Goal: Transaction & Acquisition: Book appointment/travel/reservation

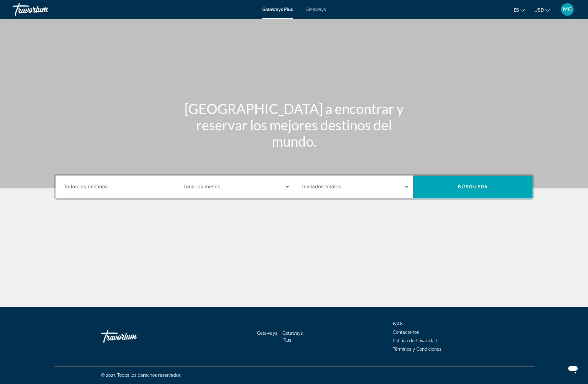
click at [322, 10] on span "Getaways" at bounding box center [316, 9] width 20 height 5
click at [104, 191] on div "Search widget" at bounding box center [117, 187] width 106 height 18
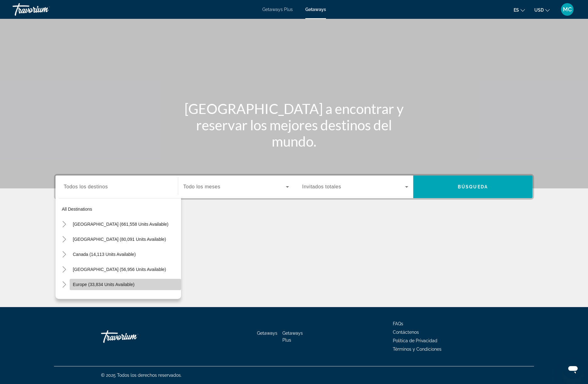
click at [115, 284] on span "Europe (33,834 units available)" at bounding box center [104, 284] width 62 height 5
type input "**********"
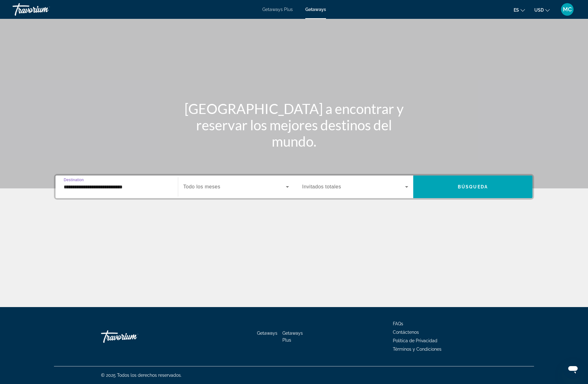
click at [210, 192] on div "Search widget" at bounding box center [236, 187] width 106 height 18
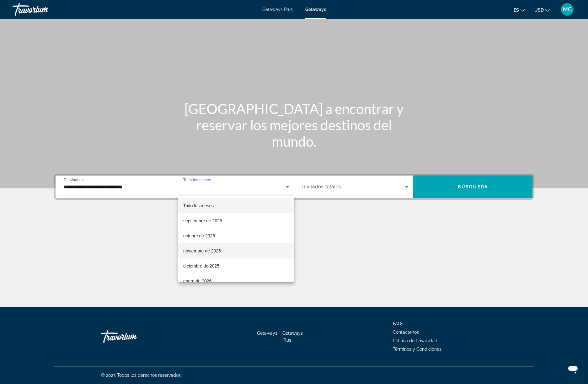
click at [208, 252] on span "noviembre de 2025" at bounding box center [202, 251] width 38 height 8
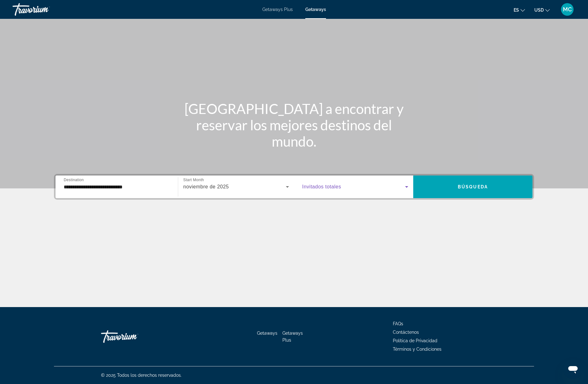
click at [374, 187] on span "Search widget" at bounding box center [353, 187] width 103 height 8
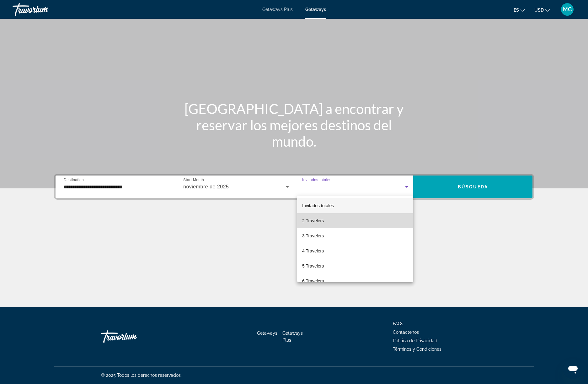
click at [329, 218] on mat-option "2 Travelers" at bounding box center [355, 220] width 116 height 15
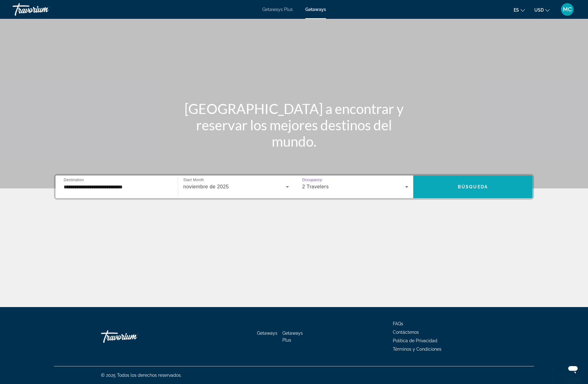
click at [456, 186] on span "Search widget" at bounding box center [472, 186] width 119 height 15
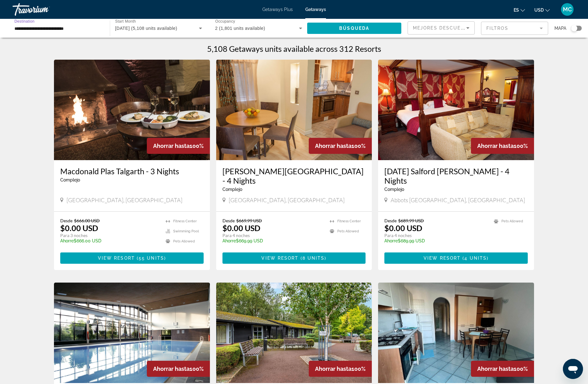
click at [83, 29] on input "**********" at bounding box center [57, 29] width 87 height 8
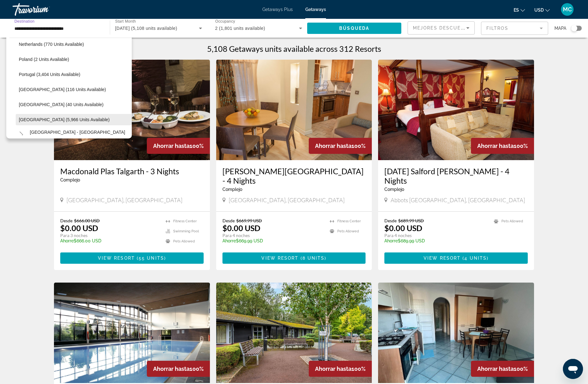
scroll to position [277, 0]
click at [47, 115] on span "Search widget" at bounding box center [74, 118] width 116 height 15
type input "**********"
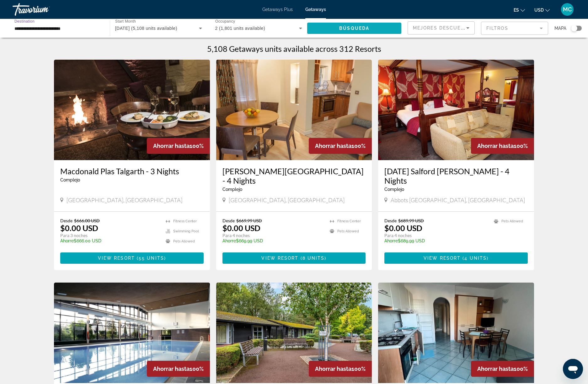
click at [352, 28] on span "Búsqueda" at bounding box center [354, 28] width 30 height 5
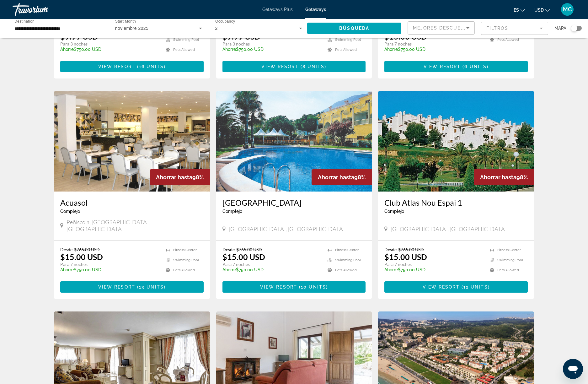
scroll to position [299, 0]
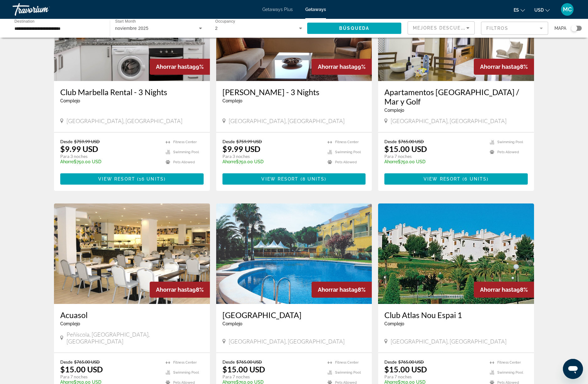
click at [143, 228] on img "Main content" at bounding box center [132, 253] width 156 height 100
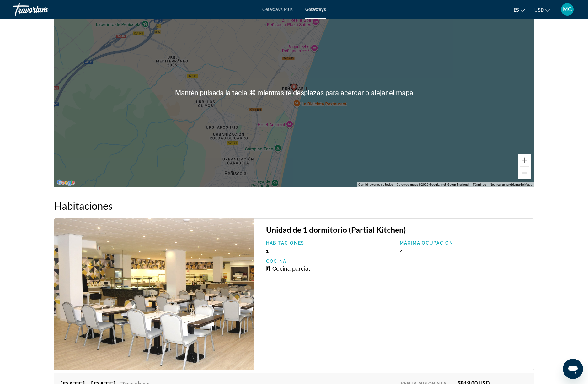
scroll to position [897, 0]
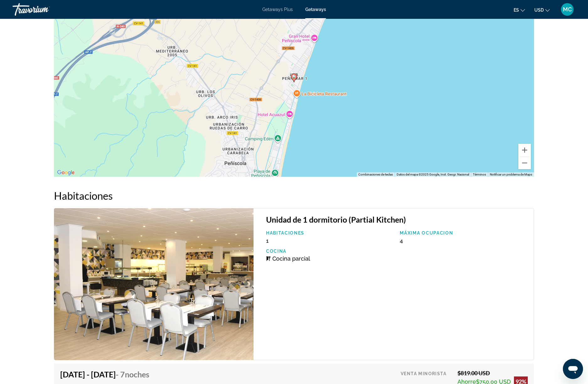
click at [175, 289] on img "Main content" at bounding box center [154, 284] width 200 height 152
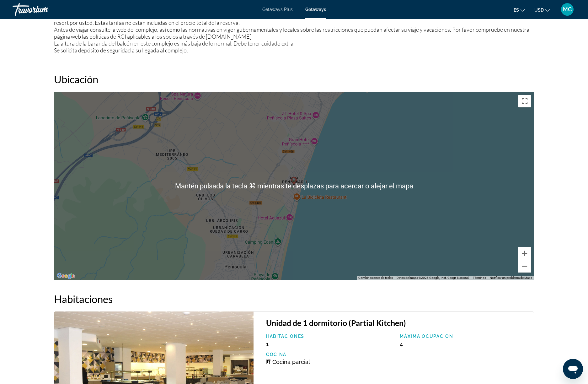
scroll to position [795, 0]
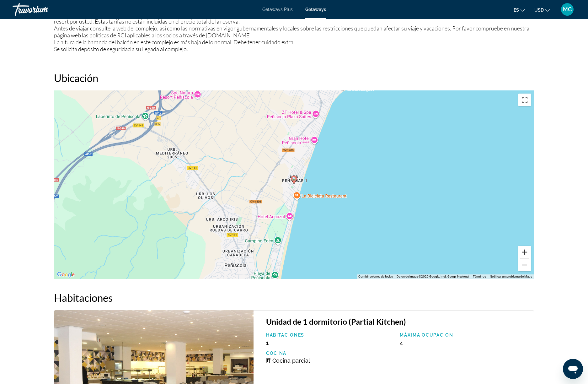
click at [526, 253] on button "Ampliar" at bounding box center [525, 252] width 13 height 13
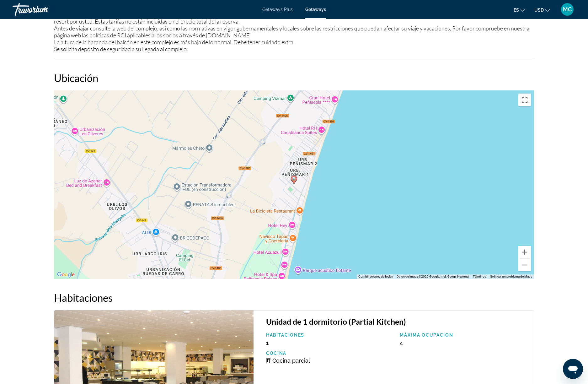
click at [524, 270] on button "Reducir" at bounding box center [525, 265] width 13 height 13
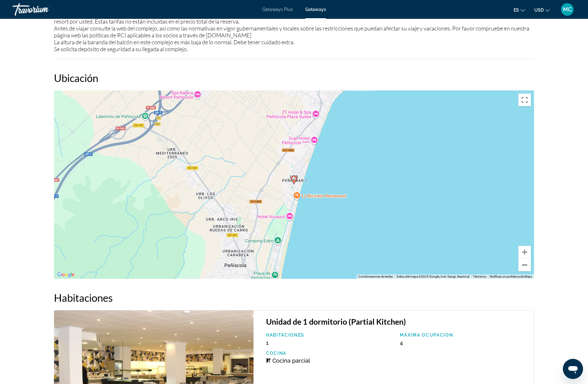
click at [524, 270] on button "Reducir" at bounding box center [525, 265] width 13 height 13
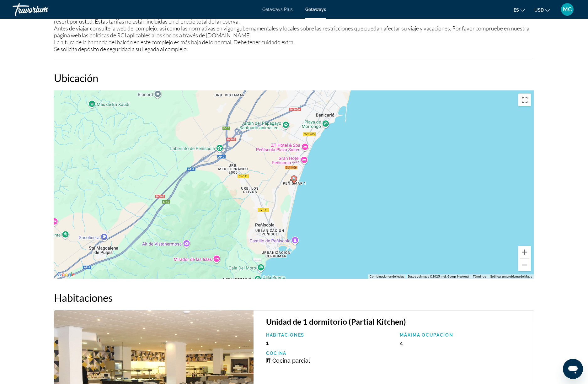
click at [524, 269] on button "Reducir" at bounding box center [525, 265] width 13 height 13
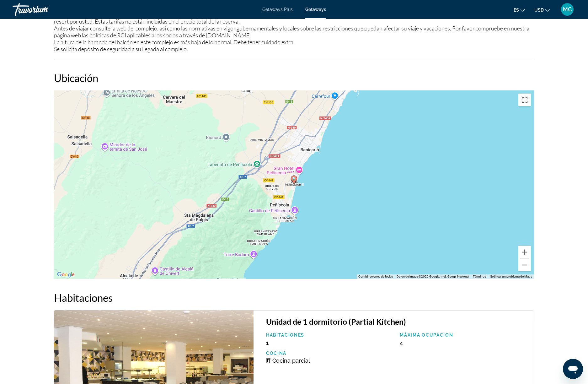
click at [524, 269] on button "Reducir" at bounding box center [525, 265] width 13 height 13
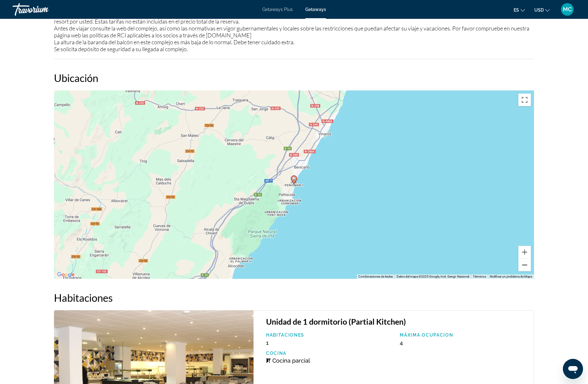
click at [524, 269] on button "Reducir" at bounding box center [525, 265] width 13 height 13
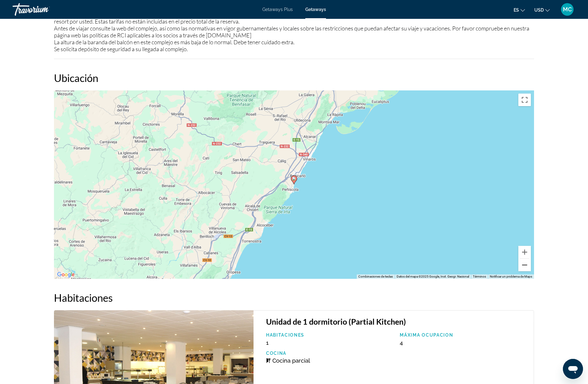
click at [524, 269] on button "Reducir" at bounding box center [525, 265] width 13 height 13
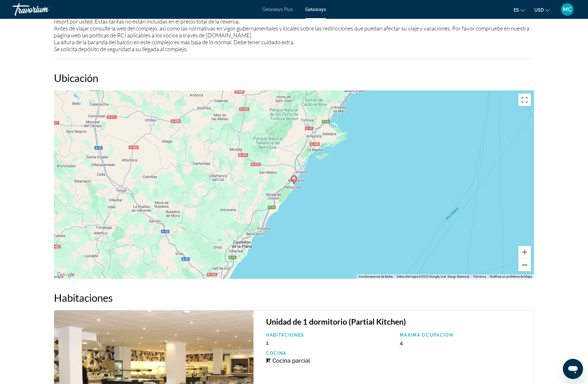
click at [524, 269] on button "Reducir" at bounding box center [525, 265] width 13 height 13
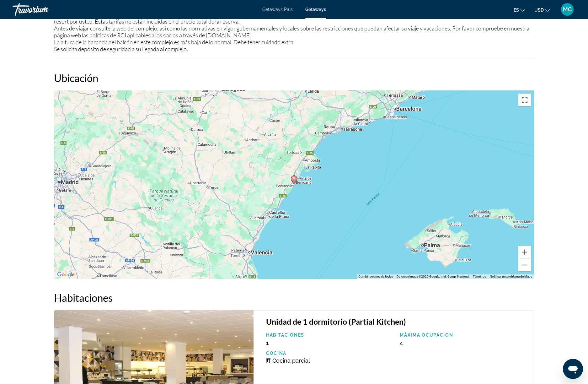
click at [524, 269] on button "Reducir" at bounding box center [525, 265] width 13 height 13
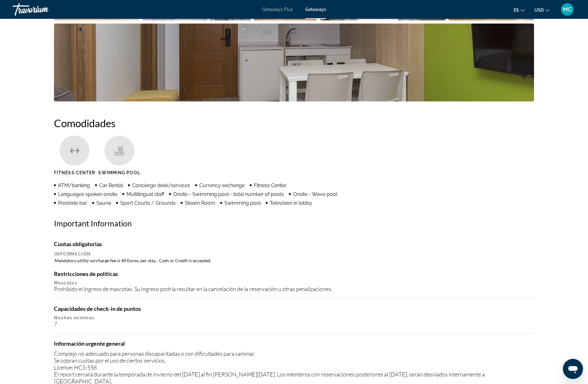
scroll to position [189, 0]
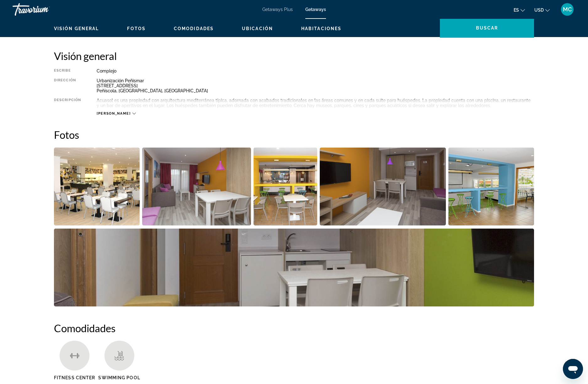
click at [173, 206] on img "Open full-screen image slider" at bounding box center [196, 187] width 109 height 78
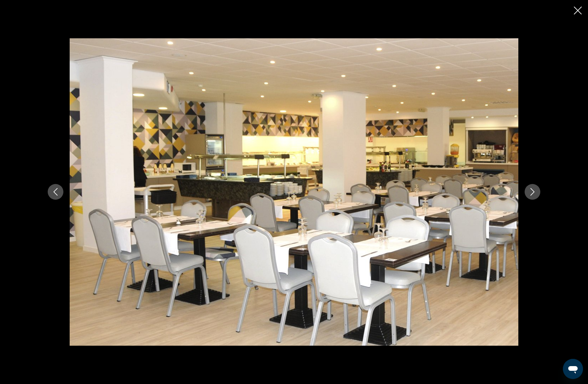
click at [536, 189] on icon "Next image" at bounding box center [533, 192] width 8 height 8
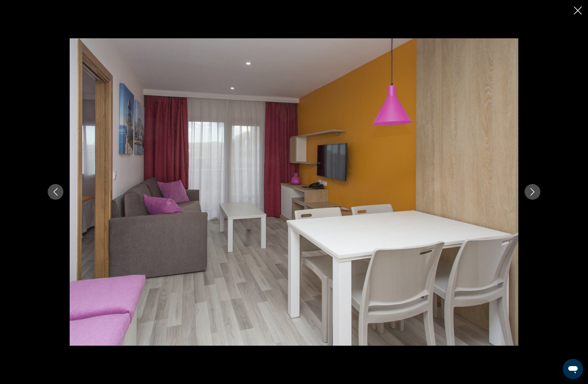
click at [536, 189] on icon "Next image" at bounding box center [533, 192] width 8 height 8
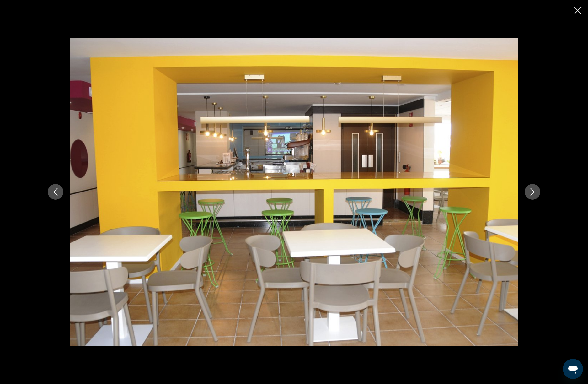
click at [536, 189] on icon "Next image" at bounding box center [533, 192] width 8 height 8
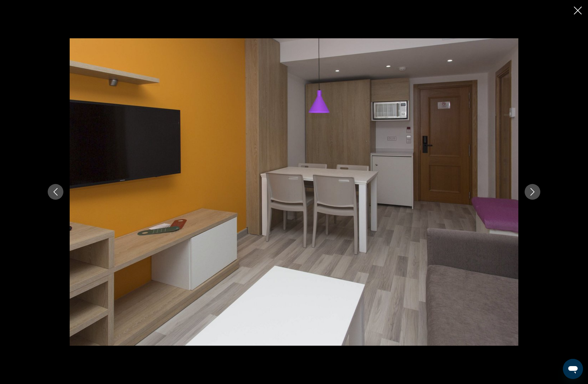
click at [536, 189] on icon "Next image" at bounding box center [533, 192] width 8 height 8
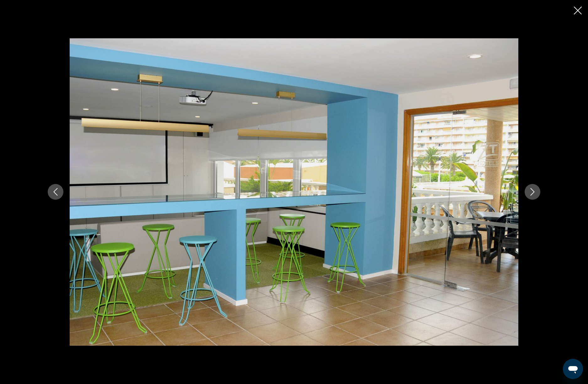
click at [536, 189] on icon "Next image" at bounding box center [533, 192] width 8 height 8
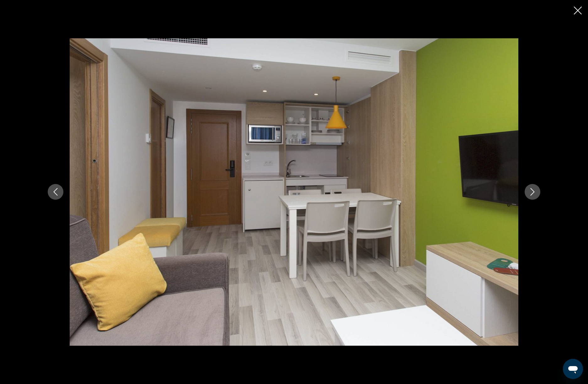
click at [536, 189] on icon "Next image" at bounding box center [533, 192] width 8 height 8
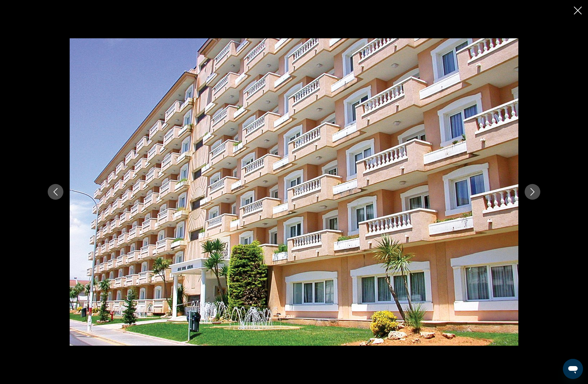
click at [536, 189] on icon "Next image" at bounding box center [533, 192] width 8 height 8
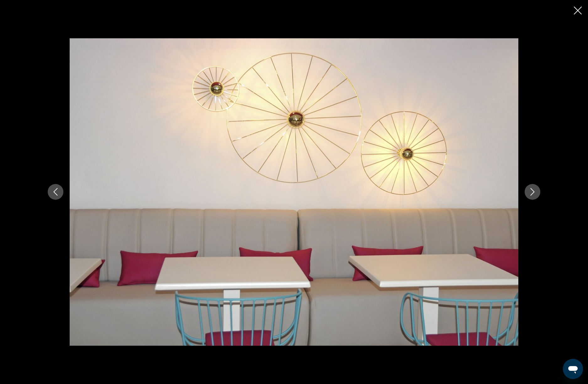
click at [536, 189] on icon "Next image" at bounding box center [533, 192] width 8 height 8
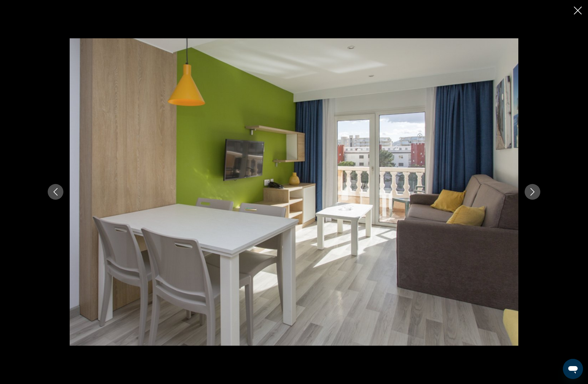
click at [536, 189] on icon "Next image" at bounding box center [533, 192] width 8 height 8
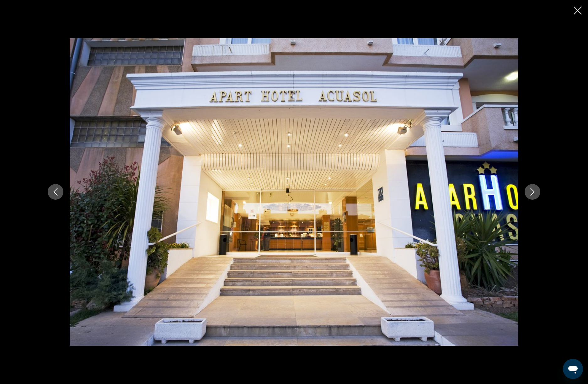
click at [536, 189] on icon "Next image" at bounding box center [533, 192] width 8 height 8
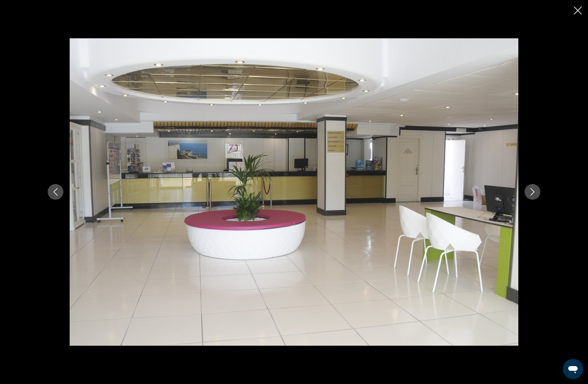
click at [536, 189] on icon "Next image" at bounding box center [533, 192] width 8 height 8
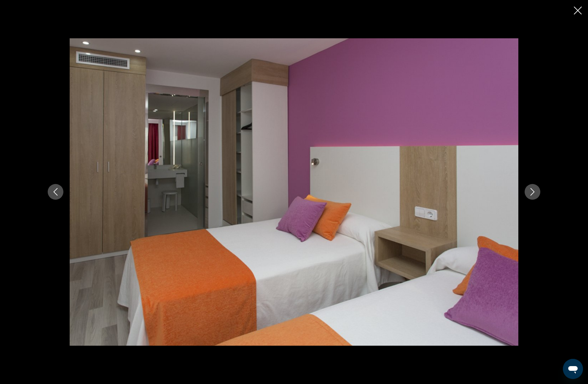
click at [536, 189] on icon "Next image" at bounding box center [533, 192] width 8 height 8
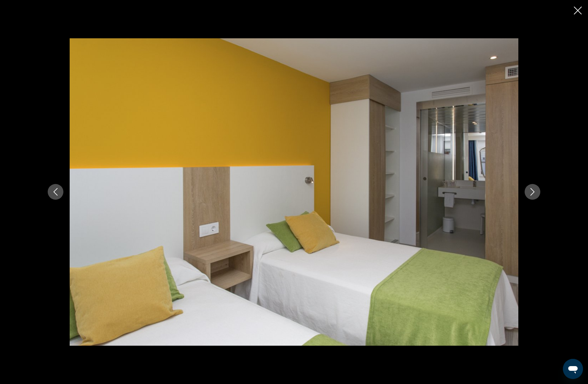
click at [536, 189] on icon "Next image" at bounding box center [533, 192] width 8 height 8
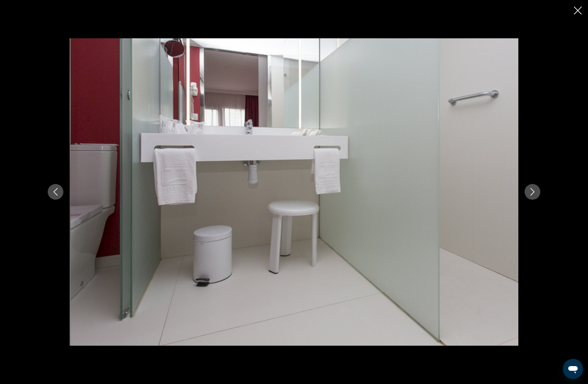
click at [536, 189] on icon "Next image" at bounding box center [533, 192] width 8 height 8
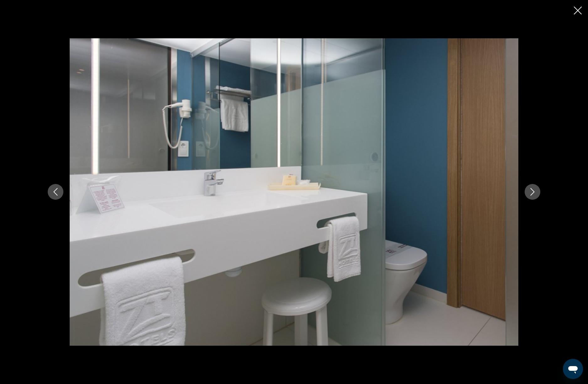
click at [536, 189] on icon "Next image" at bounding box center [533, 192] width 8 height 8
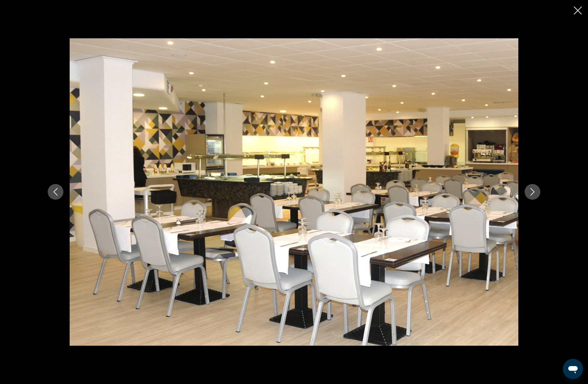
click at [574, 12] on div "prev next" at bounding box center [294, 192] width 588 height 384
click at [578, 10] on icon "Close slideshow" at bounding box center [578, 11] width 8 height 8
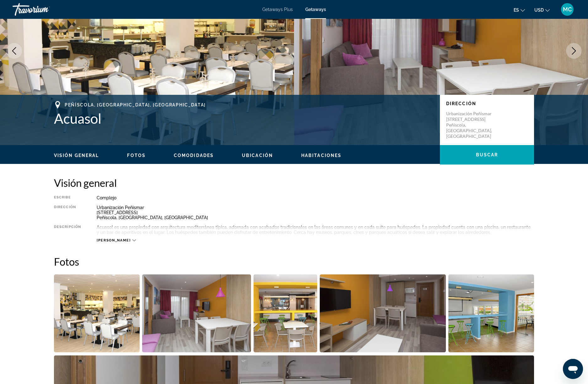
scroll to position [61, 0]
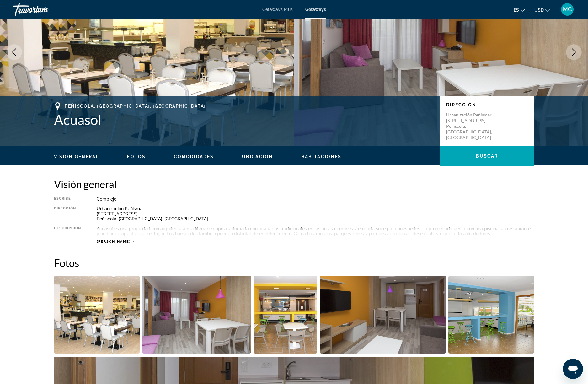
click at [109, 241] on span "[PERSON_NAME]" at bounding box center [114, 242] width 34 height 4
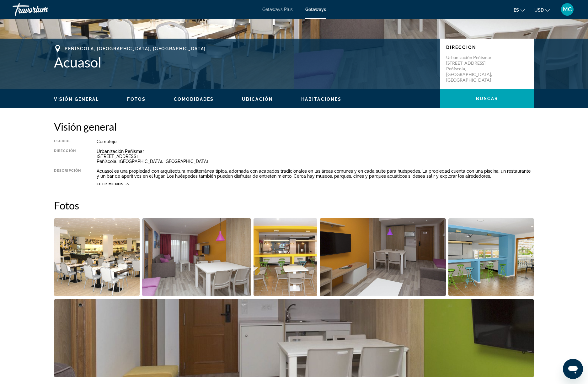
scroll to position [0, 0]
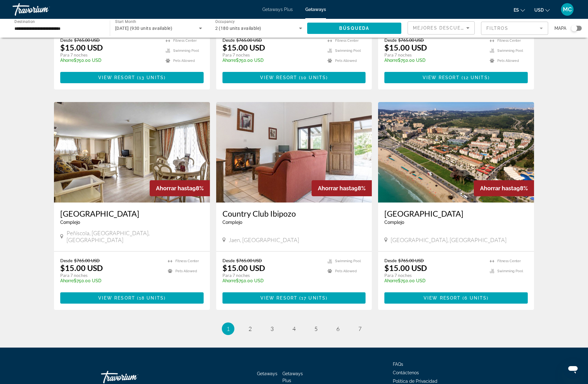
scroll to position [632, 0]
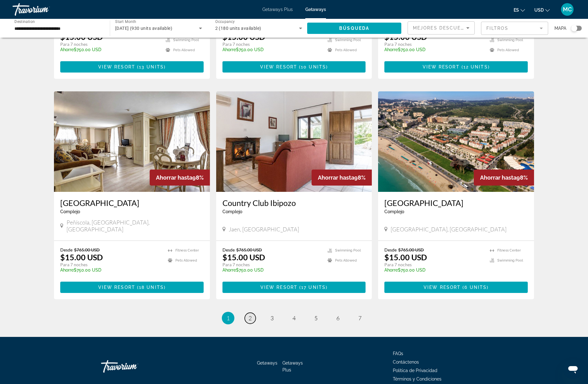
click at [251, 315] on span "2" at bounding box center [250, 318] width 3 height 7
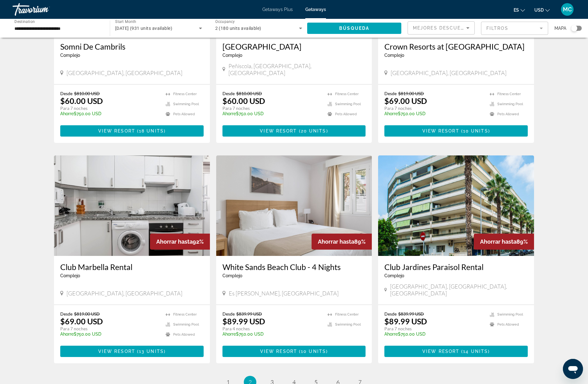
scroll to position [576, 0]
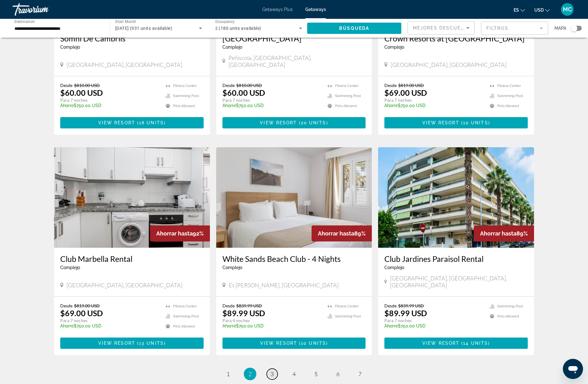
click at [275, 369] on link "page 3" at bounding box center [272, 374] width 11 height 11
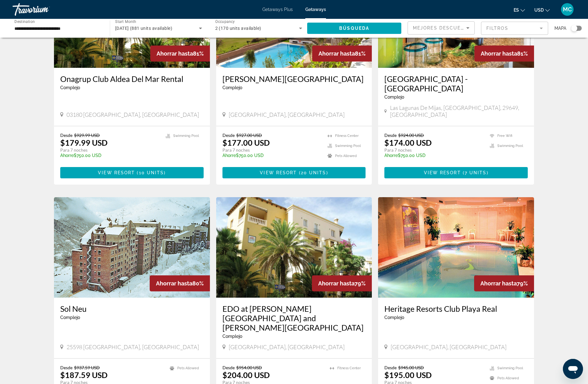
scroll to position [558, 0]
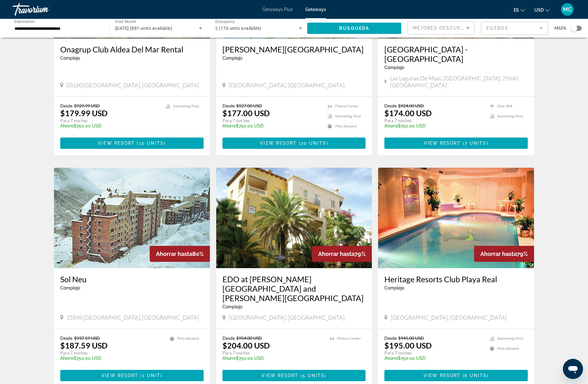
click at [434, 234] on img "Main content" at bounding box center [456, 218] width 156 height 100
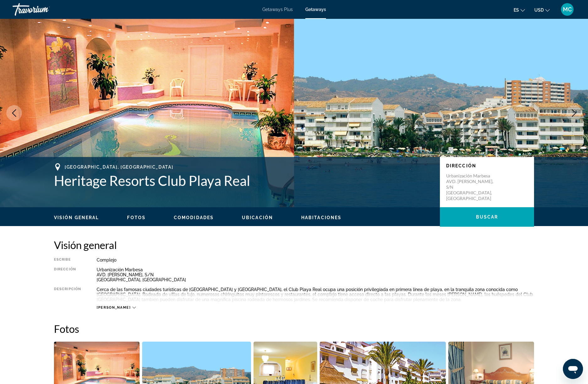
scroll to position [171, 0]
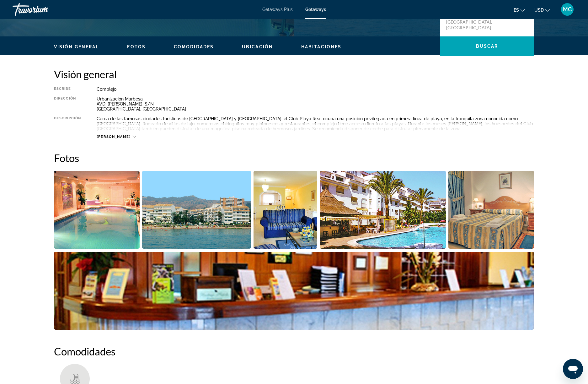
click at [99, 224] on img "Open full-screen image slider" at bounding box center [97, 210] width 86 height 78
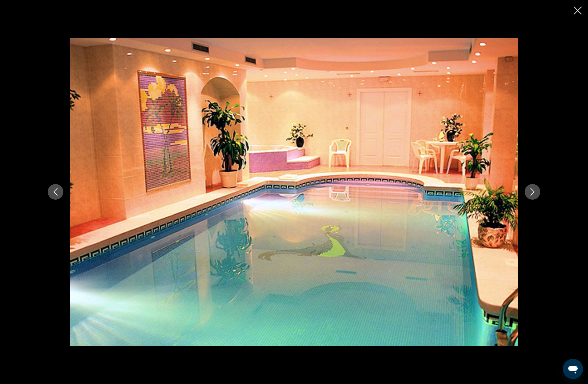
click at [530, 194] on icon "Next image" at bounding box center [533, 192] width 8 height 8
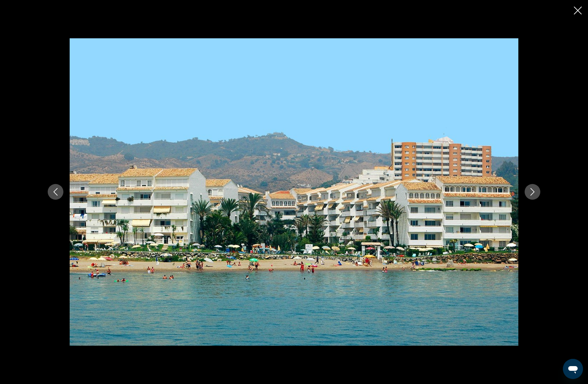
click at [530, 194] on icon "Next image" at bounding box center [533, 192] width 8 height 8
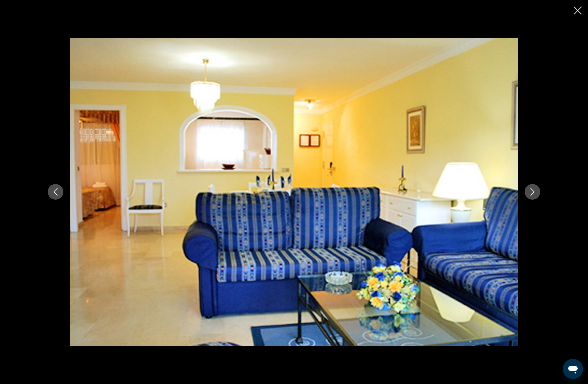
click at [530, 194] on icon "Next image" at bounding box center [533, 192] width 8 height 8
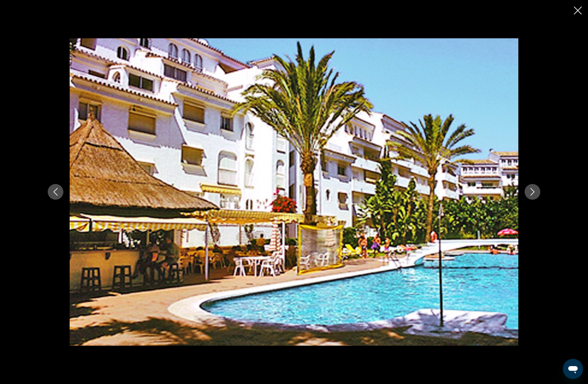
click at [530, 194] on icon "Next image" at bounding box center [533, 192] width 8 height 8
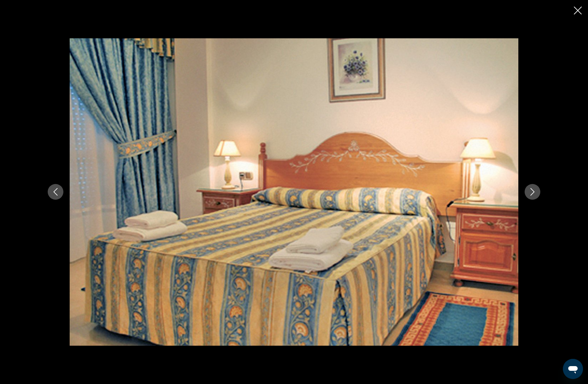
click at [530, 194] on icon "Next image" at bounding box center [533, 192] width 8 height 8
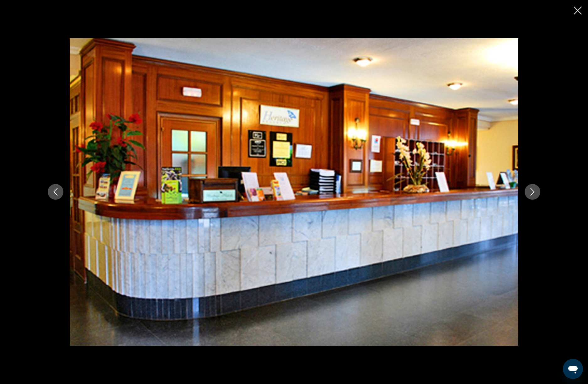
click at [530, 194] on icon "Next image" at bounding box center [533, 192] width 8 height 8
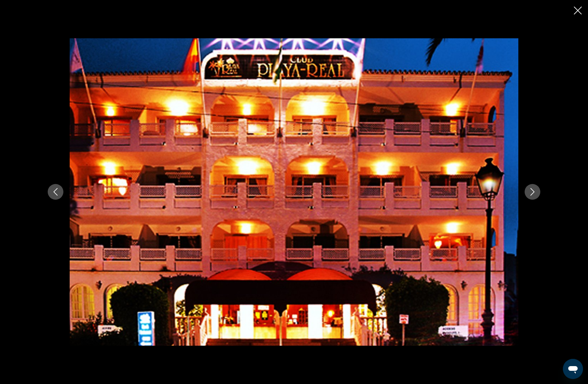
click at [530, 194] on icon "Next image" at bounding box center [533, 192] width 8 height 8
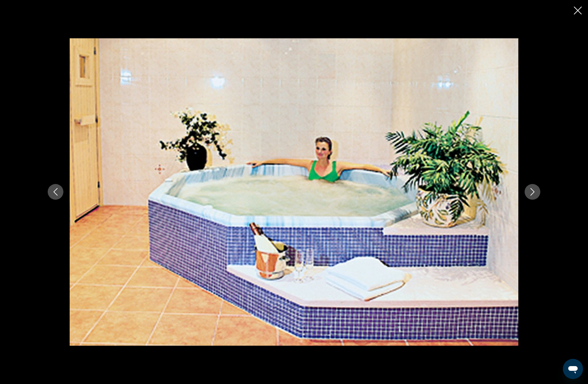
click at [530, 194] on icon "Next image" at bounding box center [533, 192] width 8 height 8
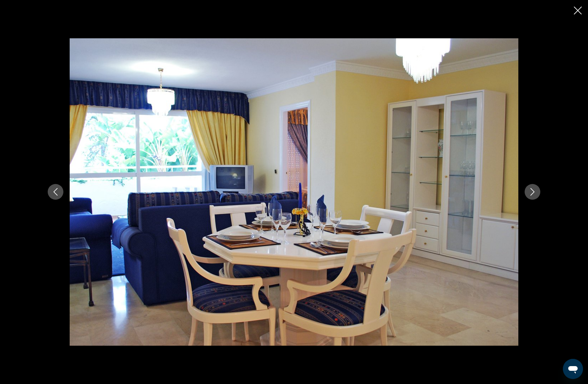
click at [530, 194] on icon "Next image" at bounding box center [533, 192] width 8 height 8
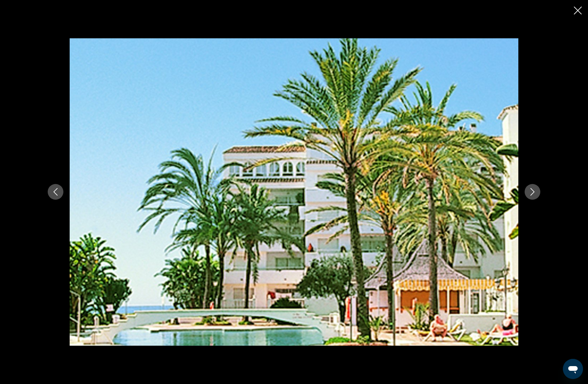
click at [530, 194] on icon "Next image" at bounding box center [533, 192] width 8 height 8
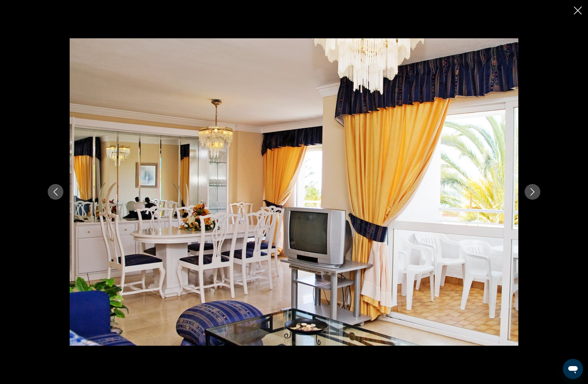
click at [530, 194] on icon "Next image" at bounding box center [533, 192] width 8 height 8
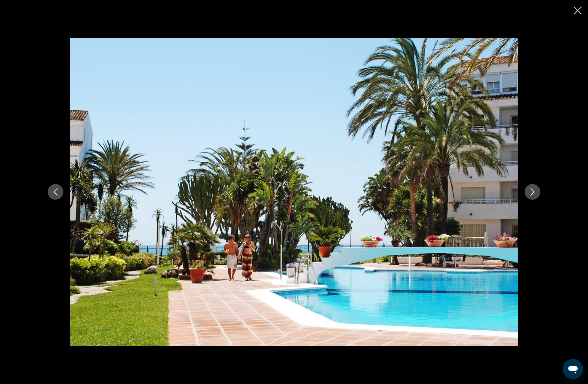
click at [530, 194] on icon "Next image" at bounding box center [533, 192] width 8 height 8
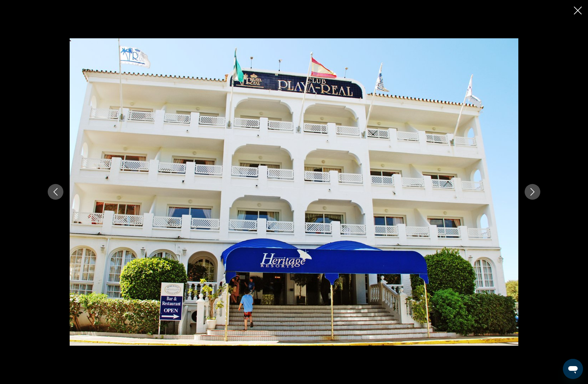
click at [530, 194] on icon "Next image" at bounding box center [533, 192] width 8 height 8
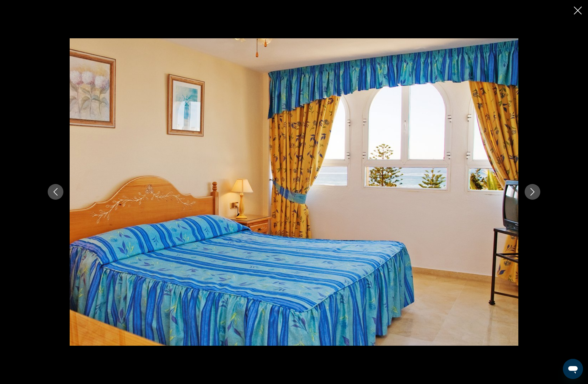
click at [530, 194] on icon "Next image" at bounding box center [533, 192] width 8 height 8
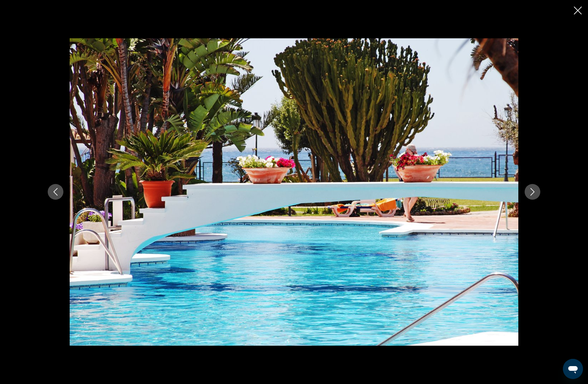
click at [530, 194] on icon "Next image" at bounding box center [533, 192] width 8 height 8
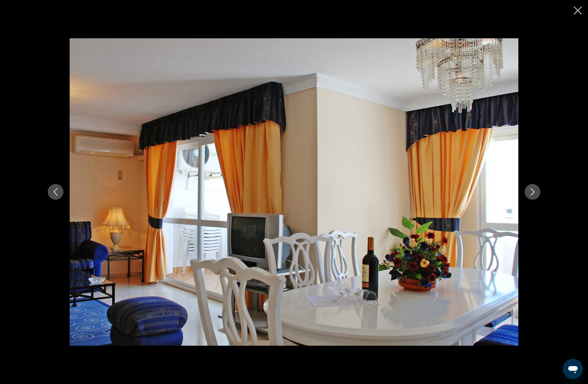
click at [530, 194] on icon "Next image" at bounding box center [533, 192] width 8 height 8
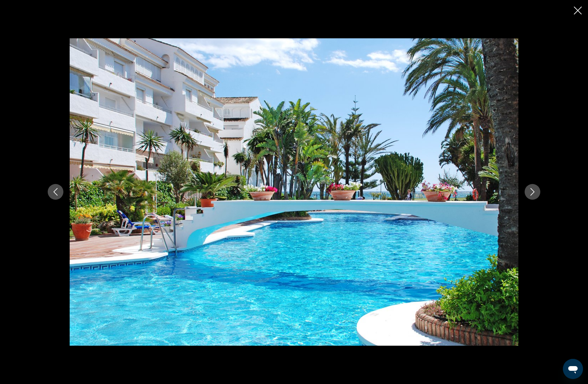
click at [530, 194] on icon "Next image" at bounding box center [533, 192] width 8 height 8
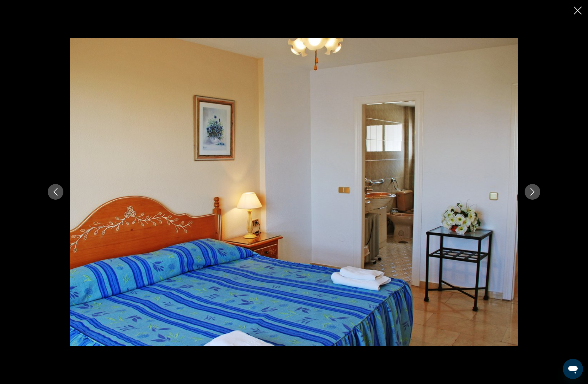
click at [579, 10] on icon "Close slideshow" at bounding box center [578, 11] width 8 height 8
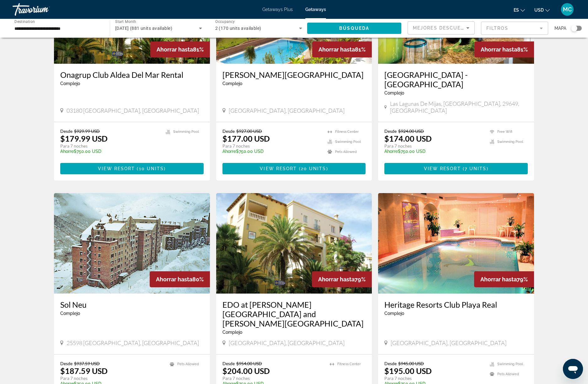
scroll to position [642, 0]
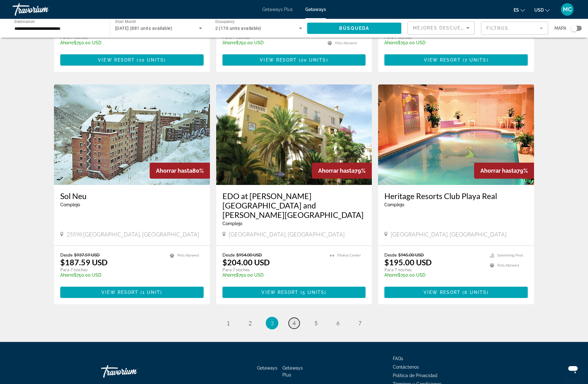
click at [294, 320] on span "4" at bounding box center [294, 323] width 3 height 7
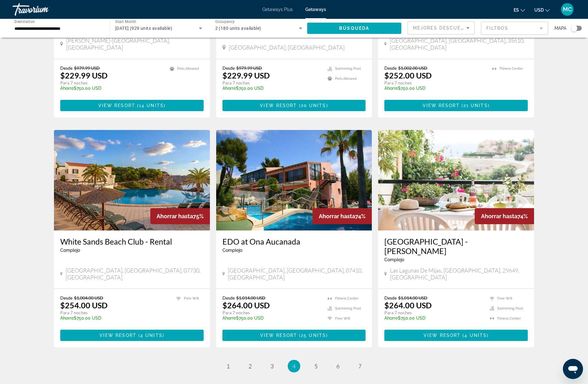
scroll to position [632, 0]
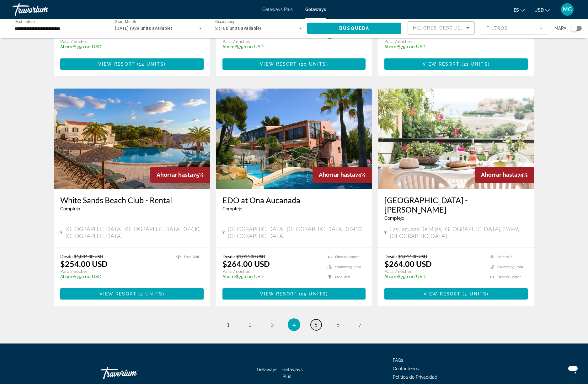
click at [313, 319] on link "page 5" at bounding box center [316, 324] width 11 height 11
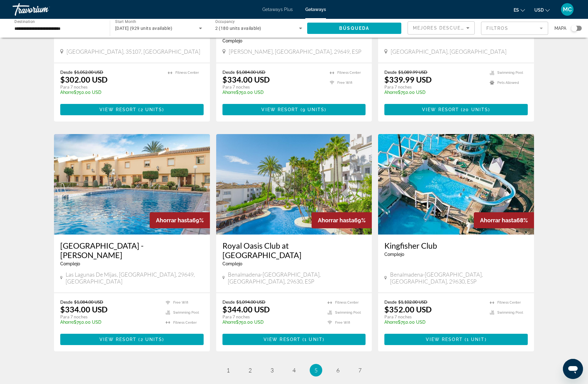
scroll to position [641, 0]
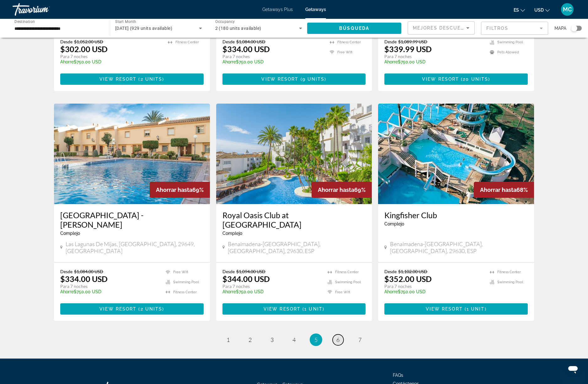
click at [334, 334] on link "page 6" at bounding box center [338, 339] width 11 height 11
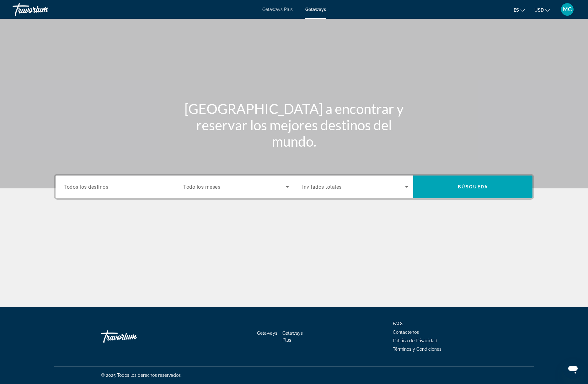
click at [144, 189] on input "Destination Todos los destinos" at bounding box center [117, 187] width 106 height 8
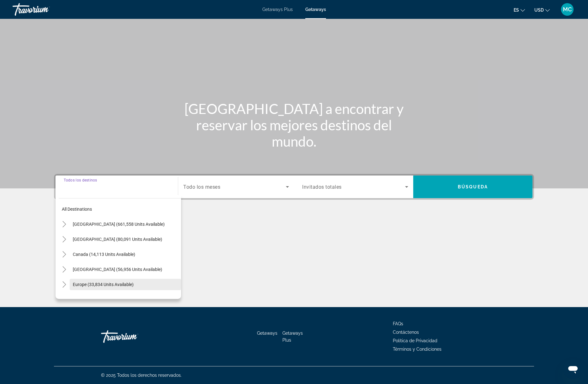
click at [107, 288] on span "Search widget" at bounding box center [125, 284] width 111 height 15
type input "**********"
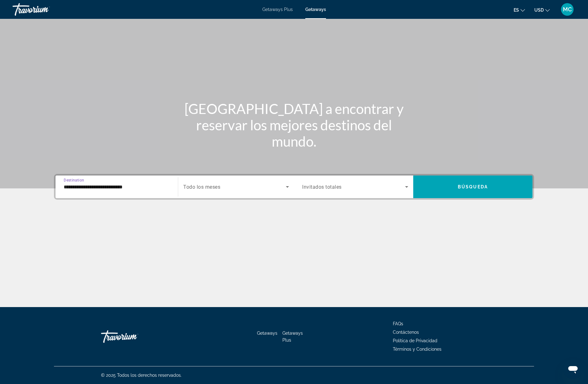
click at [120, 186] on input "**********" at bounding box center [117, 187] width 106 height 8
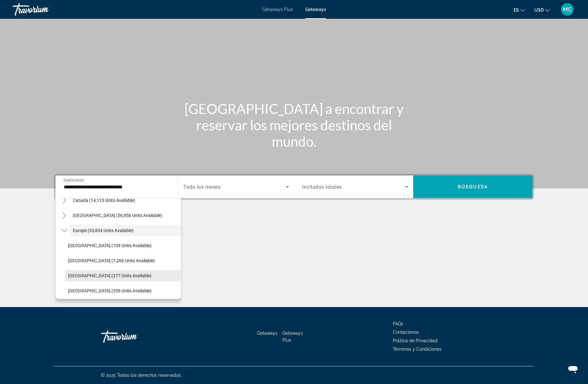
scroll to position [51, 0]
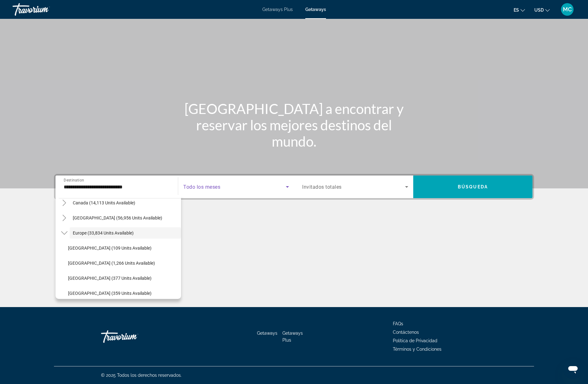
click at [224, 184] on span "Search widget" at bounding box center [234, 187] width 103 height 8
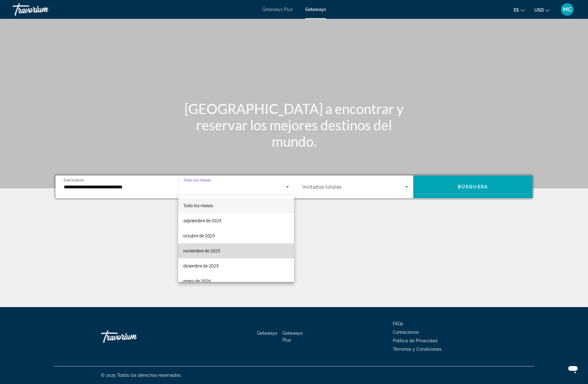
click at [211, 254] on span "noviembre de 2025" at bounding box center [201, 251] width 37 height 8
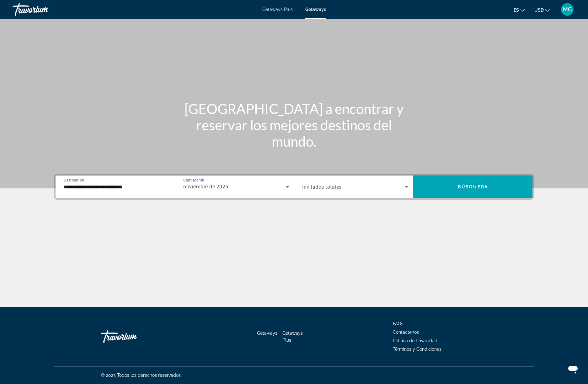
click at [325, 187] on span "Invitados totales" at bounding box center [322, 187] width 40 height 6
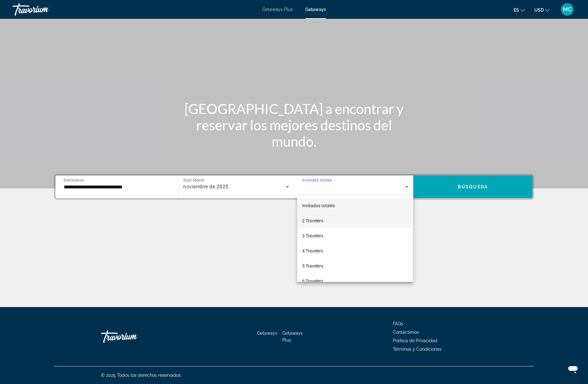
click at [320, 224] on span "2 Travelers" at bounding box center [312, 221] width 21 height 8
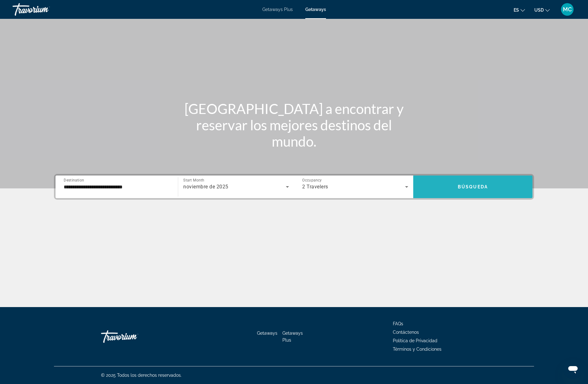
click at [467, 189] on span "Search widget" at bounding box center [472, 186] width 119 height 15
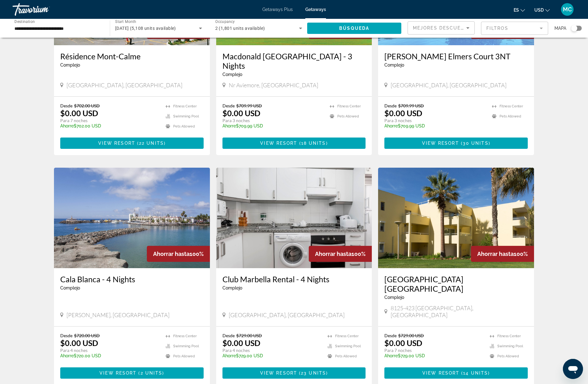
scroll to position [559, 0]
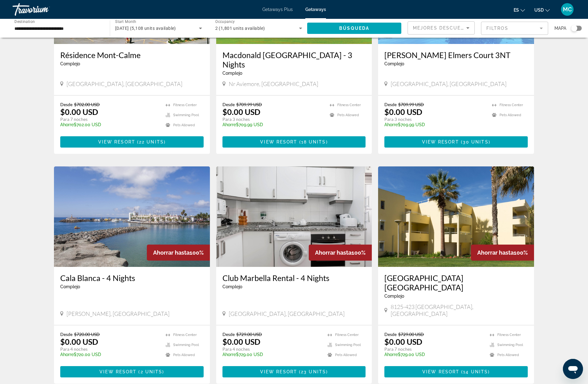
click at [102, 207] on img "Main content" at bounding box center [132, 216] width 156 height 100
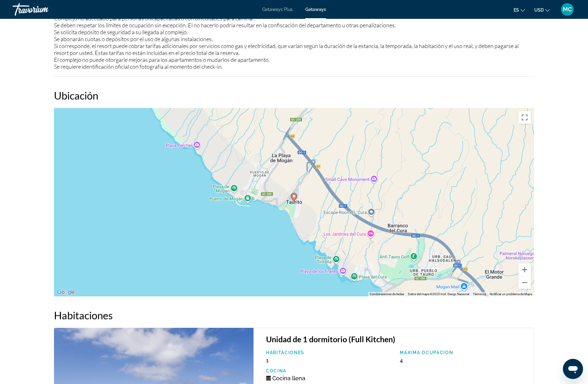
scroll to position [812, 0]
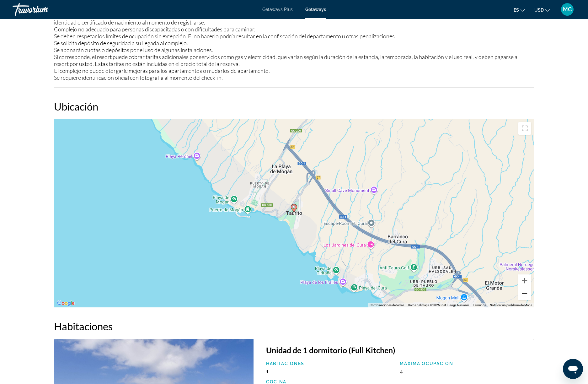
click at [530, 296] on button "Reducir" at bounding box center [525, 293] width 13 height 13
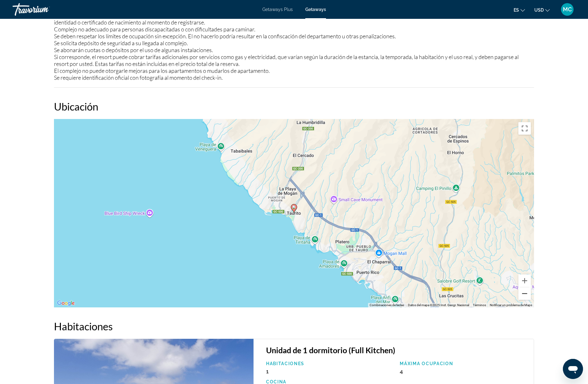
click at [527, 295] on button "Reducir" at bounding box center [525, 293] width 13 height 13
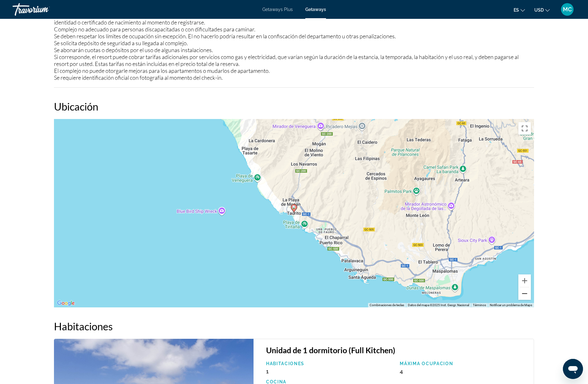
click at [527, 295] on button "Reducir" at bounding box center [525, 293] width 13 height 13
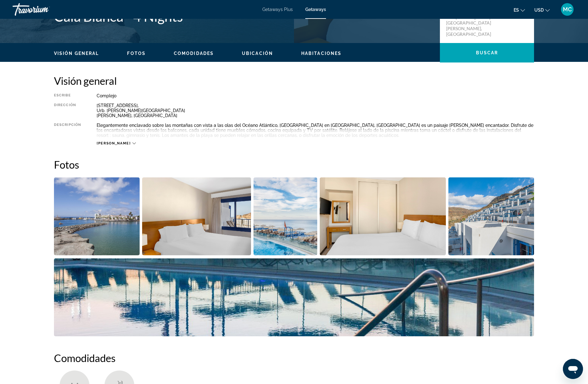
scroll to position [0, 0]
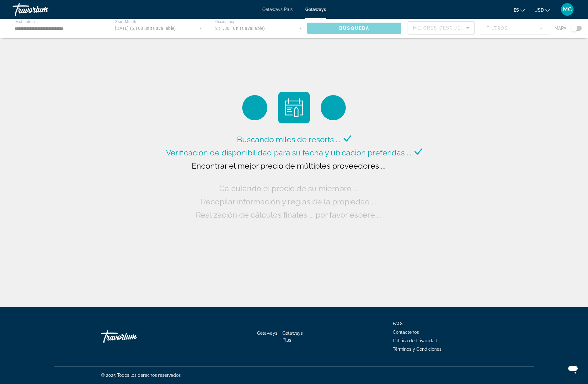
click at [200, 28] on div "Main content" at bounding box center [294, 28] width 588 height 19
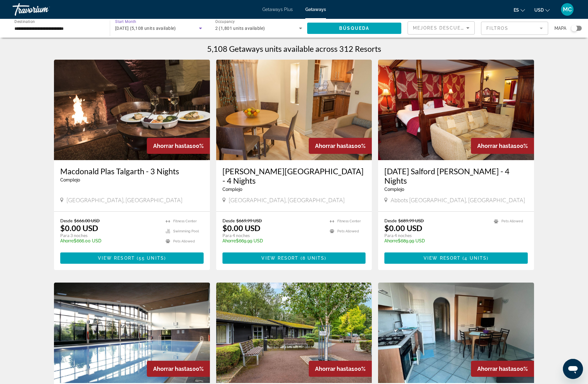
click at [199, 28] on icon "Search widget" at bounding box center [201, 28] width 8 height 8
click at [161, 49] on mat-option "Todo los meses" at bounding box center [158, 47] width 97 height 15
click at [150, 22] on div "Search widget" at bounding box center [158, 28] width 87 height 18
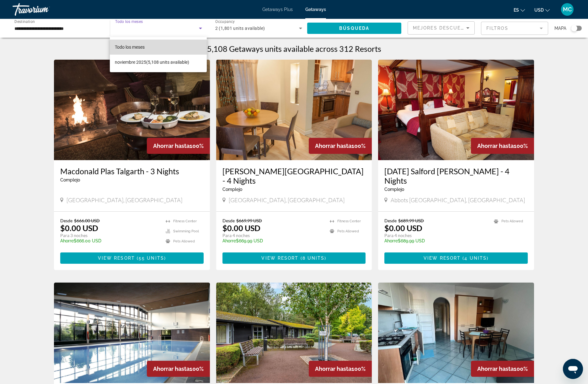
click at [149, 43] on mat-option "Todo los meses" at bounding box center [158, 47] width 97 height 15
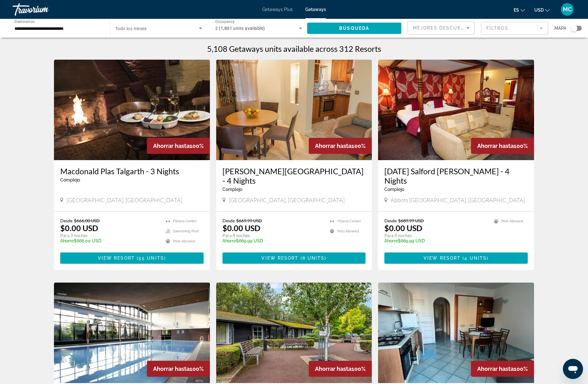
click at [82, 32] on div "**********" at bounding box center [57, 28] width 87 height 18
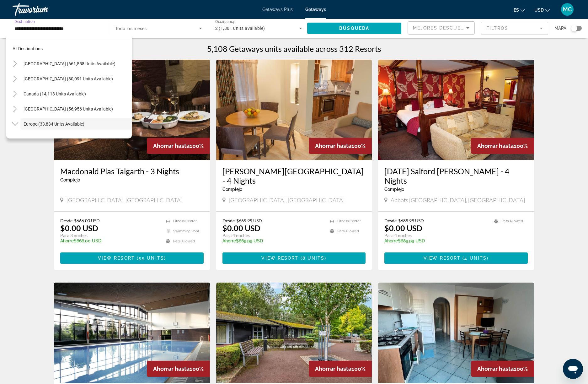
scroll to position [37, 0]
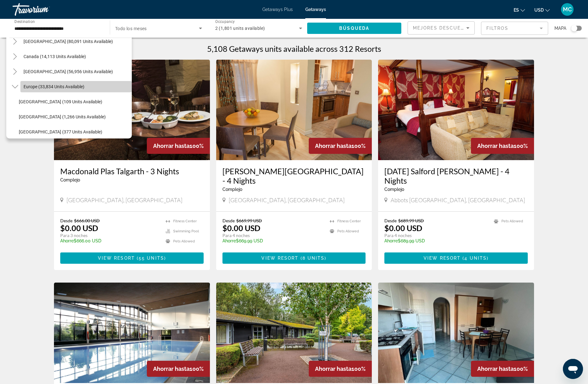
click at [35, 90] on span "Search widget" at bounding box center [75, 86] width 111 height 15
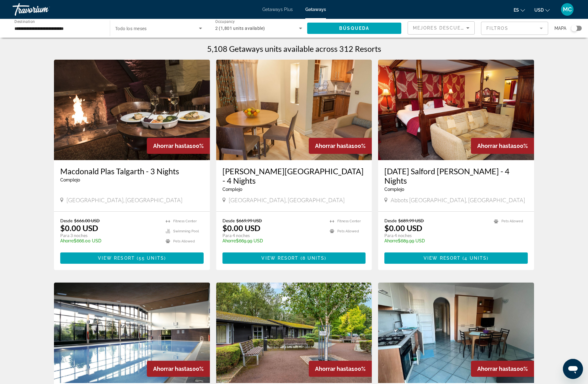
click at [55, 32] on div "**********" at bounding box center [57, 28] width 87 height 18
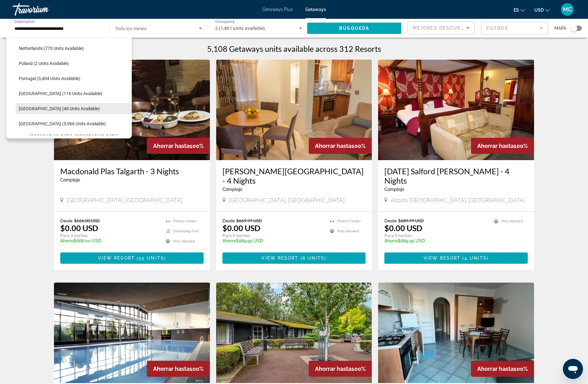
scroll to position [330, 0]
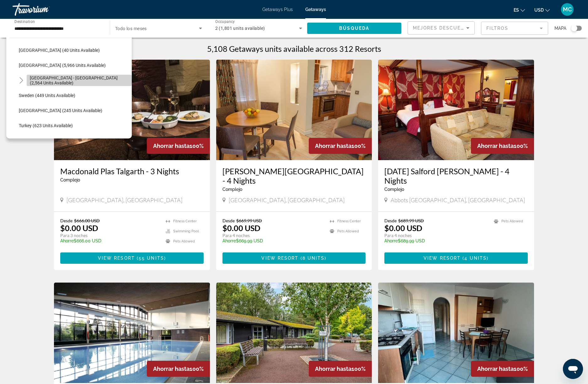
click at [66, 80] on span "[GEOGRAPHIC_DATA] - [GEOGRAPHIC_DATA] (2,564 units available)" at bounding box center [79, 80] width 99 height 10
type input "**********"
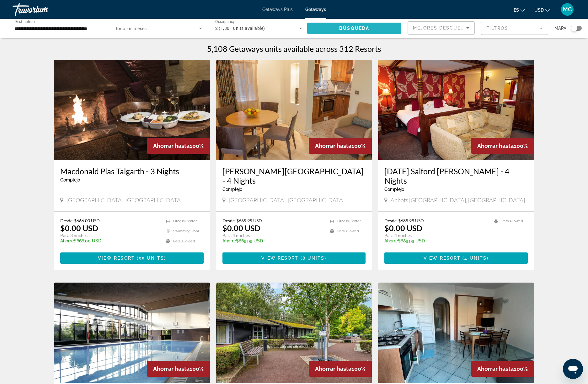
click at [351, 30] on span "Búsqueda" at bounding box center [354, 28] width 30 height 5
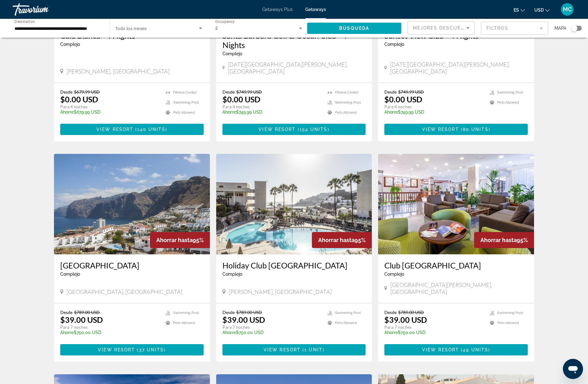
scroll to position [160, 0]
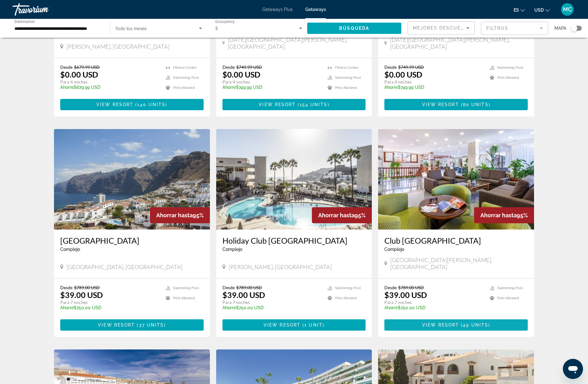
click at [458, 322] on span "View Resort" at bounding box center [440, 324] width 37 height 5
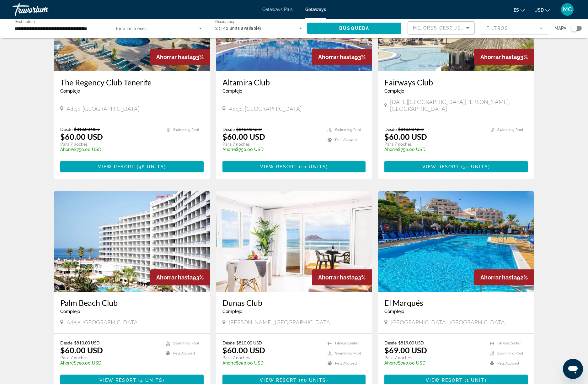
scroll to position [544, 0]
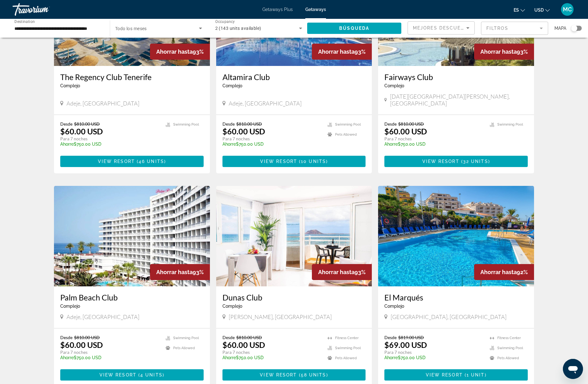
click at [298, 232] on img "Main content" at bounding box center [294, 236] width 156 height 100
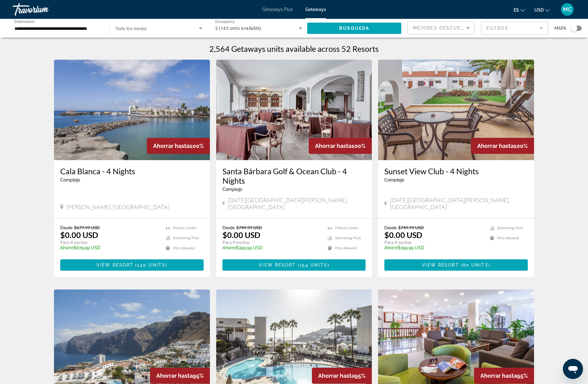
click at [200, 30] on icon "Search widget" at bounding box center [201, 28] width 8 height 8
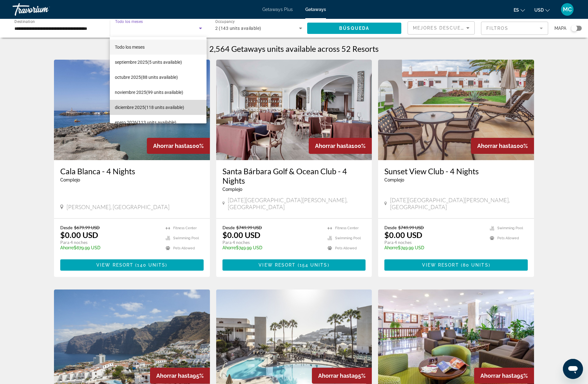
click at [159, 104] on span "[DATE] (118 units available)" at bounding box center [149, 108] width 69 height 8
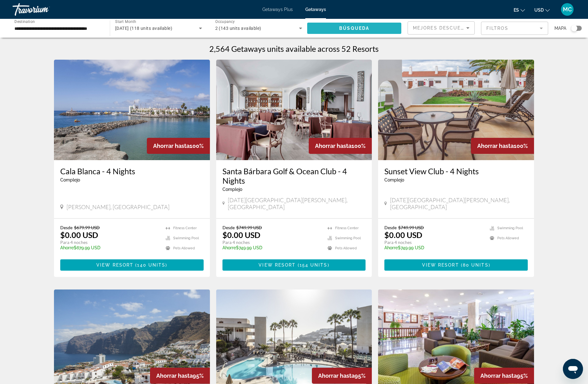
click at [347, 27] on span "Búsqueda" at bounding box center [354, 28] width 30 height 5
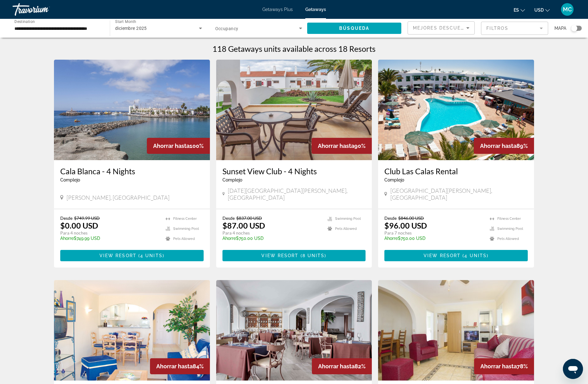
click at [286, 147] on img "Main content" at bounding box center [294, 110] width 156 height 100
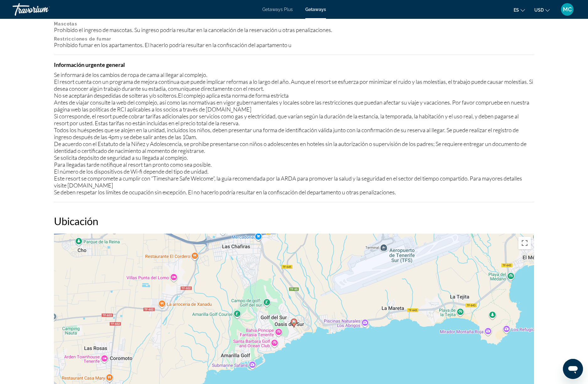
scroll to position [785, 0]
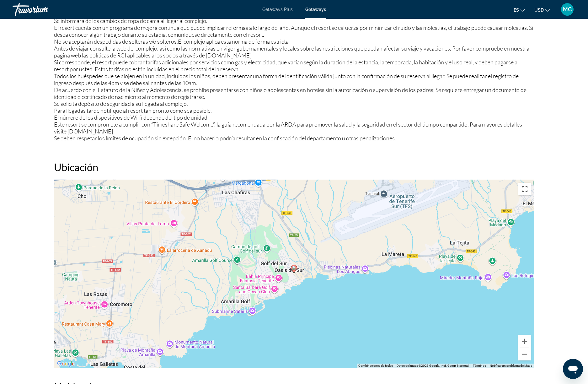
click at [522, 348] on button "Reducir" at bounding box center [525, 354] width 13 height 13
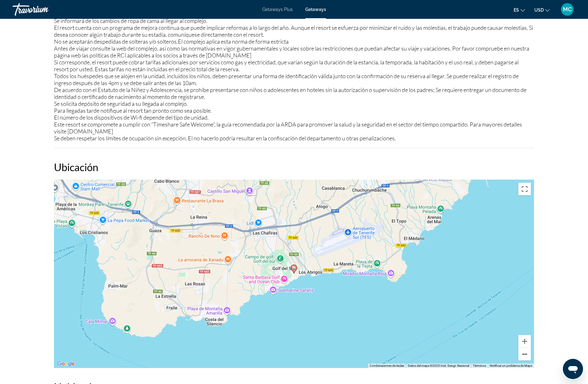
click at [522, 348] on button "Reducir" at bounding box center [525, 354] width 13 height 13
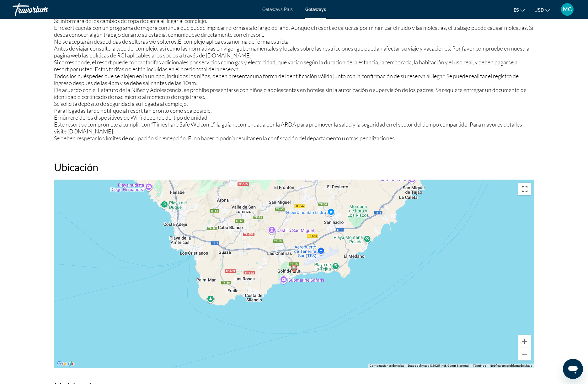
click at [522, 348] on button "Reducir" at bounding box center [525, 354] width 13 height 13
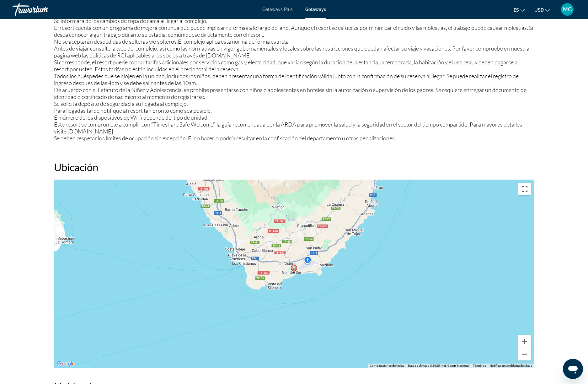
click at [522, 348] on button "Reducir" at bounding box center [525, 354] width 13 height 13
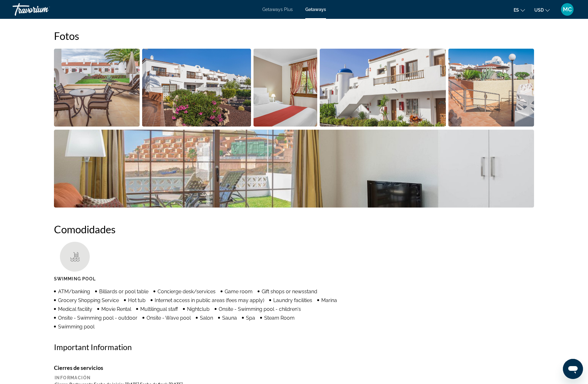
scroll to position [151, 0]
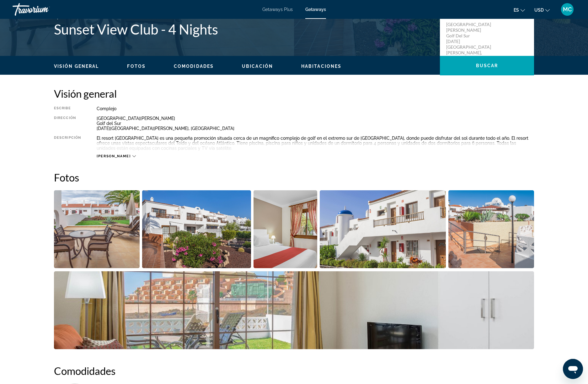
click at [104, 245] on img "Open full-screen image slider" at bounding box center [97, 229] width 86 height 78
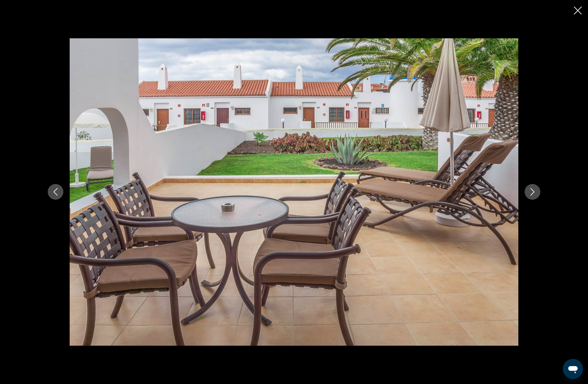
click at [532, 188] on icon "Next image" at bounding box center [533, 192] width 8 height 8
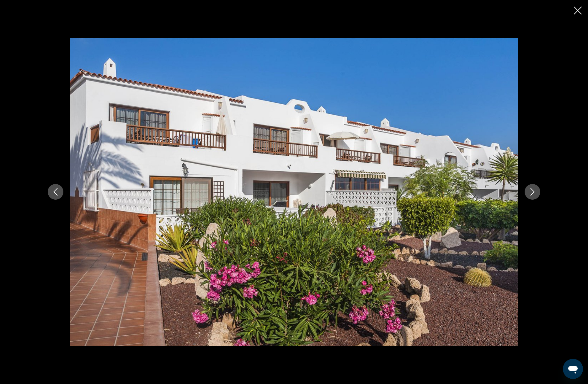
click at [532, 188] on icon "Next image" at bounding box center [533, 192] width 8 height 8
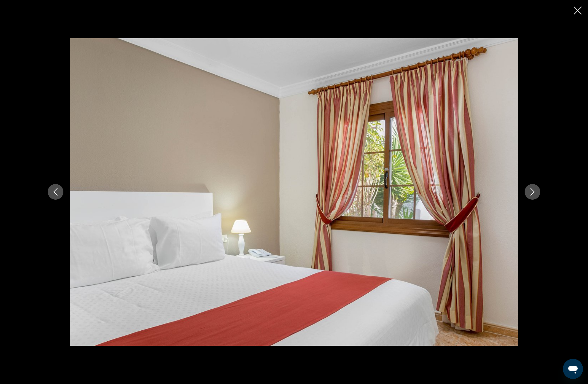
click at [532, 188] on icon "Next image" at bounding box center [533, 192] width 8 height 8
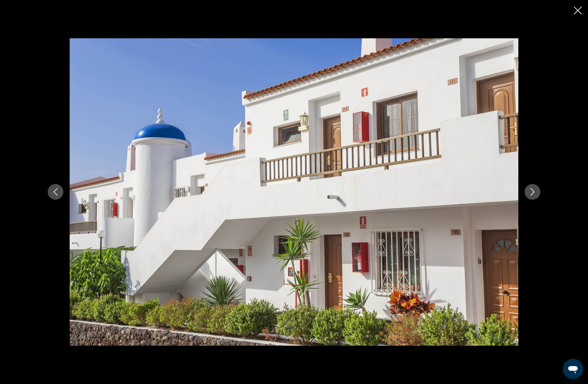
click at [532, 188] on icon "Next image" at bounding box center [533, 192] width 8 height 8
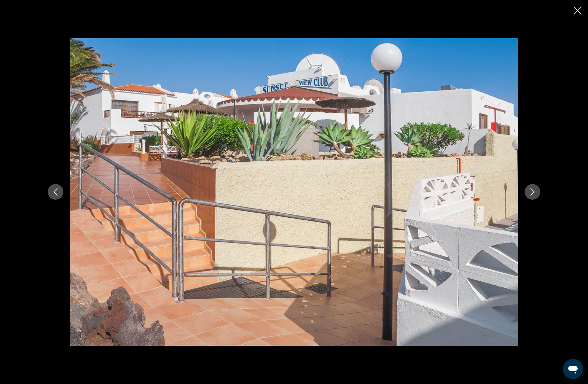
click at [532, 188] on icon "Next image" at bounding box center [533, 192] width 8 height 8
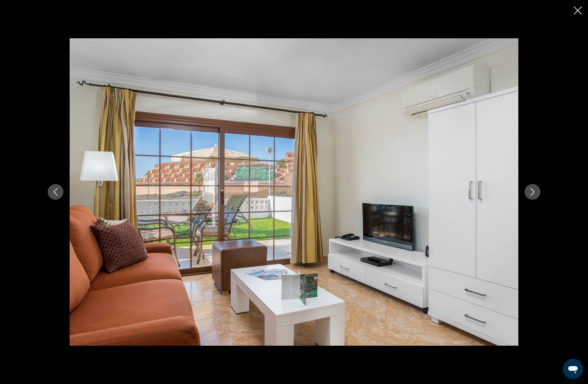
click at [532, 188] on icon "Next image" at bounding box center [533, 192] width 8 height 8
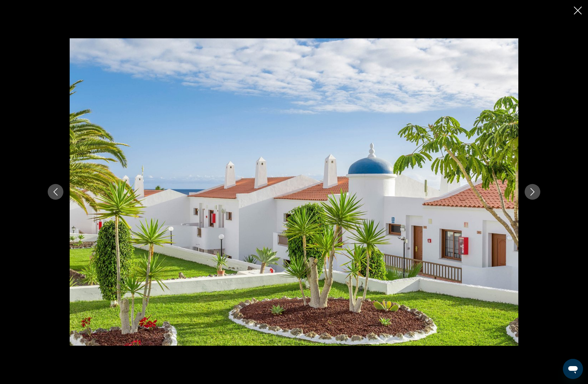
click at [532, 188] on icon "Next image" at bounding box center [533, 192] width 8 height 8
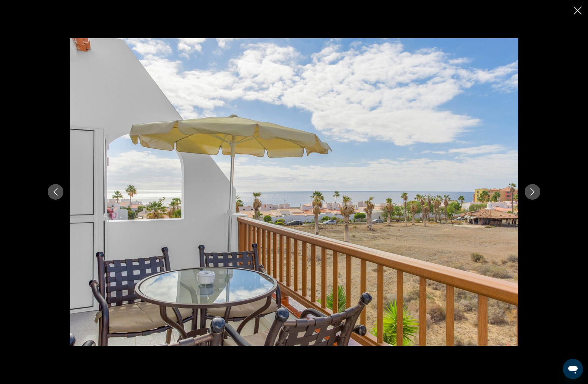
click at [532, 188] on icon "Next image" at bounding box center [533, 192] width 8 height 8
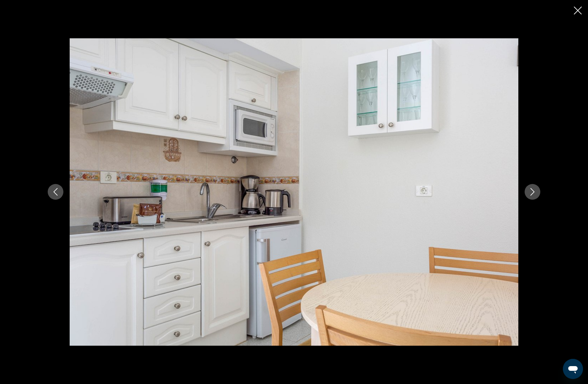
click at [532, 188] on icon "Next image" at bounding box center [533, 192] width 8 height 8
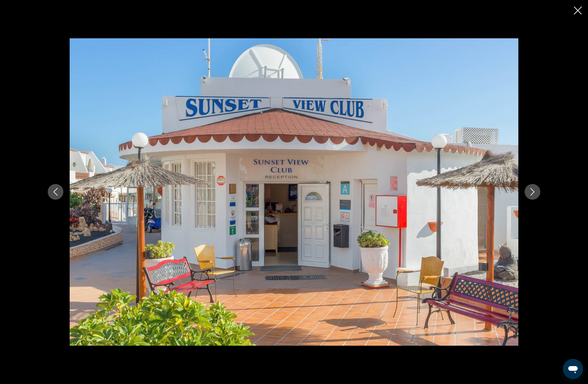
click at [532, 188] on icon "Next image" at bounding box center [533, 192] width 8 height 8
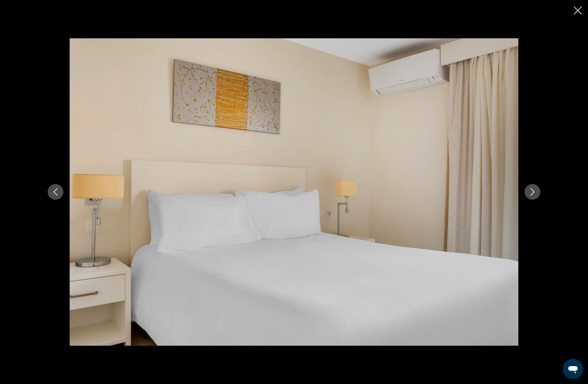
click at [532, 188] on icon "Next image" at bounding box center [533, 192] width 8 height 8
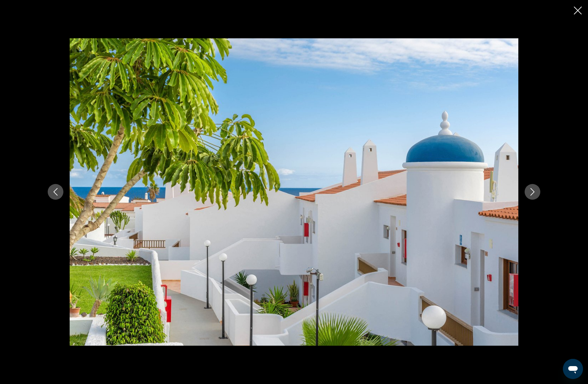
click at [532, 188] on icon "Next image" at bounding box center [533, 192] width 8 height 8
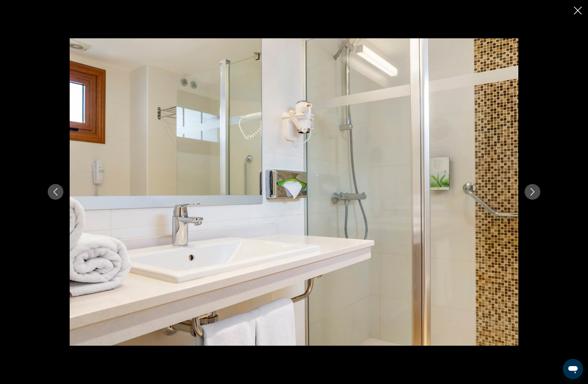
click at [532, 188] on icon "Next image" at bounding box center [533, 192] width 8 height 8
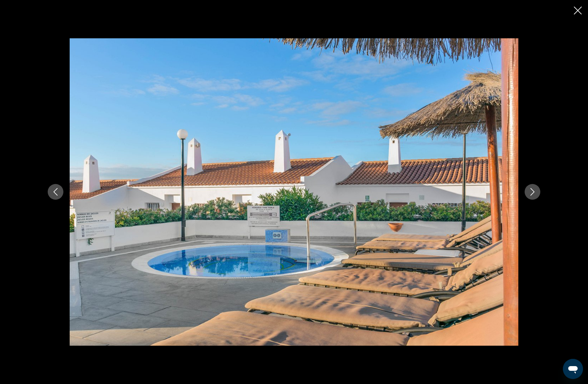
click at [532, 188] on icon "Next image" at bounding box center [533, 192] width 8 height 8
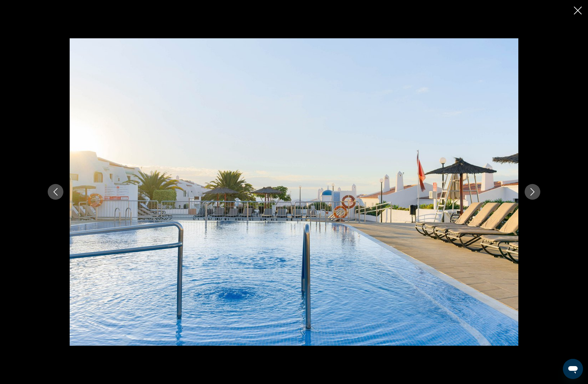
click at [532, 188] on icon "Next image" at bounding box center [533, 192] width 8 height 8
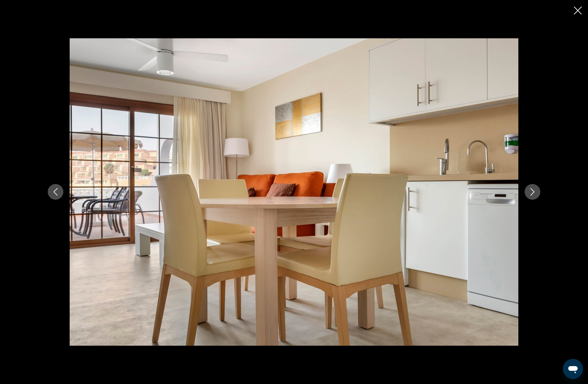
click at [532, 188] on icon "Next image" at bounding box center [533, 192] width 8 height 8
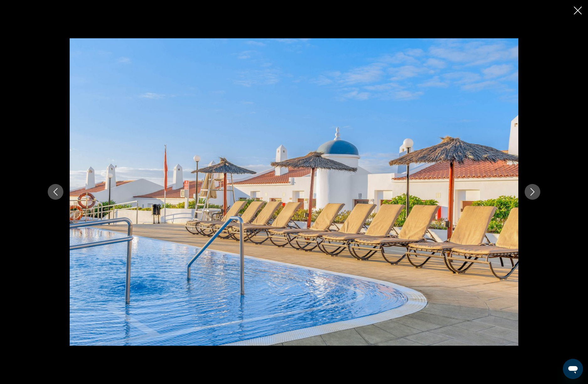
click at [51, 191] on button "Previous image" at bounding box center [56, 192] width 16 height 16
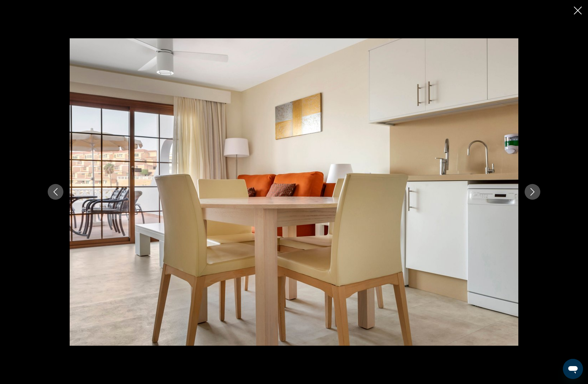
click at [534, 193] on icon "Next image" at bounding box center [533, 192] width 8 height 8
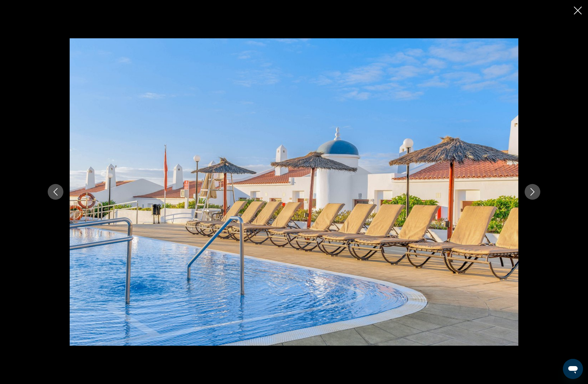
click at [534, 193] on icon "Next image" at bounding box center [533, 192] width 8 height 8
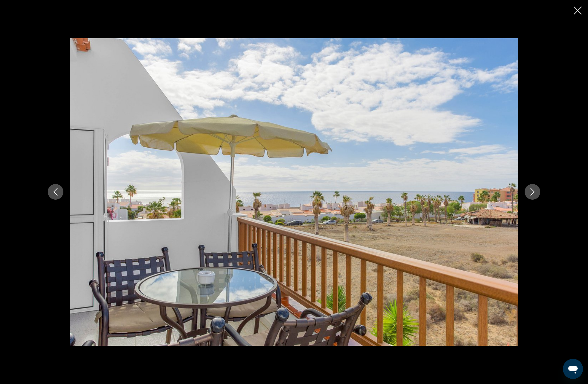
click at [534, 193] on icon "Next image" at bounding box center [533, 192] width 8 height 8
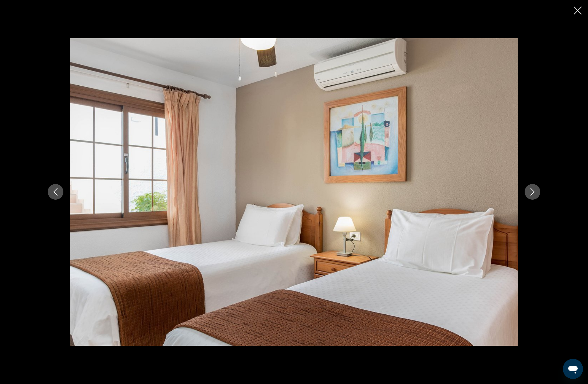
click at [534, 193] on icon "Next image" at bounding box center [533, 192] width 8 height 8
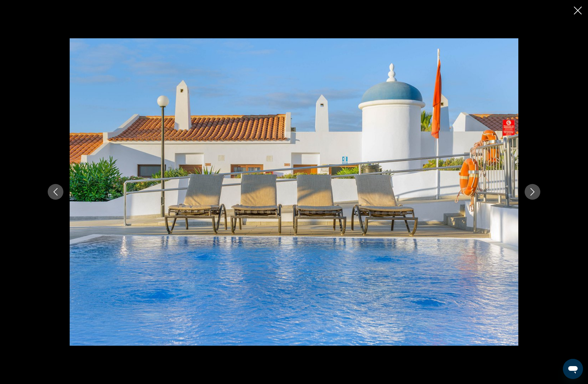
click at [577, 9] on icon "Close slideshow" at bounding box center [578, 11] width 8 height 8
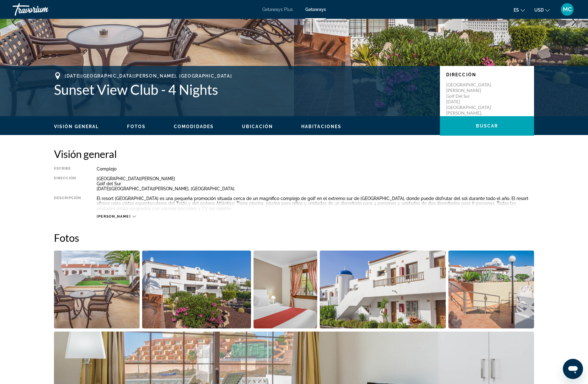
scroll to position [0, 0]
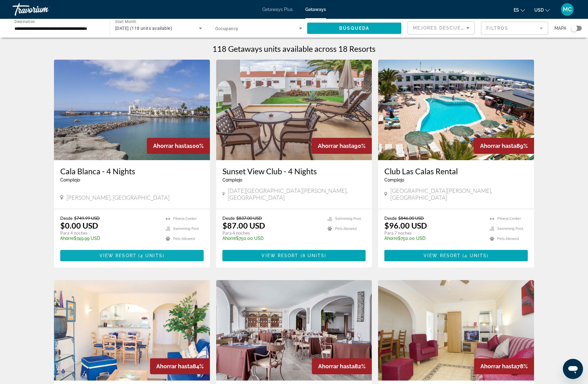
click at [125, 253] on span "View Resort" at bounding box center [118, 255] width 37 height 5
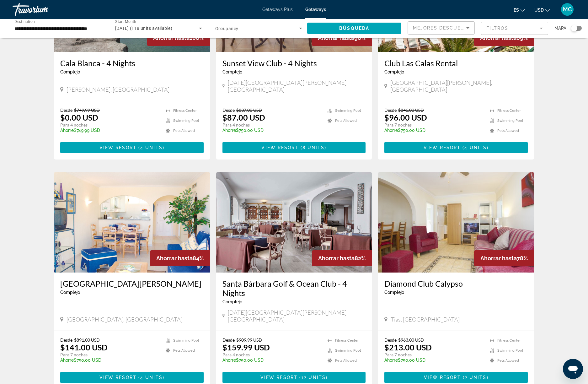
scroll to position [121, 0]
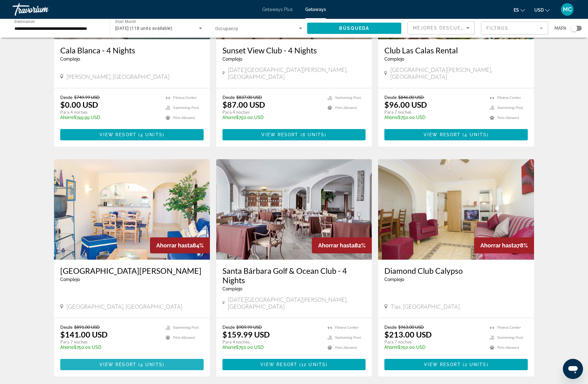
click at [144, 357] on span "Main content" at bounding box center [131, 364] width 143 height 15
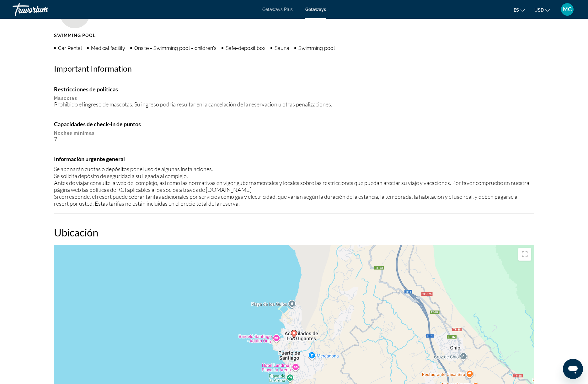
scroll to position [644, 0]
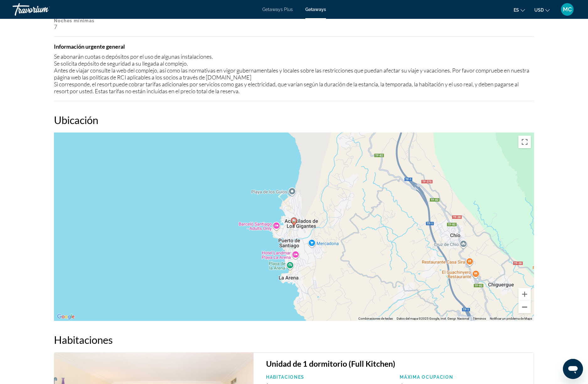
click at [523, 310] on button "Reducir" at bounding box center [525, 307] width 13 height 13
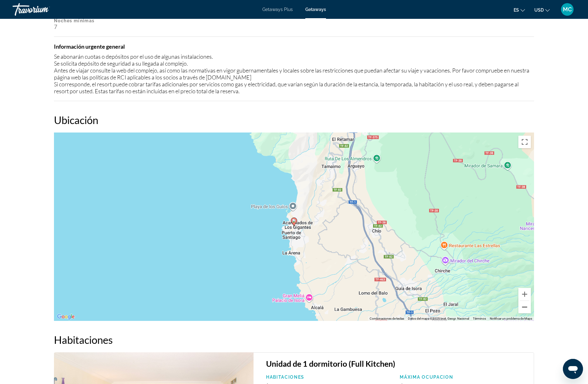
click at [523, 310] on button "Reducir" at bounding box center [525, 307] width 13 height 13
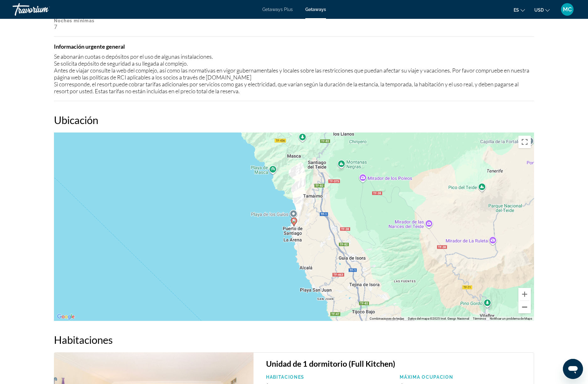
click at [523, 310] on button "Reducir" at bounding box center [525, 307] width 13 height 13
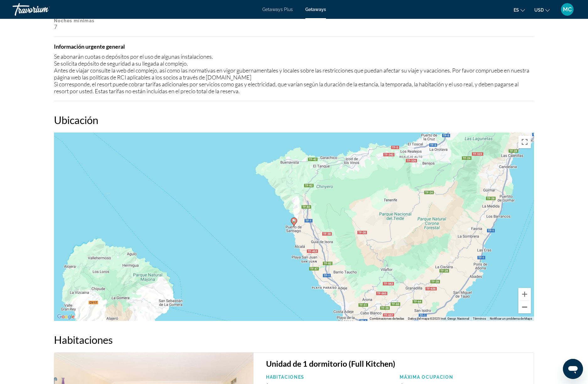
click at [523, 310] on button "Reducir" at bounding box center [525, 307] width 13 height 13
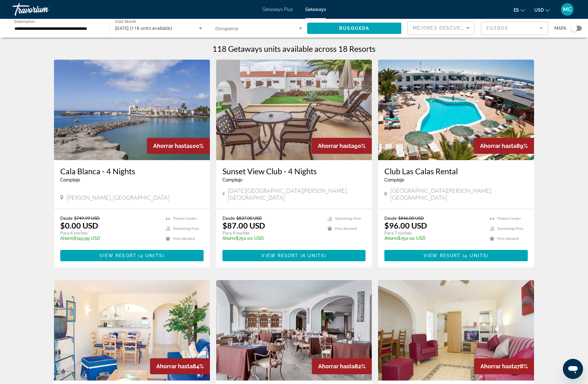
click at [573, 27] on div "Search widget" at bounding box center [574, 28] width 6 height 6
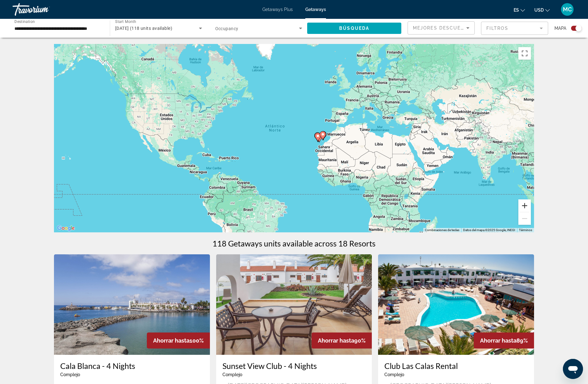
click at [525, 206] on button "Ampliar" at bounding box center [525, 205] width 13 height 13
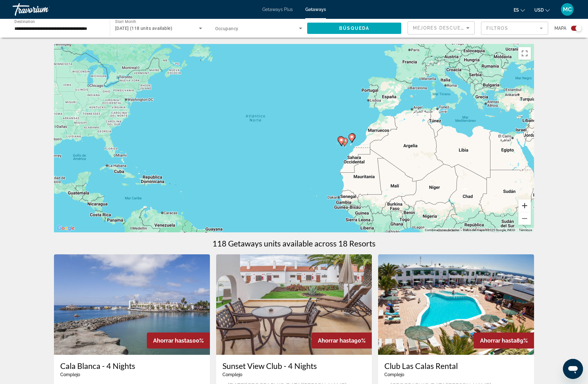
click at [525, 206] on button "Ampliar" at bounding box center [525, 205] width 13 height 13
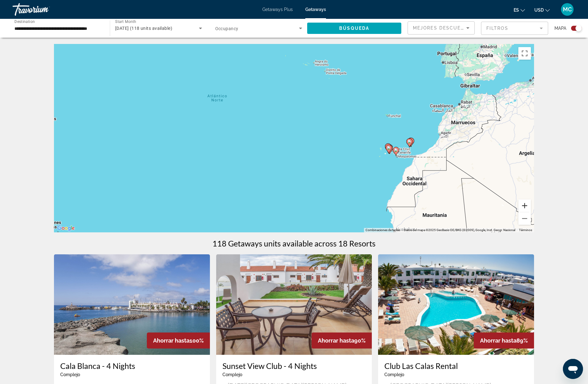
click at [525, 206] on button "Ampliar" at bounding box center [525, 205] width 13 height 13
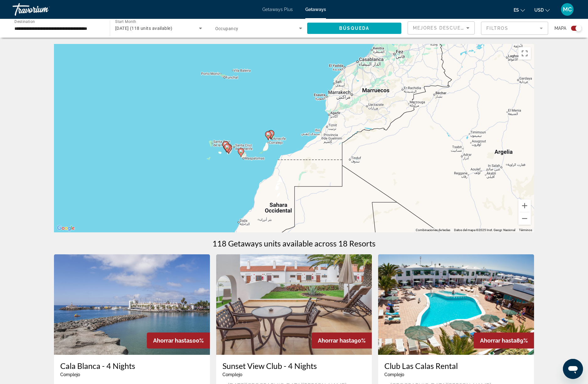
drag, startPoint x: 490, startPoint y: 205, endPoint x: 232, endPoint y: 189, distance: 258.6
click at [232, 189] on div "Para activar la función de arrastre con el teclado, pulsa Alt + Intro. Cuando h…" at bounding box center [294, 138] width 480 height 188
click at [522, 204] on button "Ampliar" at bounding box center [525, 205] width 13 height 13
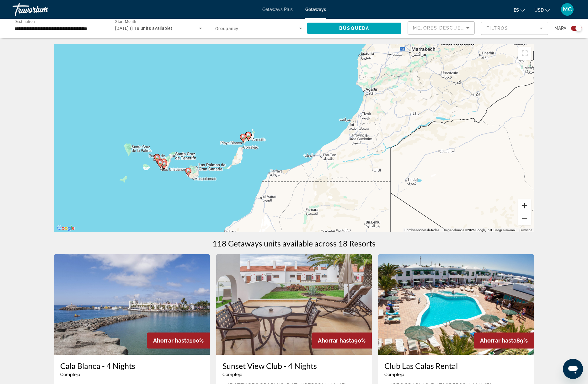
click at [522, 204] on button "Ampliar" at bounding box center [525, 205] width 13 height 13
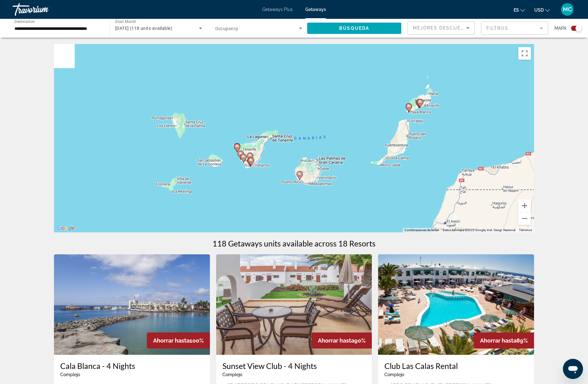
drag, startPoint x: 259, startPoint y: 179, endPoint x: 484, endPoint y: 142, distance: 228.1
click at [484, 142] on div "Para activar la función de arrastre con el teclado, pulsa Alt + Intro. Cuando h…" at bounding box center [294, 138] width 480 height 188
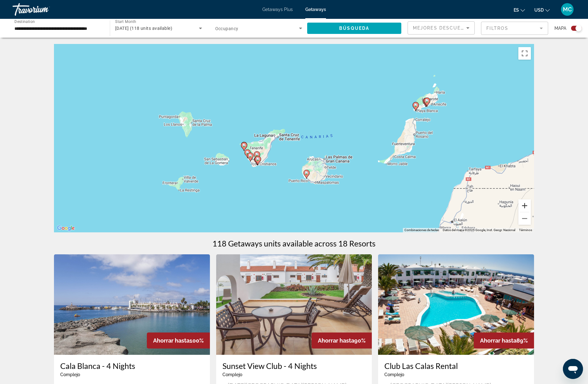
click at [526, 203] on button "Ampliar" at bounding box center [525, 205] width 13 height 13
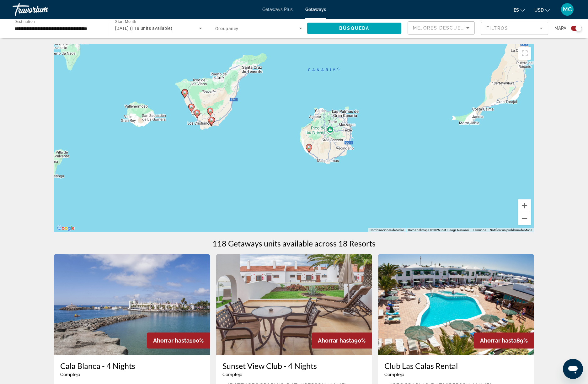
drag, startPoint x: 382, startPoint y: 187, endPoint x: 371, endPoint y: 114, distance: 73.7
click at [371, 114] on div "Para activar la función de arrastre con el teclado, pulsa Alt + Intro. Cuando h…" at bounding box center [294, 138] width 480 height 188
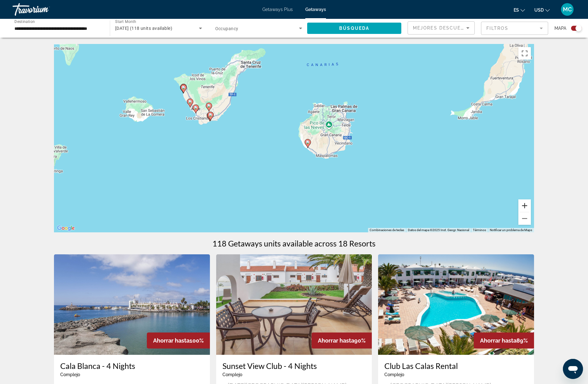
click at [526, 204] on button "Ampliar" at bounding box center [525, 205] width 13 height 13
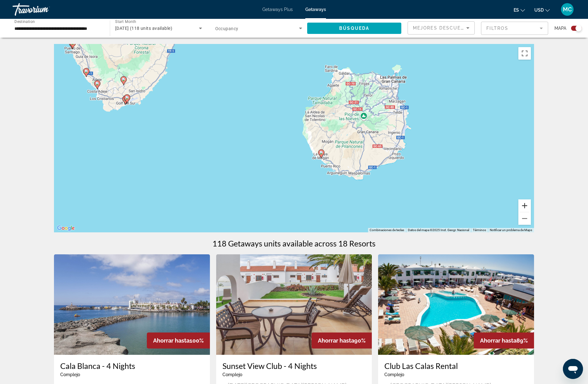
click at [526, 204] on button "Ampliar" at bounding box center [525, 205] width 13 height 13
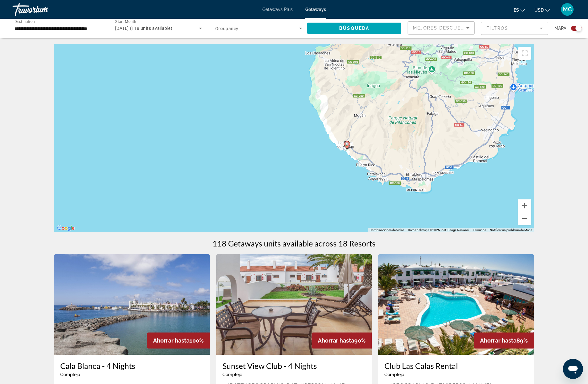
drag, startPoint x: 398, startPoint y: 194, endPoint x: 396, endPoint y: 164, distance: 30.5
click at [396, 164] on div "Para activar la función de arrastre con el teclado, pulsa Alt + Intro. Cuando h…" at bounding box center [294, 138] width 480 height 188
click at [346, 143] on image "Main content" at bounding box center [347, 144] width 4 height 4
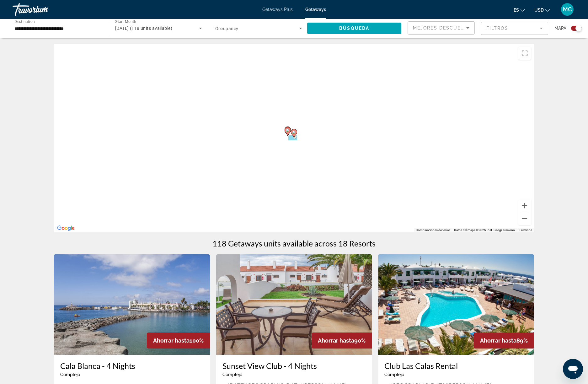
click at [346, 143] on div "Para activar la función de arrastre con el teclado, pulsa Alt + Intro. Cuando h…" at bounding box center [294, 138] width 480 height 188
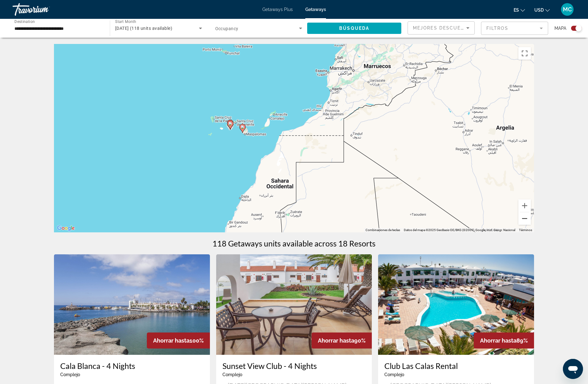
click at [522, 218] on button "Reducir" at bounding box center [525, 218] width 13 height 13
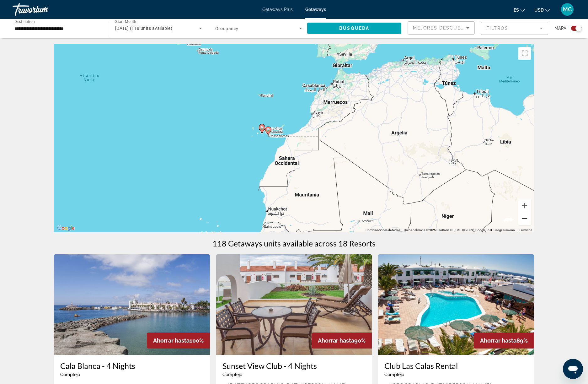
click at [522, 218] on button "Reducir" at bounding box center [525, 218] width 13 height 13
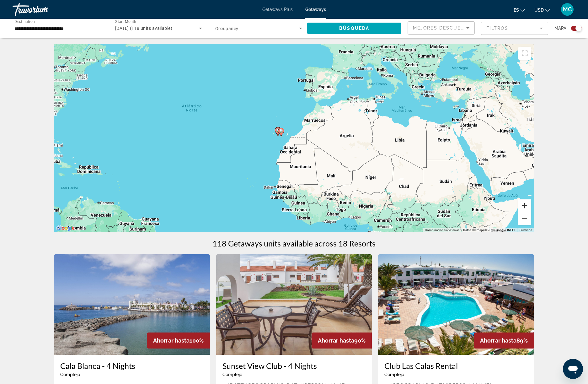
click at [524, 205] on button "Ampliar" at bounding box center [525, 205] width 13 height 13
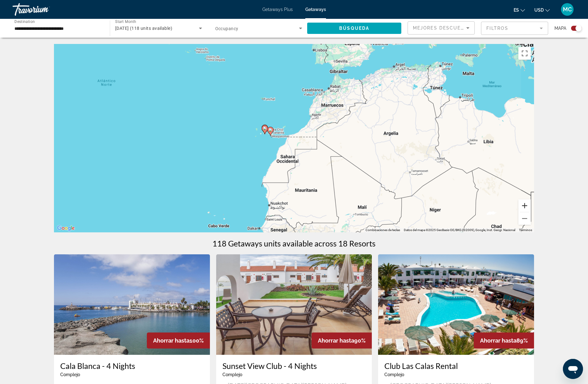
click at [524, 205] on button "Ampliar" at bounding box center [525, 205] width 13 height 13
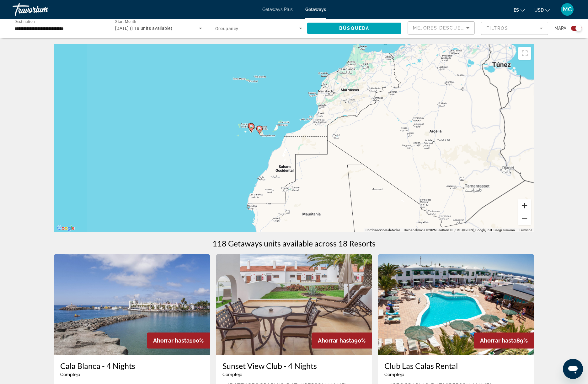
click at [524, 205] on button "Ampliar" at bounding box center [525, 205] width 13 height 13
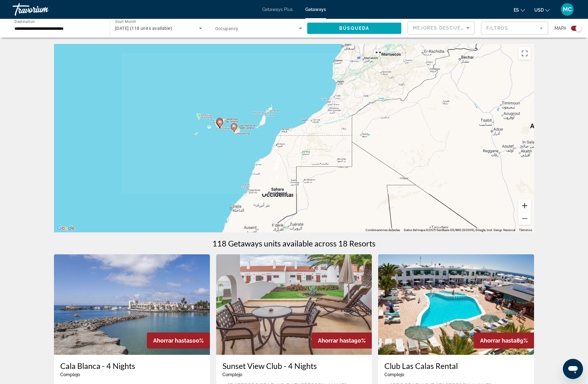
click at [524, 205] on button "Ampliar" at bounding box center [525, 205] width 13 height 13
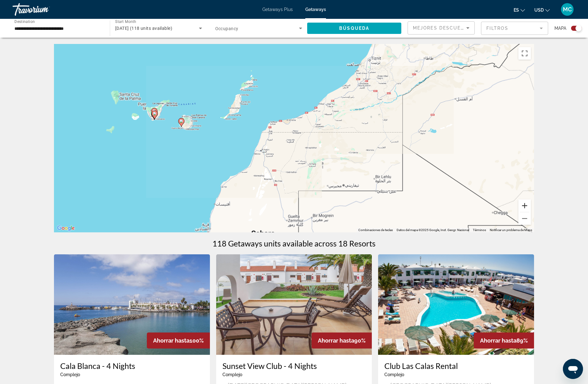
click at [524, 205] on button "Ampliar" at bounding box center [525, 205] width 13 height 13
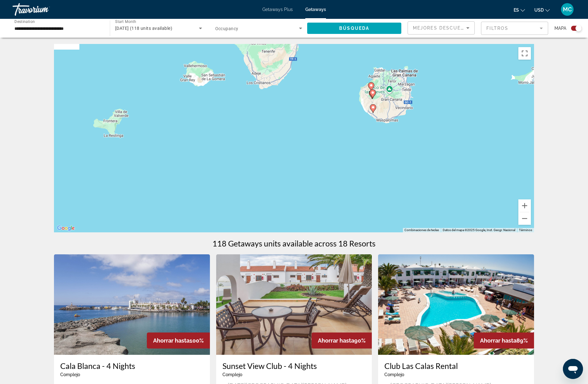
drag, startPoint x: 235, startPoint y: 183, endPoint x: 724, endPoint y: 202, distance: 489.8
click at [588, 202] on html "**********" at bounding box center [294, 192] width 588 height 384
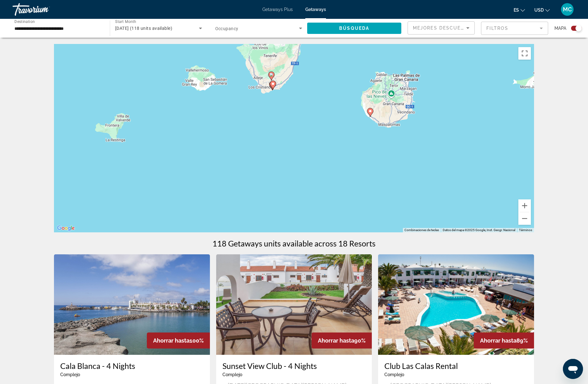
click at [371, 113] on image "Main content" at bounding box center [371, 111] width 4 height 4
type input "**********"
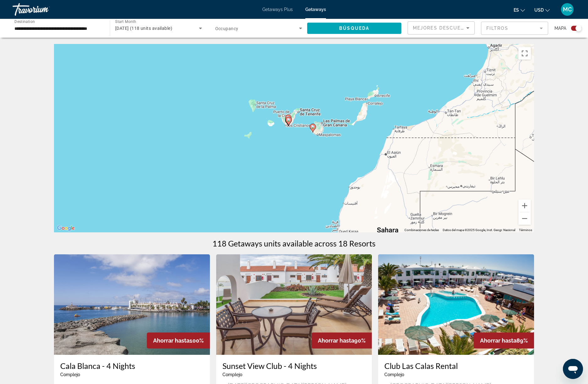
click at [313, 127] on image "Main content" at bounding box center [313, 127] width 4 height 4
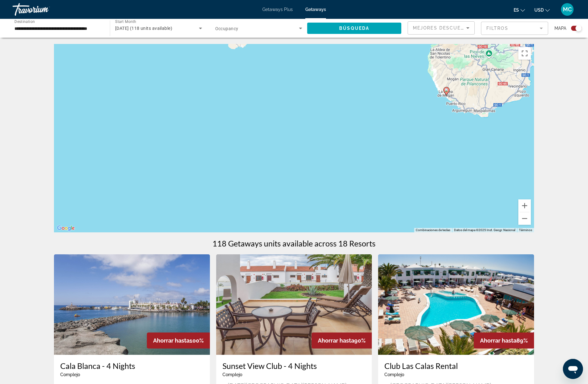
click at [445, 92] on image "Main content" at bounding box center [447, 90] width 4 height 4
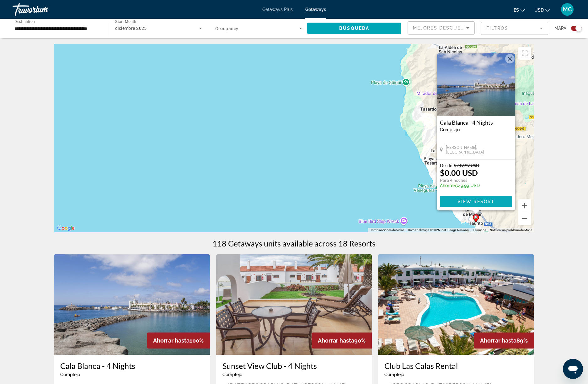
click at [486, 200] on span "View Resort" at bounding box center [476, 201] width 37 height 5
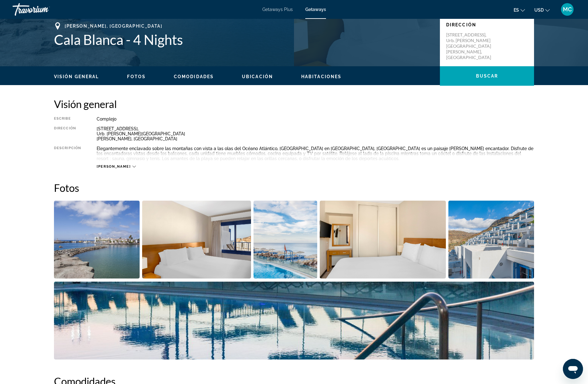
scroll to position [159, 0]
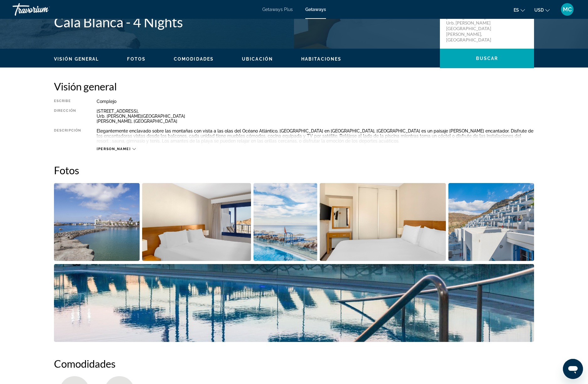
click at [113, 243] on img "Open full-screen image slider" at bounding box center [97, 222] width 86 height 78
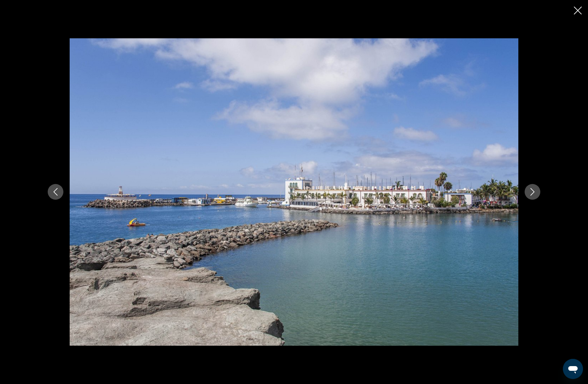
click at [529, 192] on icon "Next image" at bounding box center [533, 192] width 8 height 8
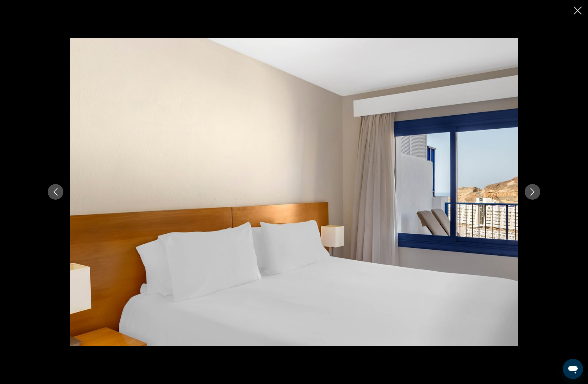
click at [529, 192] on icon "Next image" at bounding box center [533, 192] width 8 height 8
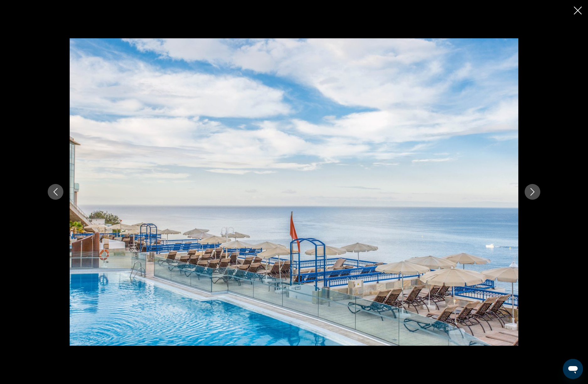
click at [529, 192] on icon "Next image" at bounding box center [533, 192] width 8 height 8
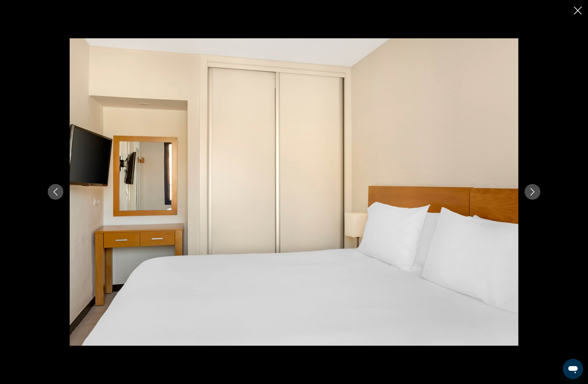
click at [529, 192] on icon "Next image" at bounding box center [533, 192] width 8 height 8
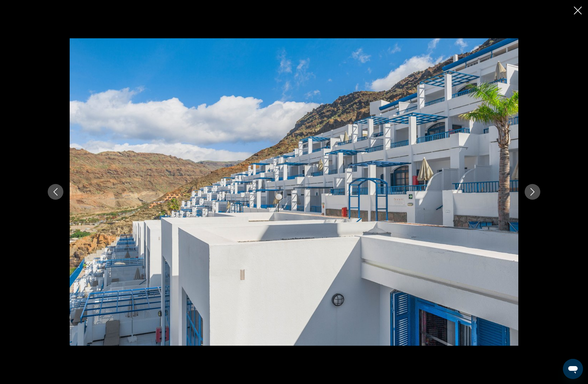
click at [529, 192] on icon "Next image" at bounding box center [533, 192] width 8 height 8
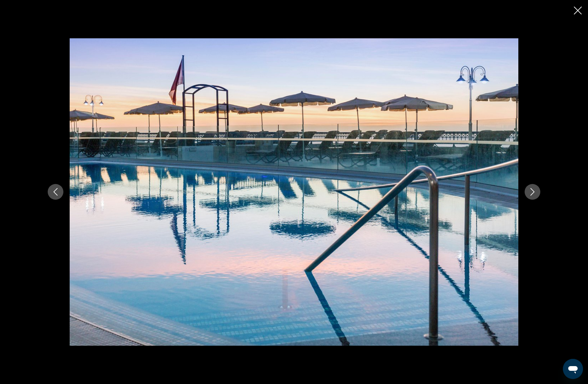
click at [529, 192] on icon "Next image" at bounding box center [533, 192] width 8 height 8
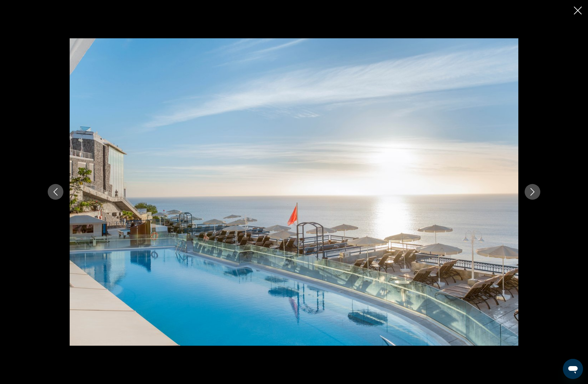
click at [529, 192] on icon "Next image" at bounding box center [533, 192] width 8 height 8
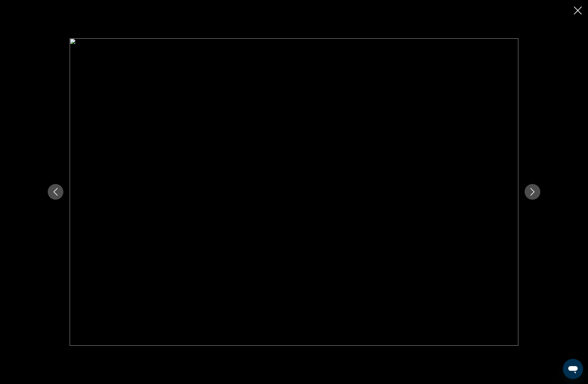
click at [529, 192] on icon "Next image" at bounding box center [533, 192] width 8 height 8
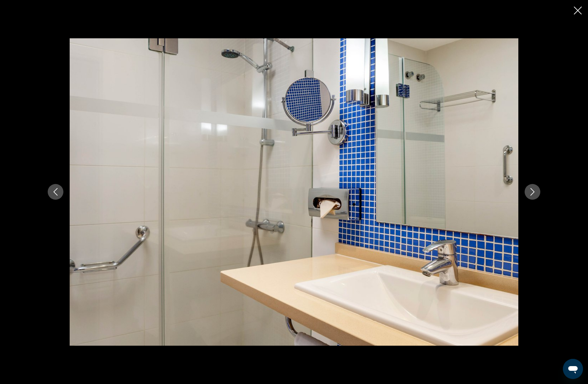
click at [529, 192] on icon "Next image" at bounding box center [533, 192] width 8 height 8
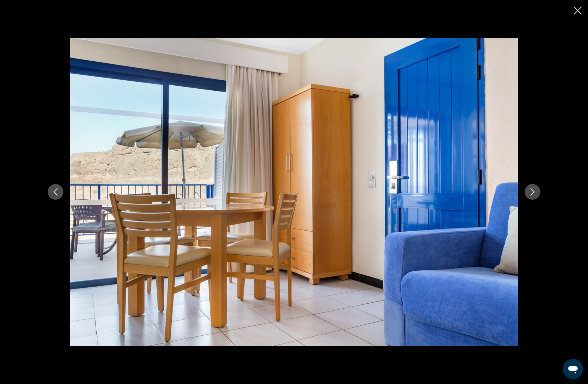
click at [529, 192] on icon "Next image" at bounding box center [533, 192] width 8 height 8
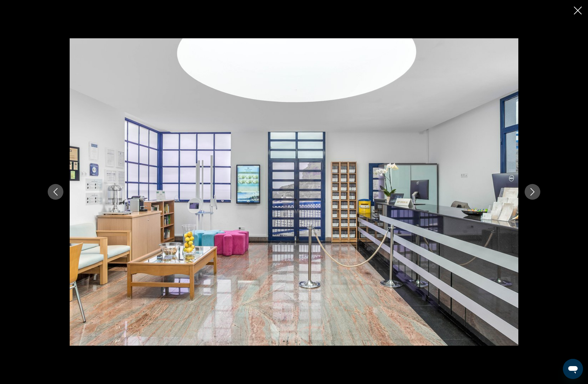
click at [529, 192] on icon "Next image" at bounding box center [533, 192] width 8 height 8
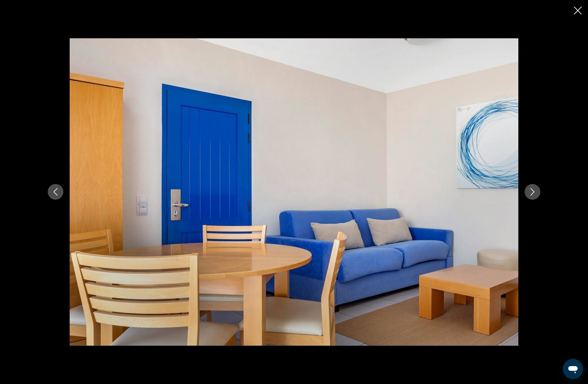
click at [529, 192] on icon "Next image" at bounding box center [533, 192] width 8 height 8
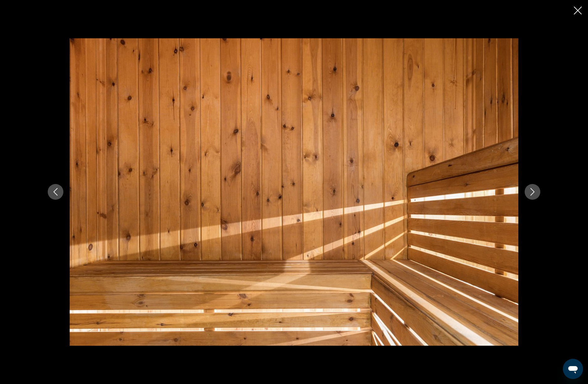
click at [529, 192] on icon "Next image" at bounding box center [533, 192] width 8 height 8
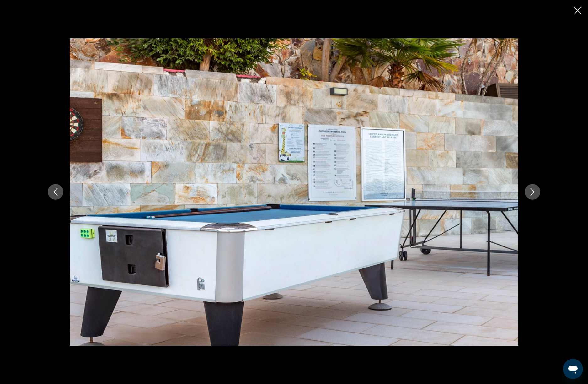
click at [529, 192] on icon "Next image" at bounding box center [533, 192] width 8 height 8
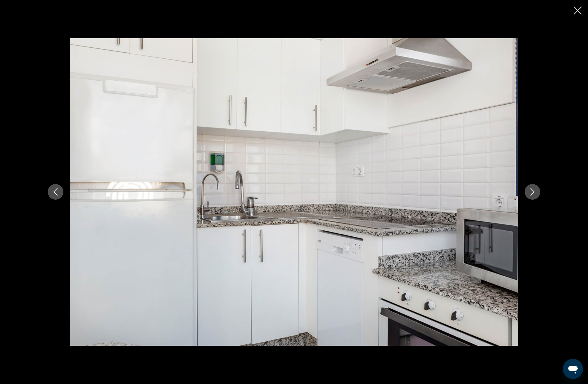
click at [529, 192] on icon "Next image" at bounding box center [533, 192] width 8 height 8
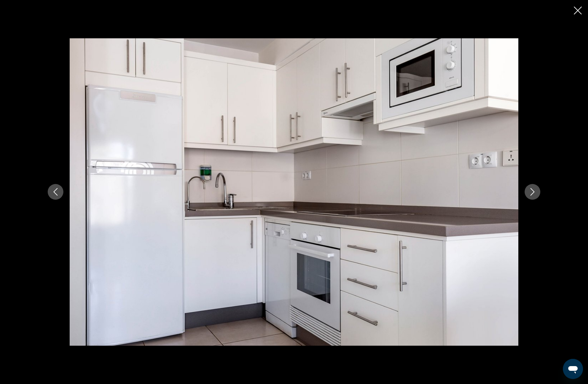
click at [529, 192] on icon "Next image" at bounding box center [533, 192] width 8 height 8
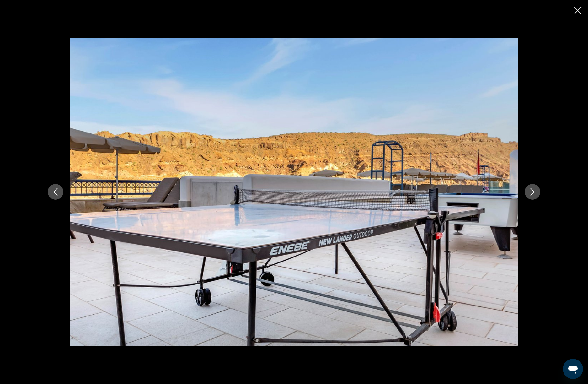
click at [529, 192] on icon "Next image" at bounding box center [533, 192] width 8 height 8
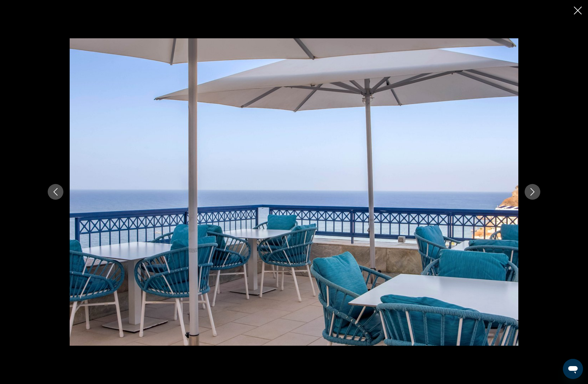
click at [529, 192] on icon "Next image" at bounding box center [533, 192] width 8 height 8
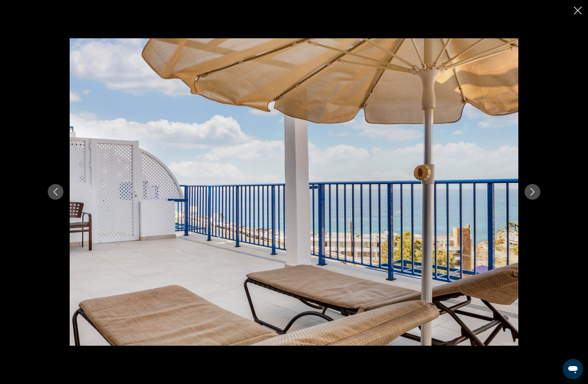
click at [529, 192] on icon "Next image" at bounding box center [533, 192] width 8 height 8
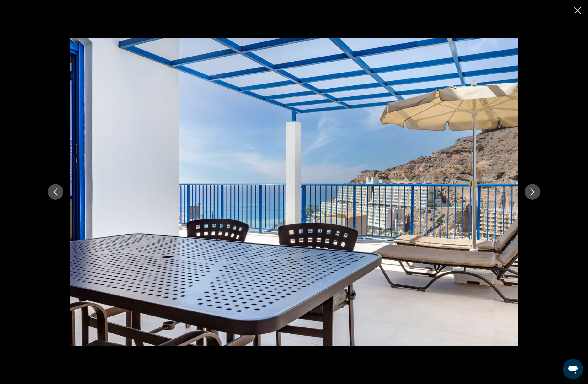
click at [529, 195] on icon "Next image" at bounding box center [533, 192] width 8 height 8
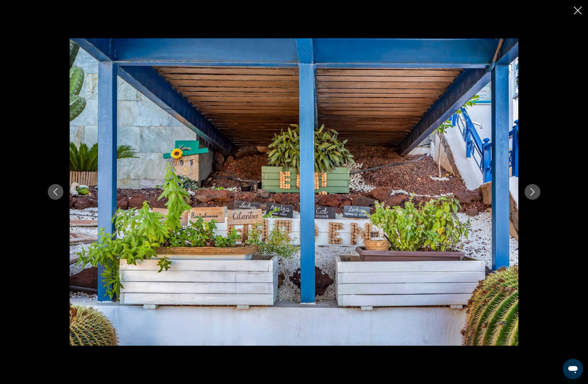
click at [531, 190] on icon "Next image" at bounding box center [533, 192] width 8 height 8
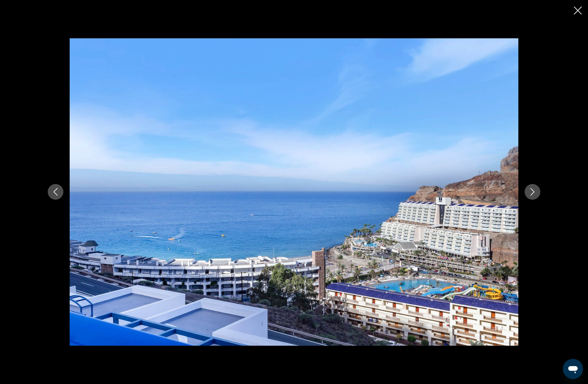
click at [531, 190] on icon "Next image" at bounding box center [533, 192] width 8 height 8
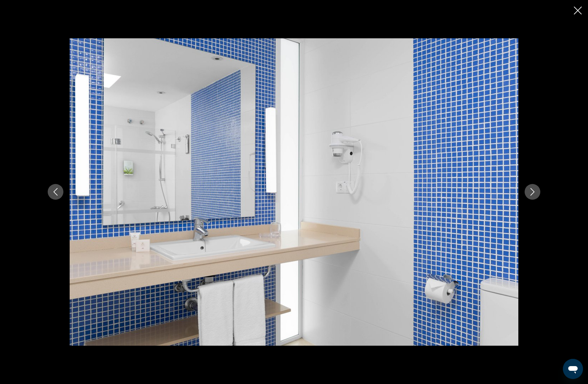
click at [531, 190] on icon "Next image" at bounding box center [533, 192] width 8 height 8
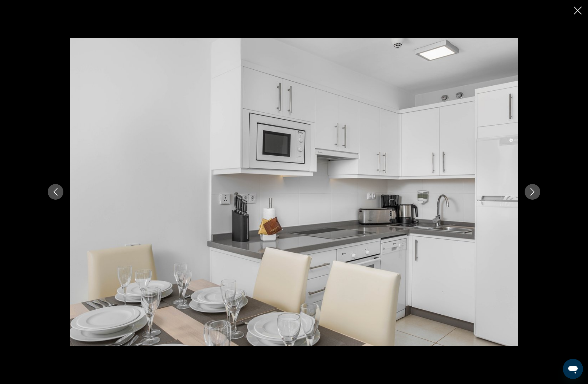
click at [531, 190] on icon "Next image" at bounding box center [533, 192] width 8 height 8
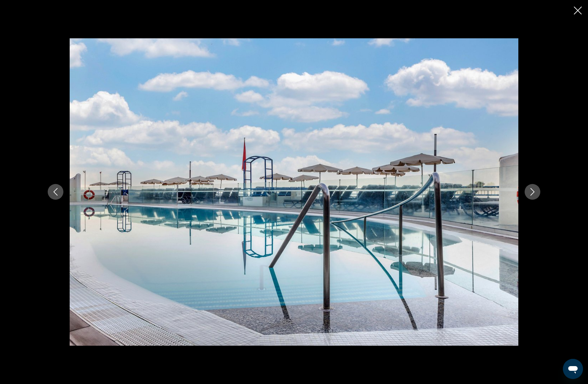
click at [531, 190] on icon "Next image" at bounding box center [533, 192] width 8 height 8
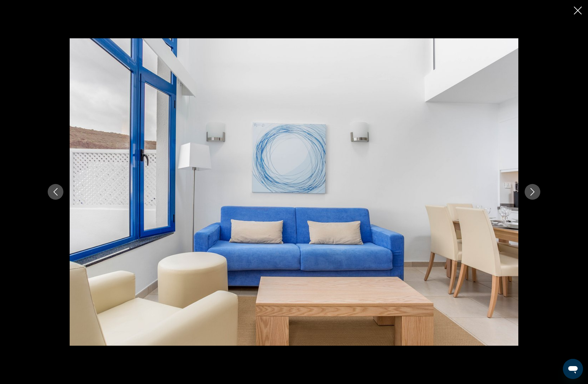
click at [531, 190] on icon "Next image" at bounding box center [533, 192] width 8 height 8
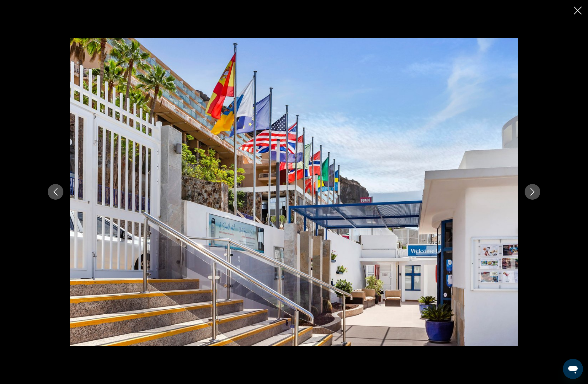
click at [577, 13] on icon "Close slideshow" at bounding box center [578, 11] width 8 height 8
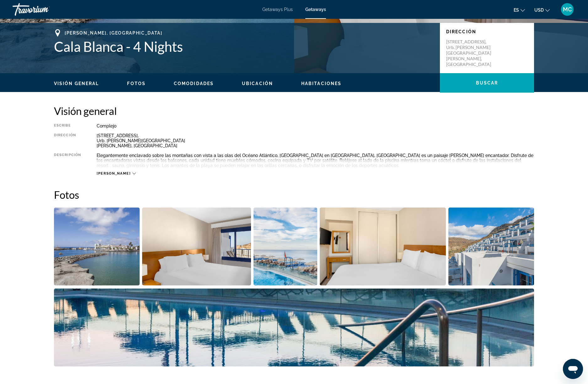
scroll to position [0, 0]
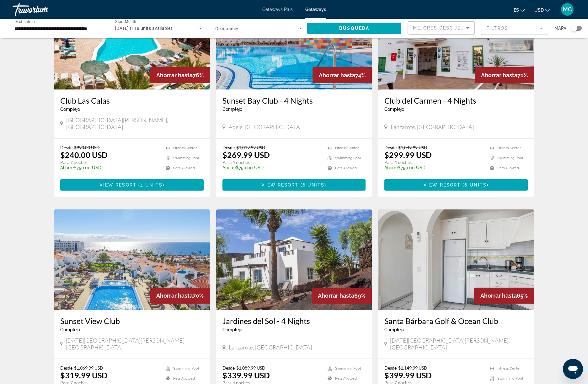
scroll to position [641, 0]
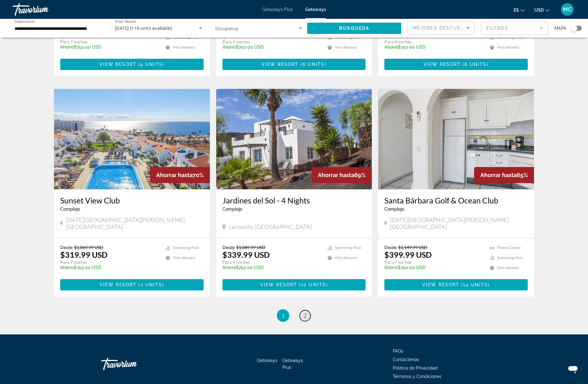
click at [307, 310] on link "page 2" at bounding box center [305, 315] width 11 height 11
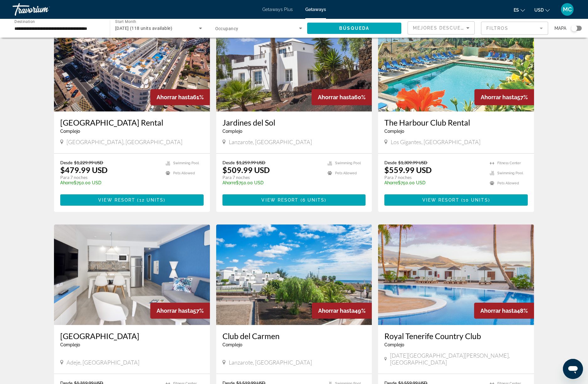
scroll to position [97, 0]
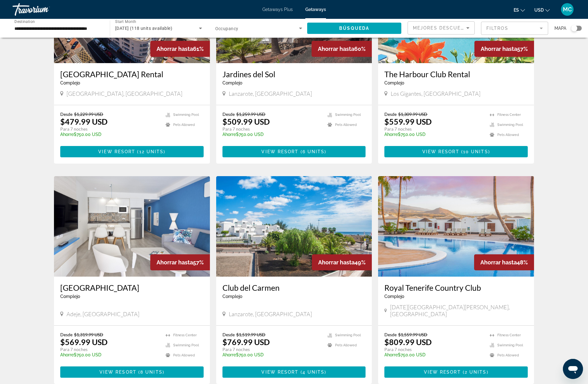
click at [104, 244] on img "Main content" at bounding box center [132, 226] width 156 height 100
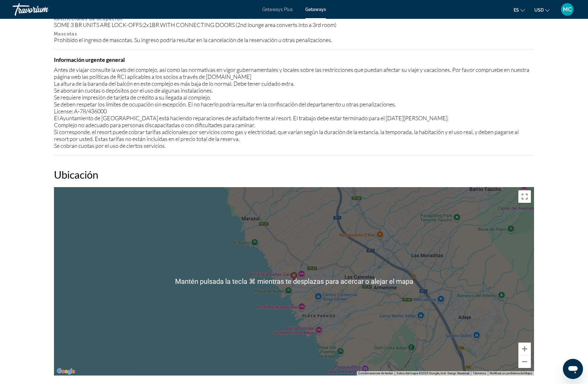
scroll to position [678, 0]
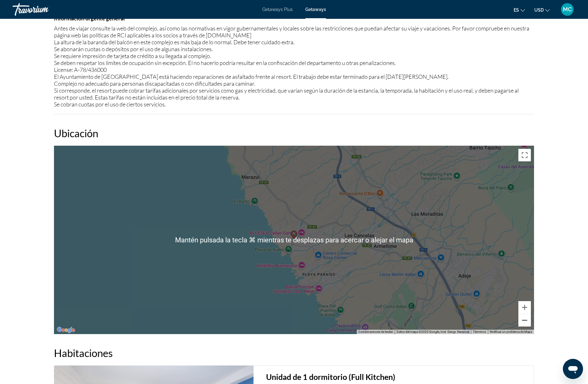
click at [523, 322] on button "Reducir" at bounding box center [525, 320] width 13 height 13
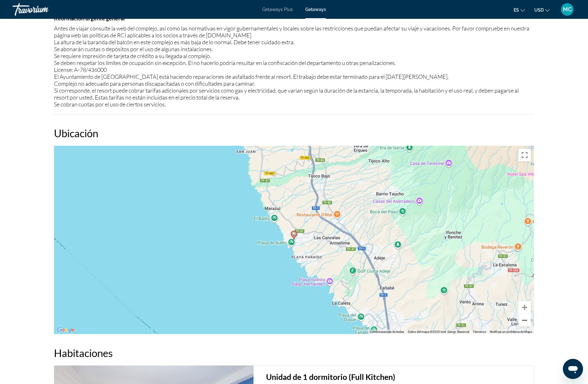
click at [523, 322] on button "Reducir" at bounding box center [525, 320] width 13 height 13
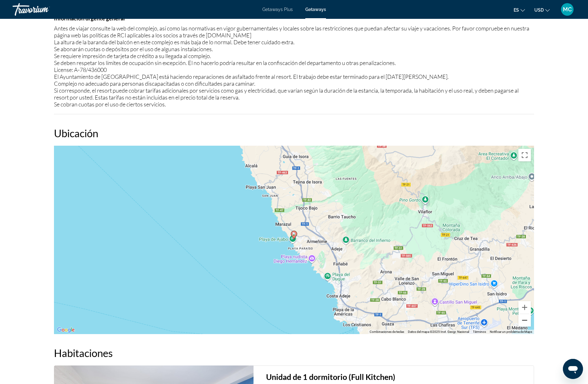
click at [523, 322] on button "Reducir" at bounding box center [525, 320] width 13 height 13
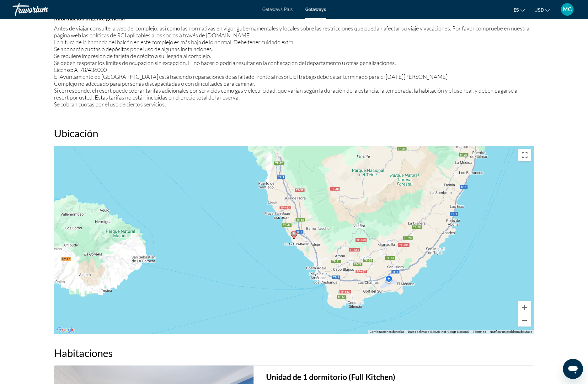
click at [523, 322] on button "Reducir" at bounding box center [525, 320] width 13 height 13
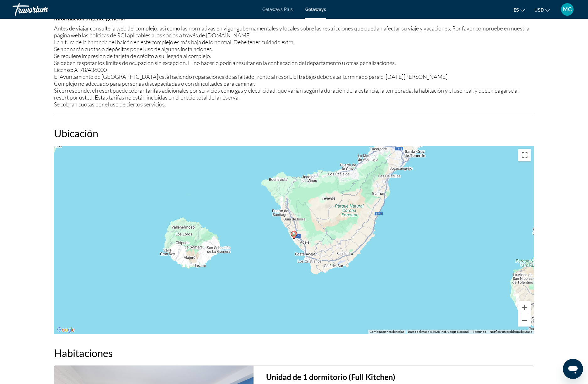
click at [523, 322] on button "Reducir" at bounding box center [525, 320] width 13 height 13
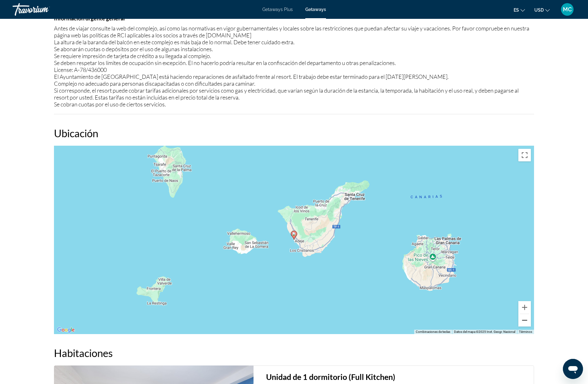
click at [523, 322] on button "Reducir" at bounding box center [525, 320] width 13 height 13
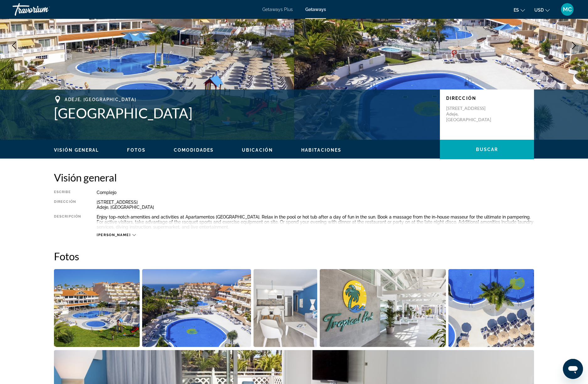
scroll to position [0, 0]
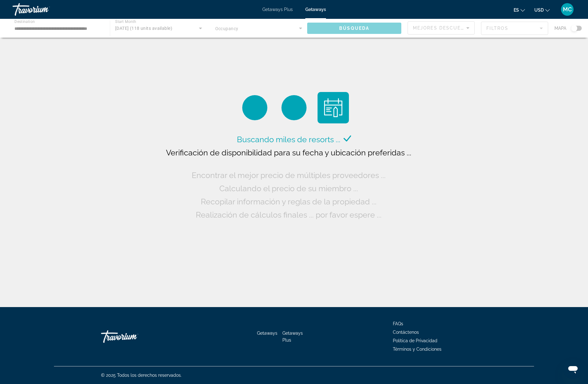
click at [277, 8] on span "Getaways Plus" at bounding box center [277, 9] width 30 height 5
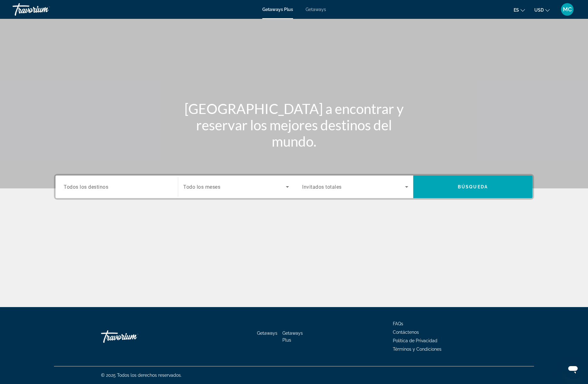
click at [150, 186] on input "Destination Todos los destinos" at bounding box center [117, 187] width 106 height 8
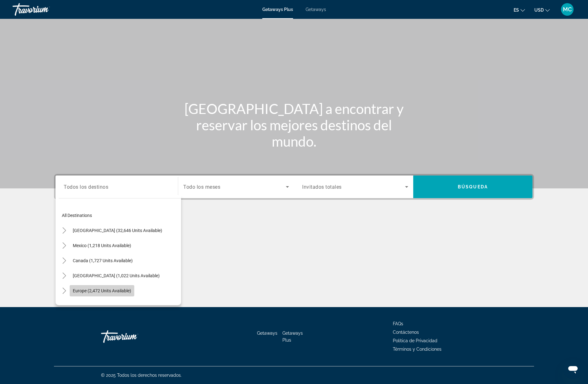
click at [107, 289] on span "Europe (2,472 units available)" at bounding box center [102, 290] width 58 height 5
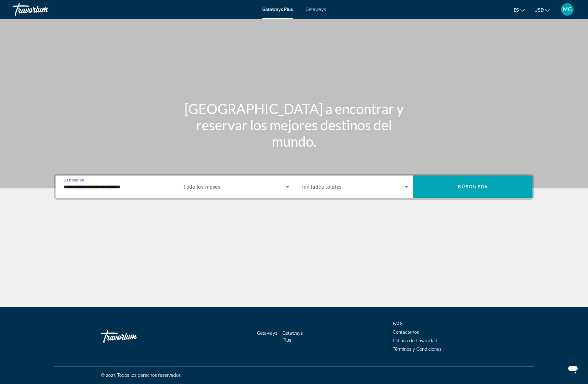
click at [110, 190] on input "**********" at bounding box center [117, 187] width 106 height 8
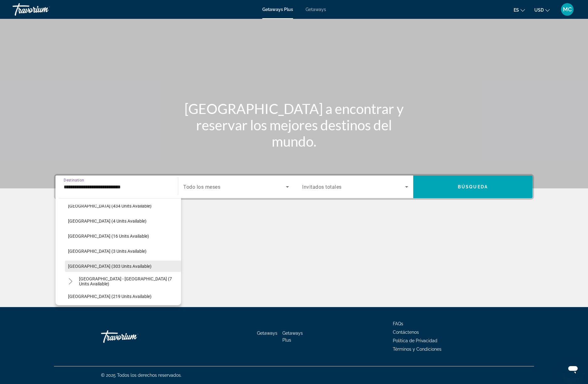
scroll to position [262, 0]
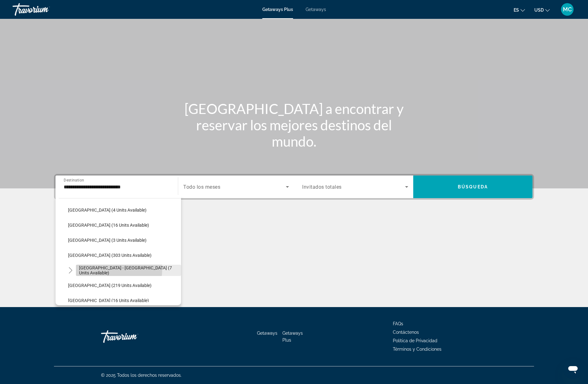
click at [107, 269] on span "[GEOGRAPHIC_DATA] - [GEOGRAPHIC_DATA] (7 units available)" at bounding box center [128, 270] width 99 height 10
type input "**********"
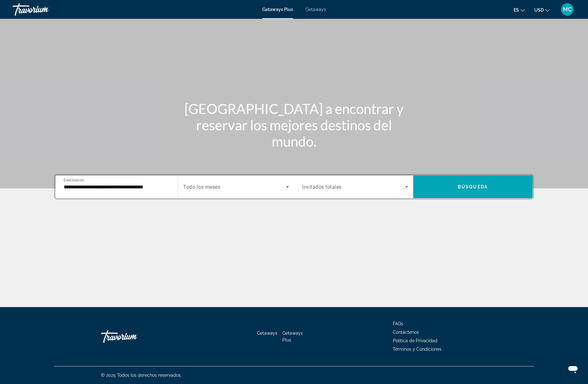
click at [272, 192] on div "Search widget" at bounding box center [236, 187] width 106 height 18
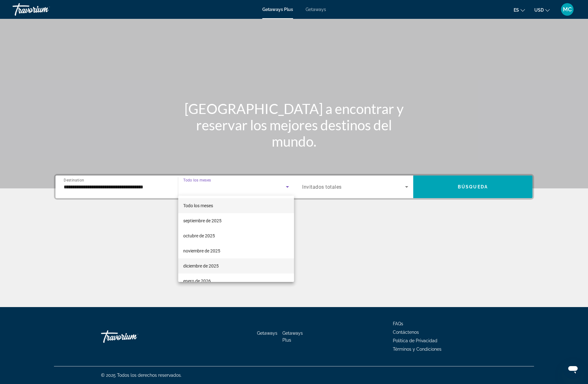
click at [241, 267] on mat-option "diciembre de 2025" at bounding box center [236, 265] width 116 height 15
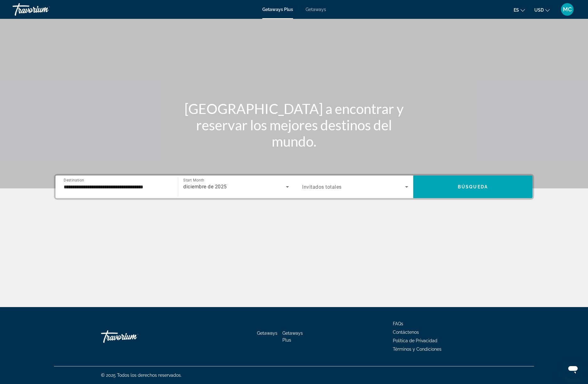
click at [404, 183] on div "Search widget" at bounding box center [355, 187] width 106 height 18
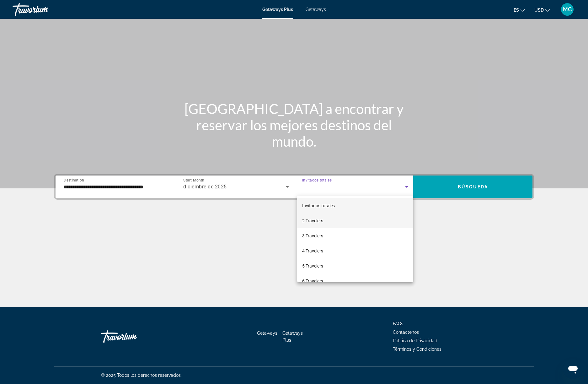
click at [389, 219] on mat-option "2 Travelers" at bounding box center [355, 220] width 116 height 15
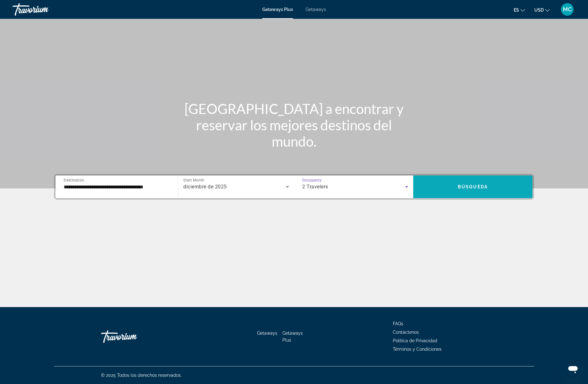
click at [467, 189] on span "Búsqueda" at bounding box center [473, 186] width 30 height 5
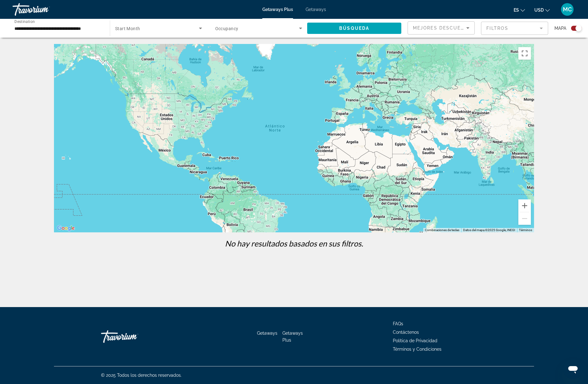
click at [314, 12] on div "Getaways Plus Getaways es English Español Français Italiano Português русский U…" at bounding box center [294, 9] width 588 height 16
click at [320, 10] on span "Getaways" at bounding box center [316, 9] width 20 height 5
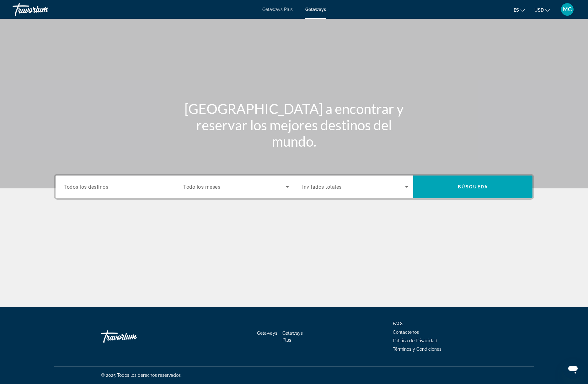
click at [541, 10] on span "USD" at bounding box center [539, 10] width 9 height 5
click at [528, 54] on button "EUR (€)" at bounding box center [529, 58] width 31 height 8
click at [110, 191] on div "Search widget" at bounding box center [117, 187] width 106 height 18
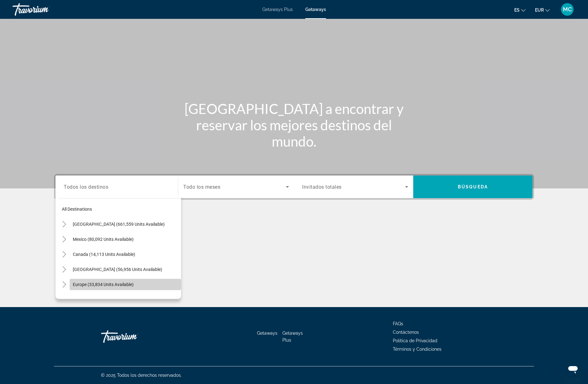
click at [108, 281] on span "Search widget" at bounding box center [125, 284] width 111 height 15
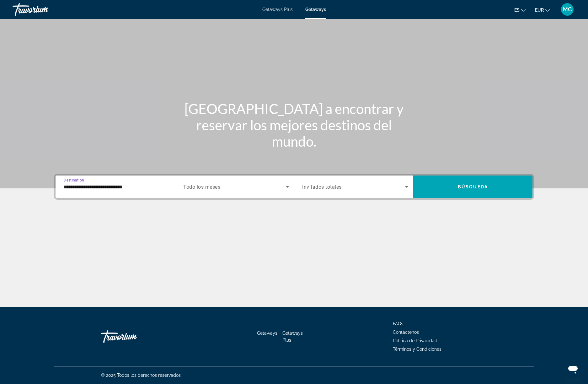
click at [127, 186] on input "**********" at bounding box center [117, 187] width 106 height 8
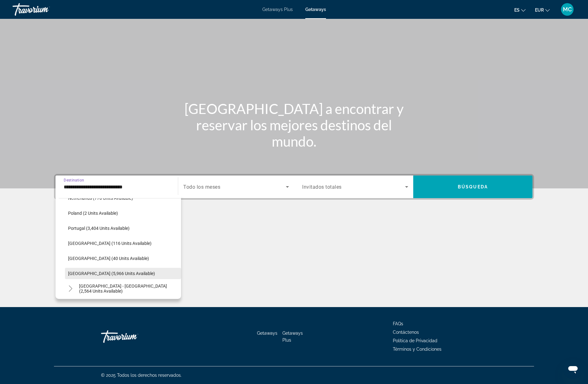
scroll to position [366, 0]
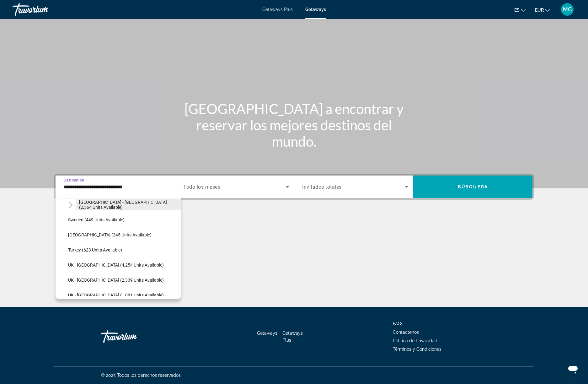
click at [119, 208] on span "Search widget" at bounding box center [128, 204] width 105 height 15
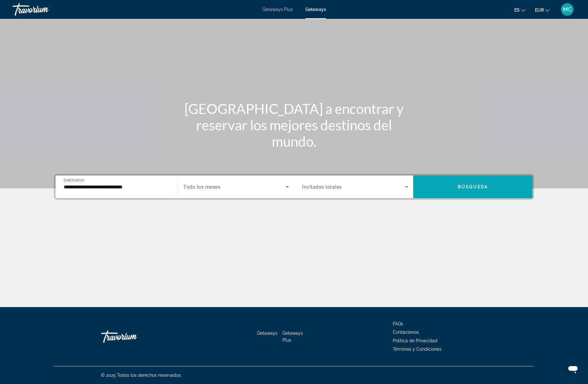
type input "**********"
click at [228, 187] on span "Search widget" at bounding box center [234, 187] width 103 height 8
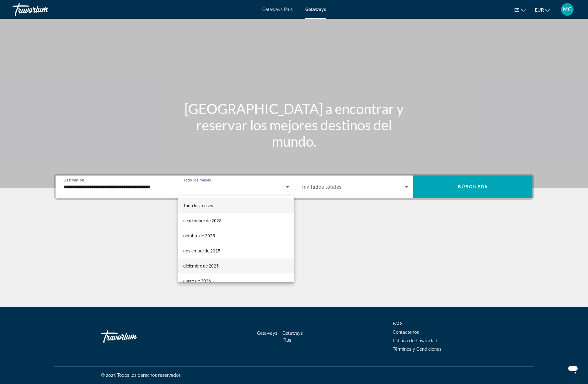
click at [224, 263] on mat-option "diciembre de 2025" at bounding box center [236, 265] width 116 height 15
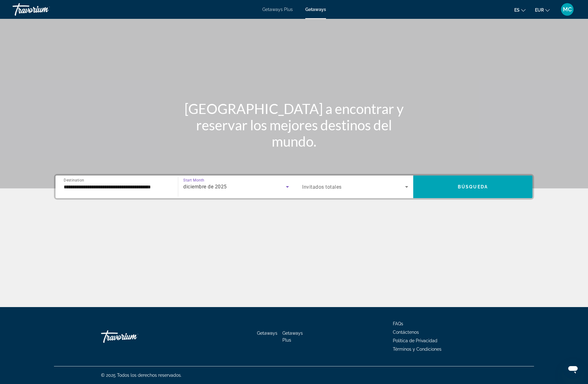
click at [364, 192] on div "Search widget" at bounding box center [355, 187] width 106 height 18
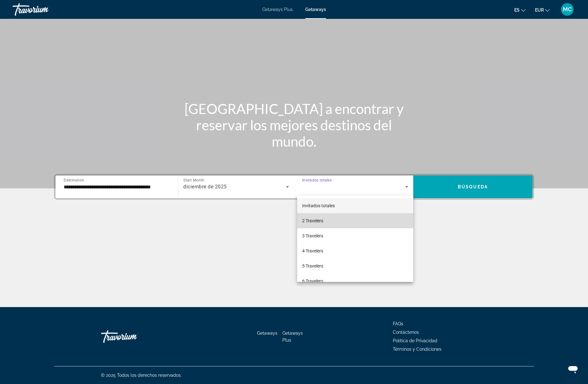
click at [360, 217] on mat-option "2 Travelers" at bounding box center [355, 220] width 116 height 15
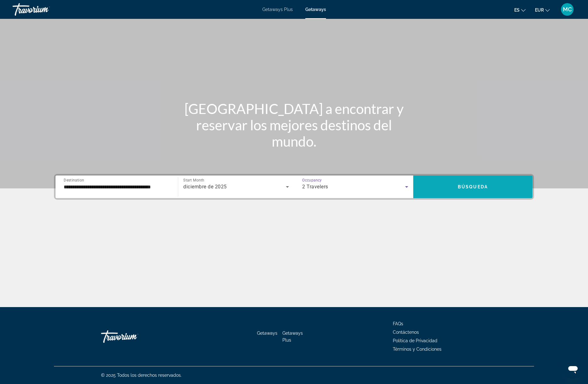
click at [453, 181] on span "Search widget" at bounding box center [472, 186] width 119 height 15
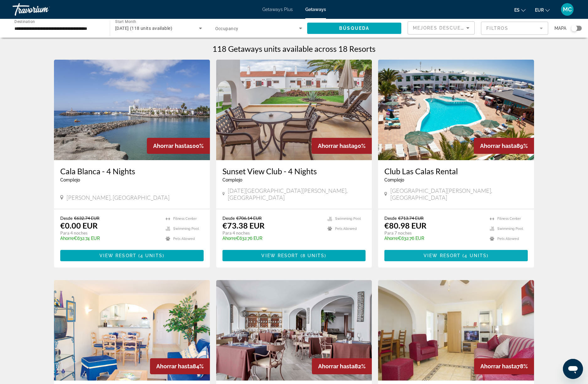
click at [468, 253] on span "4 units" at bounding box center [476, 255] width 22 height 5
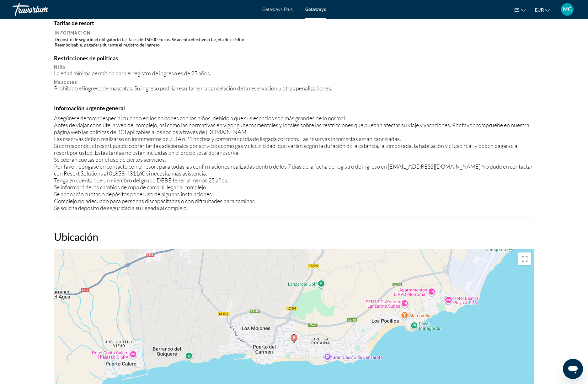
scroll to position [753, 0]
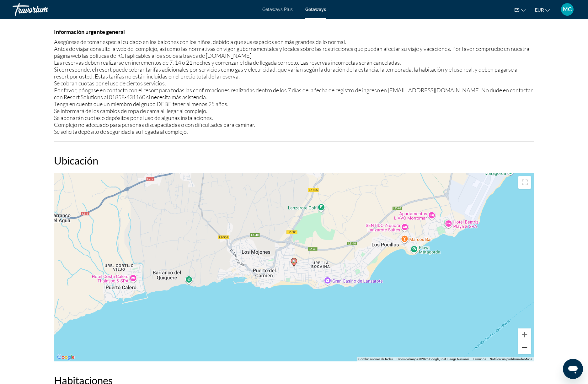
click at [525, 349] on button "Reducir" at bounding box center [525, 347] width 13 height 13
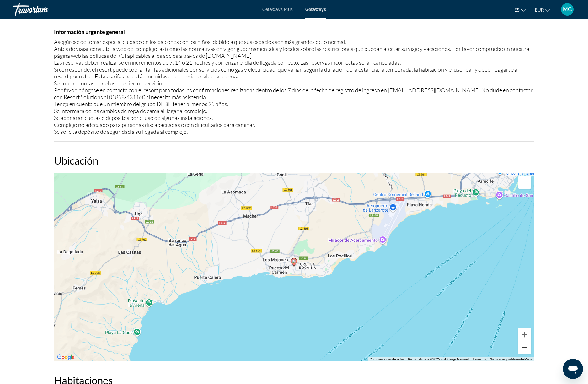
click at [525, 349] on button "Reducir" at bounding box center [525, 347] width 13 height 13
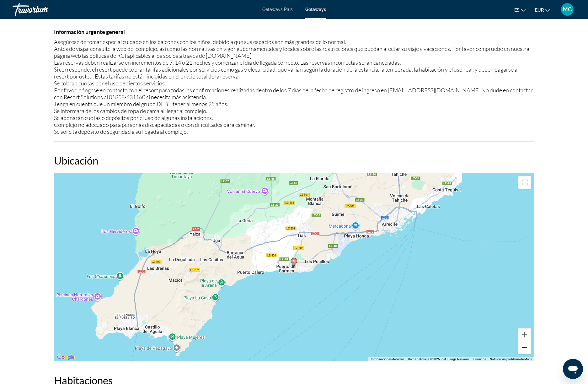
click at [525, 349] on button "Reducir" at bounding box center [525, 347] width 13 height 13
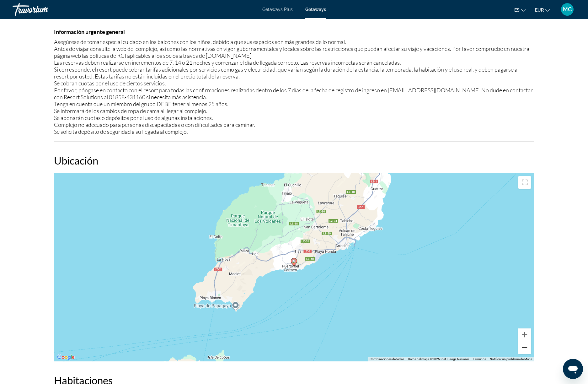
click at [525, 349] on button "Reducir" at bounding box center [525, 347] width 13 height 13
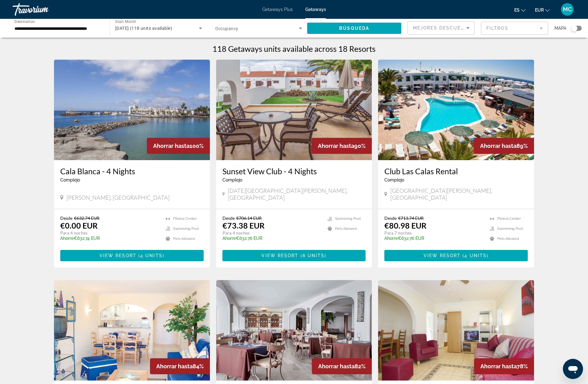
scroll to position [114, 0]
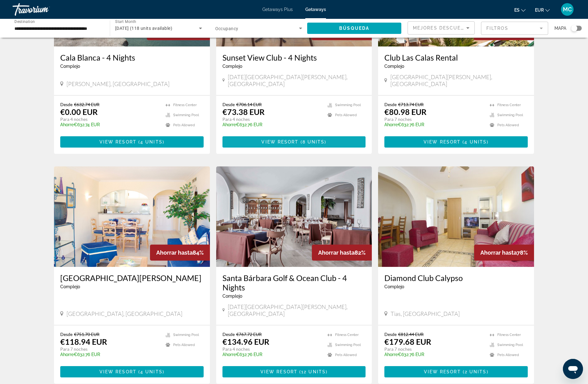
click at [289, 139] on span "View Resort" at bounding box center [280, 141] width 37 height 5
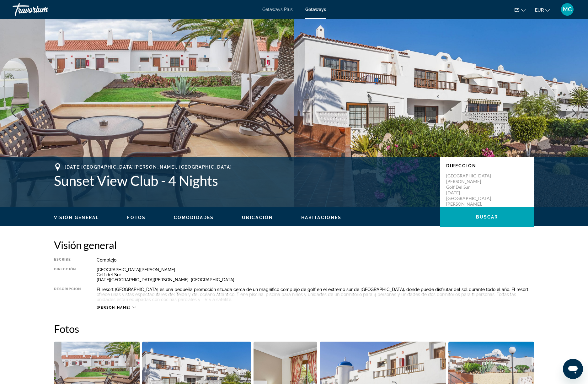
click at [377, 111] on img "Main content" at bounding box center [441, 113] width 294 height 188
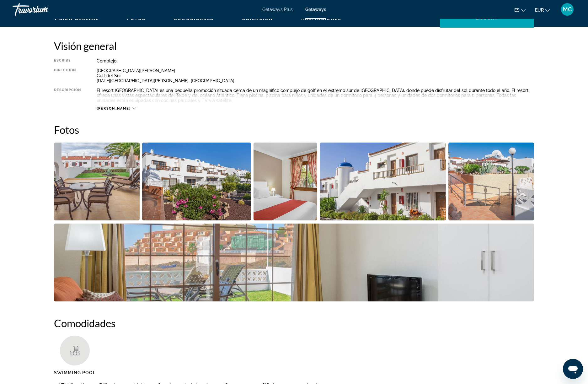
scroll to position [200, 0]
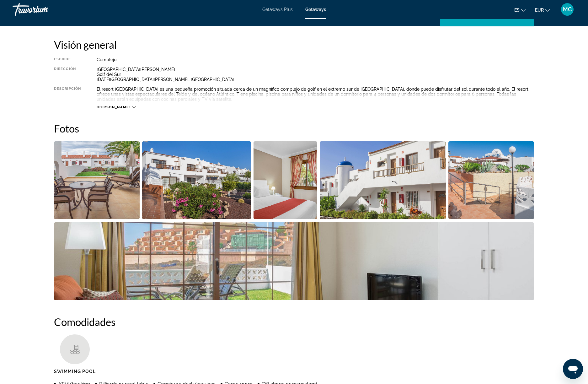
click at [121, 197] on img "Open full-screen image slider" at bounding box center [97, 180] width 86 height 78
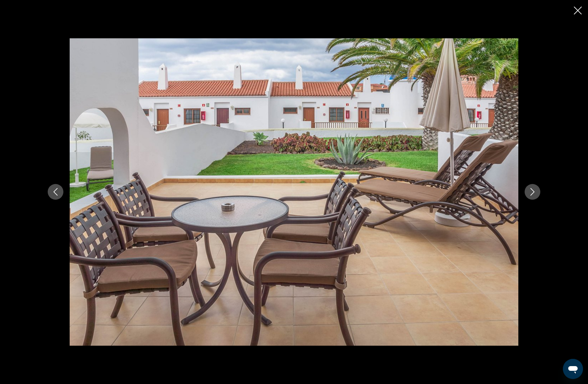
click at [532, 190] on icon "Next image" at bounding box center [533, 192] width 8 height 8
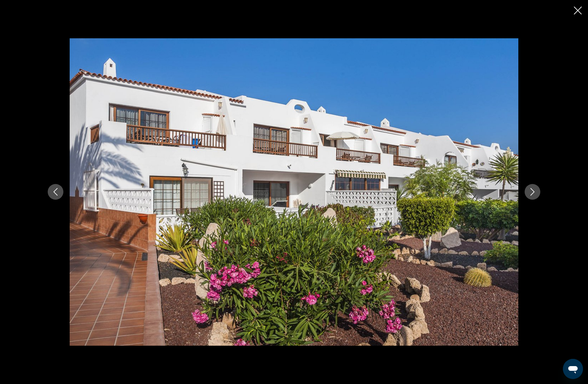
click at [532, 190] on icon "Next image" at bounding box center [533, 192] width 8 height 8
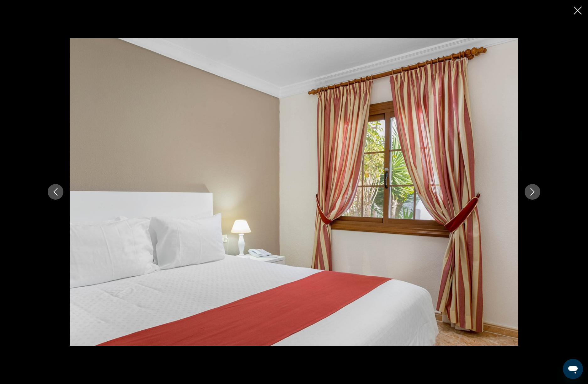
click at [532, 190] on icon "Next image" at bounding box center [533, 192] width 8 height 8
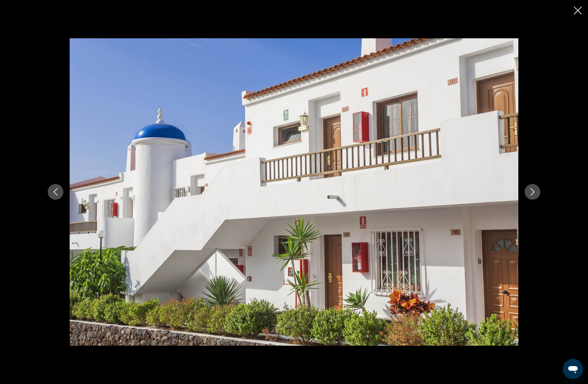
click at [532, 190] on icon "Next image" at bounding box center [533, 192] width 8 height 8
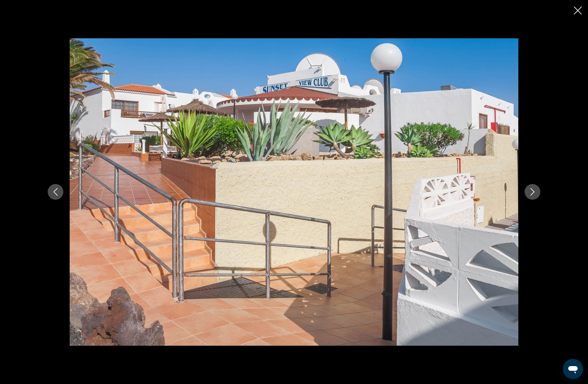
click at [532, 190] on icon "Next image" at bounding box center [533, 192] width 8 height 8
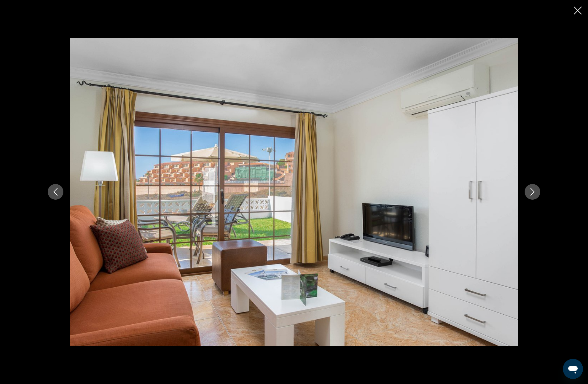
click at [532, 190] on icon "Next image" at bounding box center [533, 192] width 8 height 8
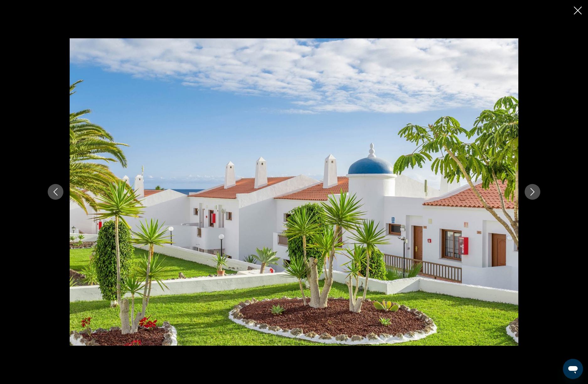
click at [532, 190] on icon "Next image" at bounding box center [533, 192] width 8 height 8
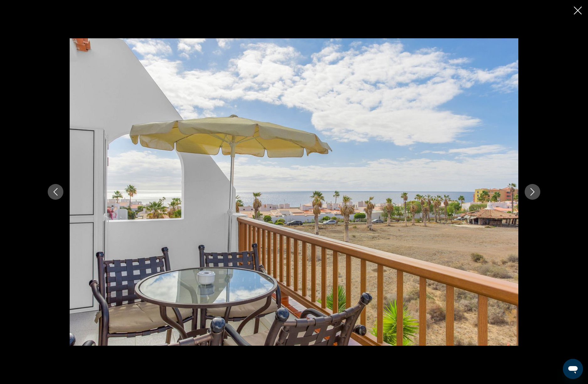
click at [532, 190] on icon "Next image" at bounding box center [533, 192] width 8 height 8
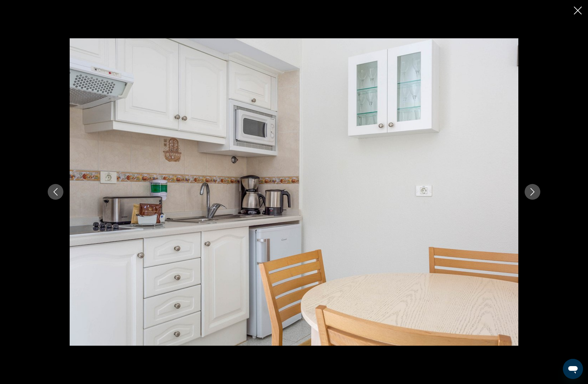
click at [532, 190] on icon "Next image" at bounding box center [533, 192] width 8 height 8
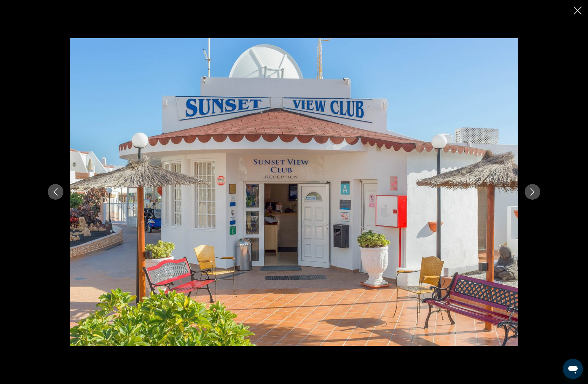
click at [532, 190] on icon "Next image" at bounding box center [533, 192] width 8 height 8
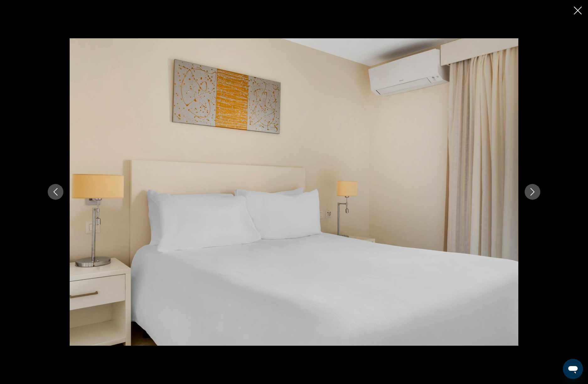
click at [532, 190] on icon "Next image" at bounding box center [533, 192] width 8 height 8
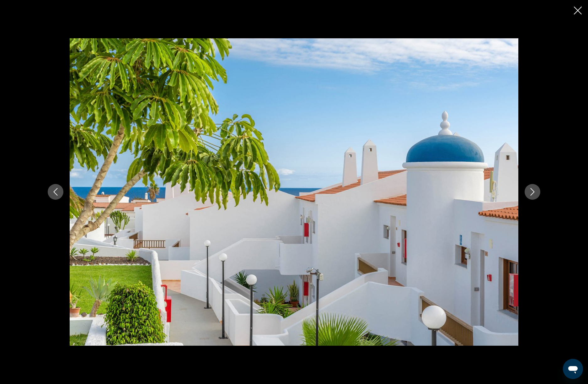
click at [532, 190] on icon "Next image" at bounding box center [533, 192] width 8 height 8
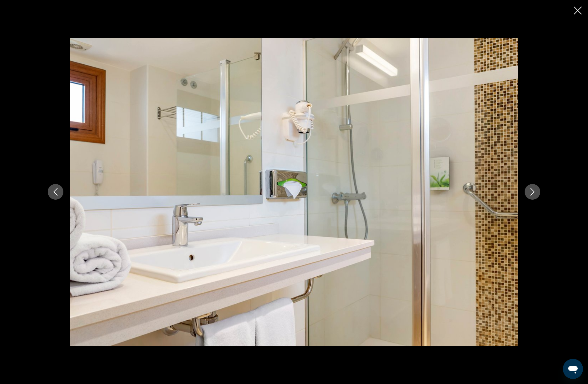
click at [532, 190] on icon "Next image" at bounding box center [533, 192] width 8 height 8
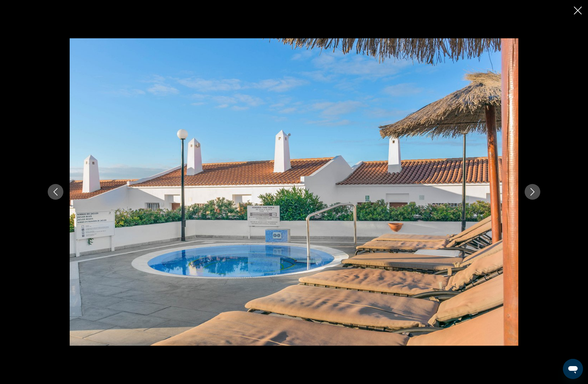
click at [532, 190] on icon "Next image" at bounding box center [533, 192] width 8 height 8
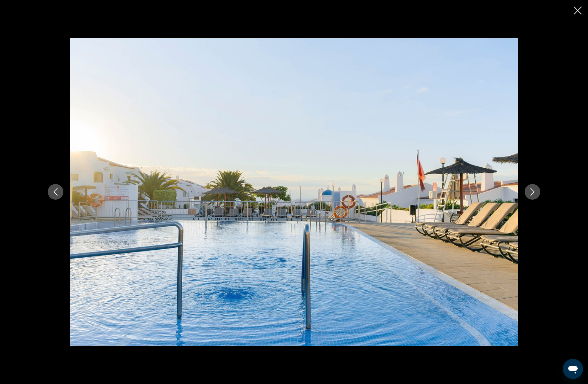
click at [532, 190] on icon "Next image" at bounding box center [533, 192] width 8 height 8
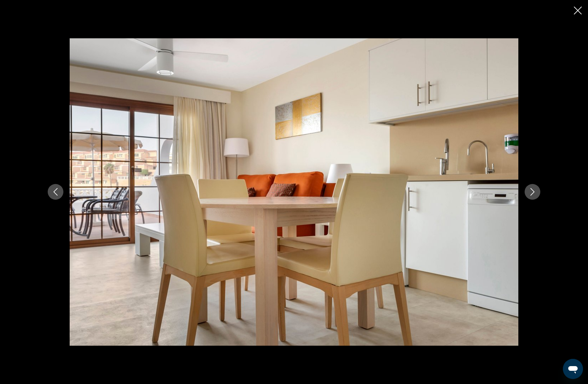
click at [532, 190] on icon "Next image" at bounding box center [533, 192] width 8 height 8
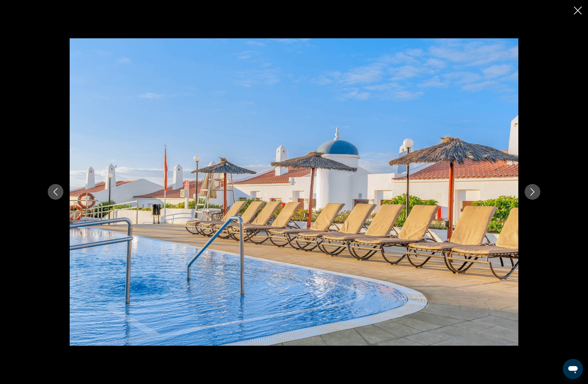
click at [532, 190] on icon "Next image" at bounding box center [533, 192] width 8 height 8
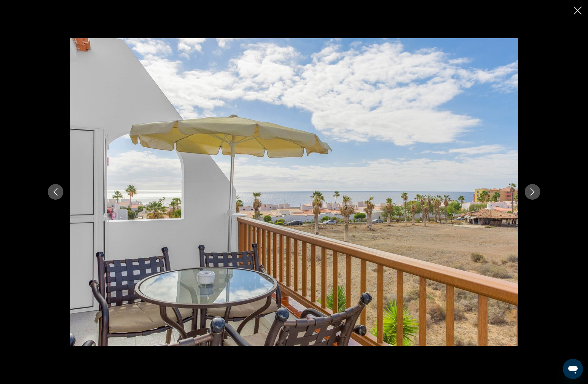
click at [578, 10] on icon "Close slideshow" at bounding box center [578, 11] width 8 height 8
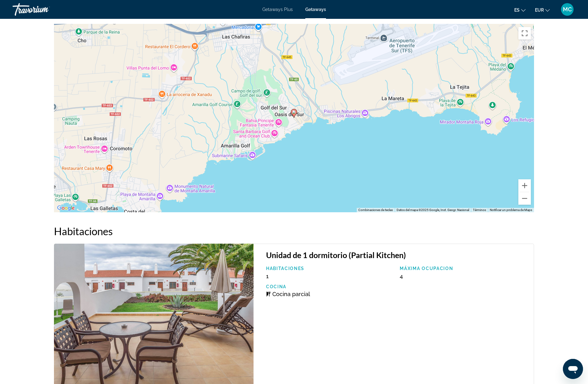
scroll to position [817, 0]
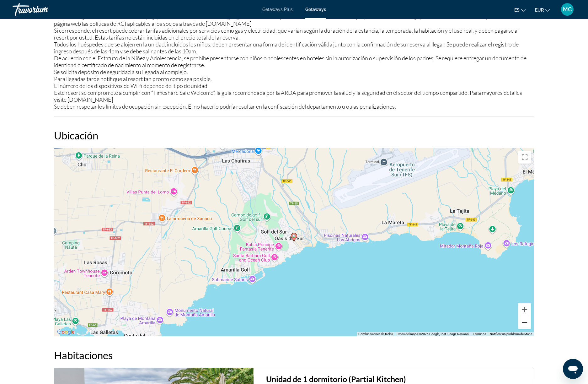
click at [525, 316] on button "Reducir" at bounding box center [525, 322] width 13 height 13
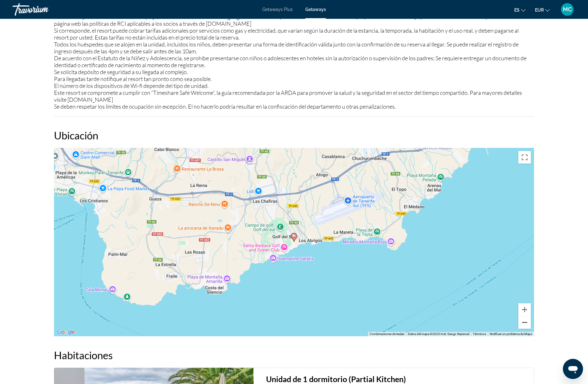
click at [525, 316] on button "Reducir" at bounding box center [525, 322] width 13 height 13
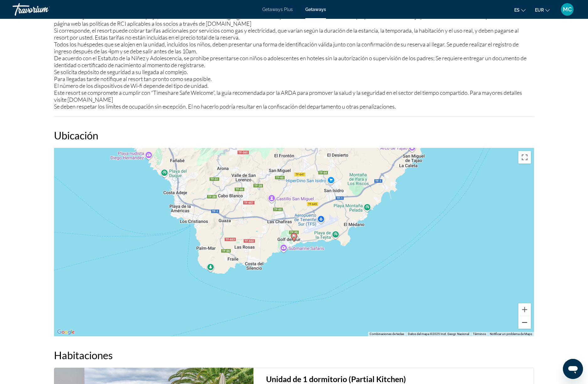
click at [525, 316] on button "Reducir" at bounding box center [525, 322] width 13 height 13
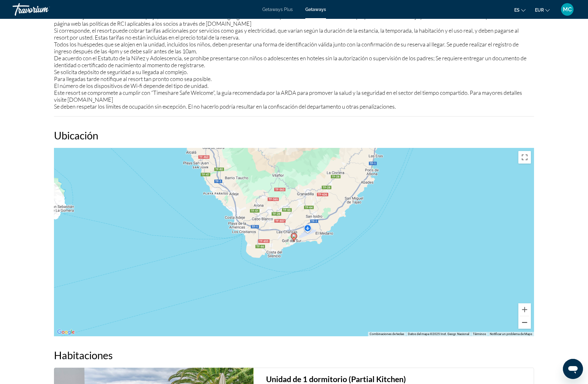
click at [525, 316] on button "Reducir" at bounding box center [525, 322] width 13 height 13
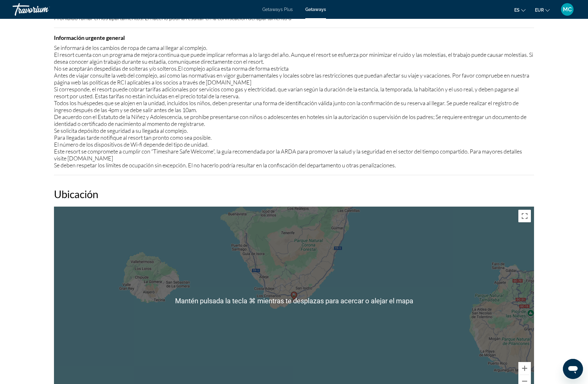
scroll to position [798, 0]
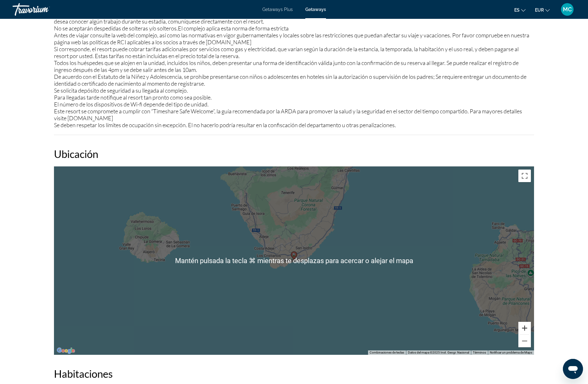
click at [523, 322] on button "Ampliar" at bounding box center [525, 328] width 13 height 13
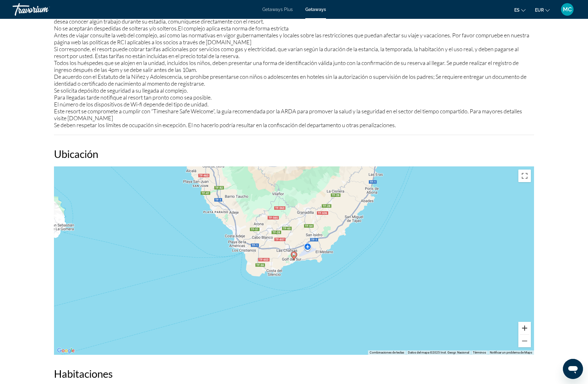
click at [523, 322] on button "Ampliar" at bounding box center [525, 328] width 13 height 13
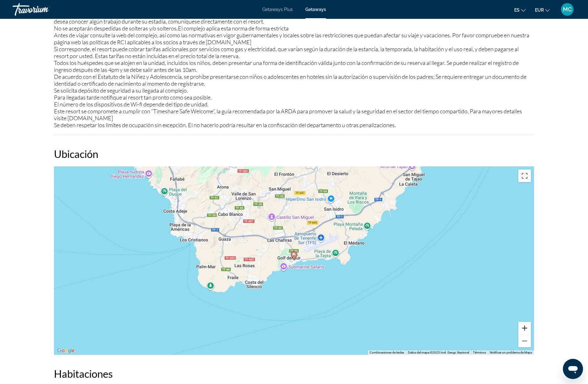
click at [523, 322] on button "Ampliar" at bounding box center [525, 328] width 13 height 13
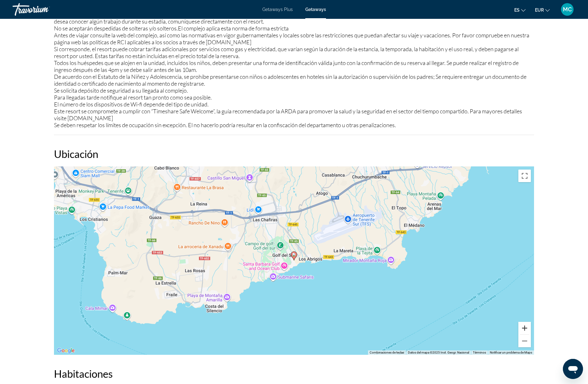
click at [523, 322] on button "Ampliar" at bounding box center [525, 328] width 13 height 13
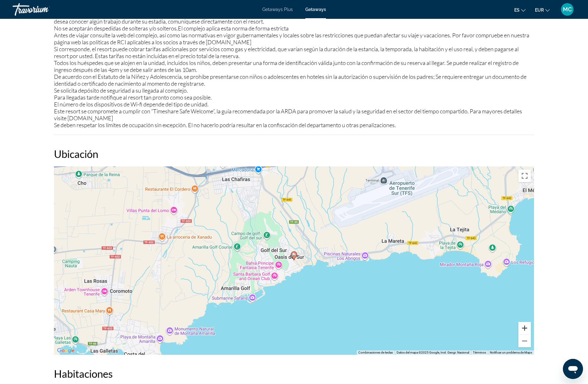
click at [523, 322] on button "Ampliar" at bounding box center [525, 328] width 13 height 13
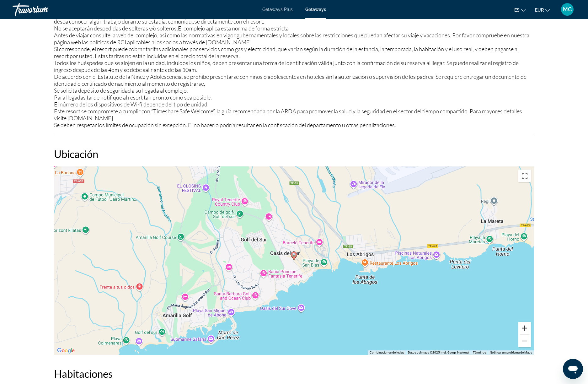
click at [523, 322] on button "Ampliar" at bounding box center [525, 328] width 13 height 13
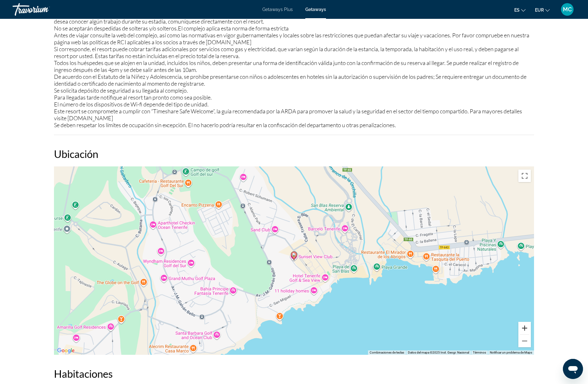
click at [523, 322] on button "Ampliar" at bounding box center [525, 328] width 13 height 13
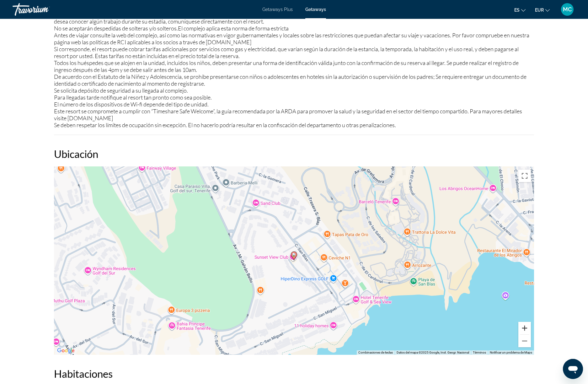
click at [523, 322] on button "Ampliar" at bounding box center [525, 328] width 13 height 13
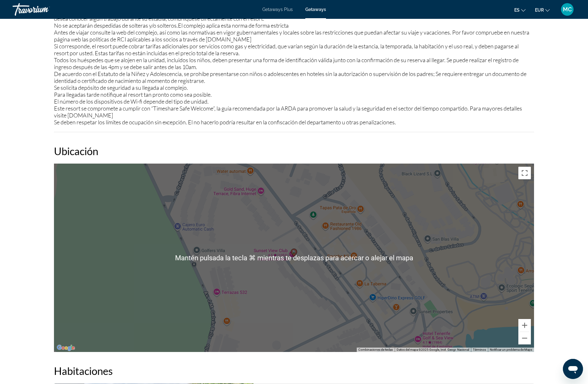
scroll to position [807, 0]
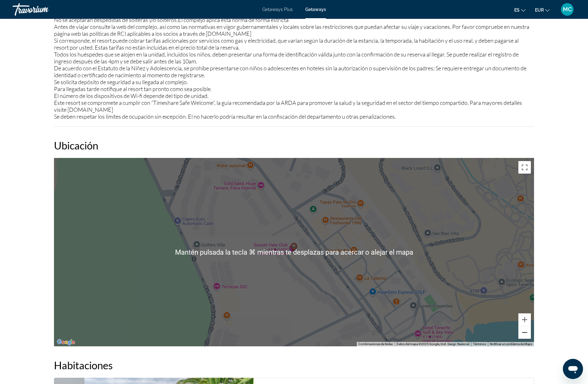
click at [525, 328] on button "Reducir" at bounding box center [525, 332] width 13 height 13
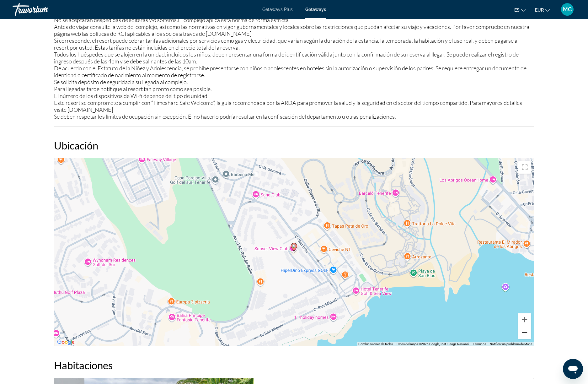
click at [525, 328] on button "Reducir" at bounding box center [525, 332] width 13 height 13
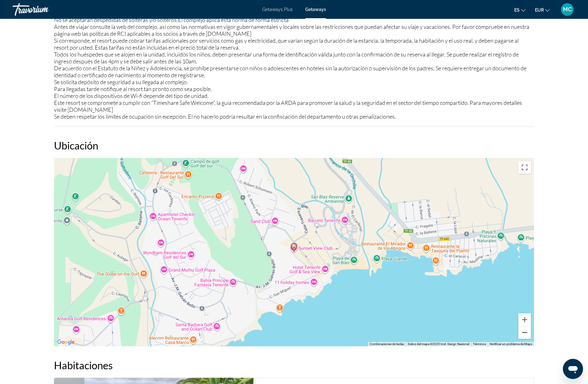
click at [525, 328] on button "Reducir" at bounding box center [525, 332] width 13 height 13
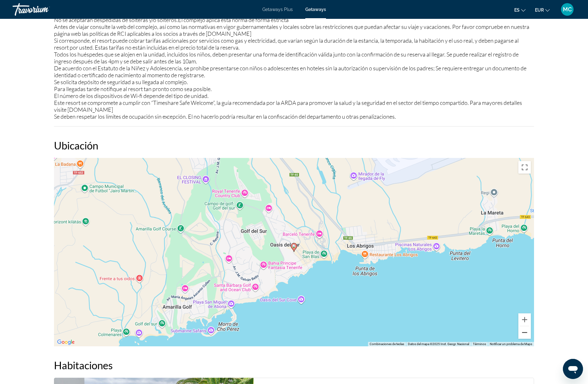
click at [525, 328] on button "Reducir" at bounding box center [525, 332] width 13 height 13
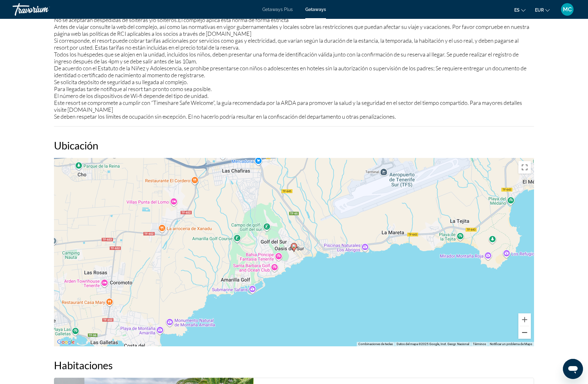
click at [525, 328] on button "Reducir" at bounding box center [525, 332] width 13 height 13
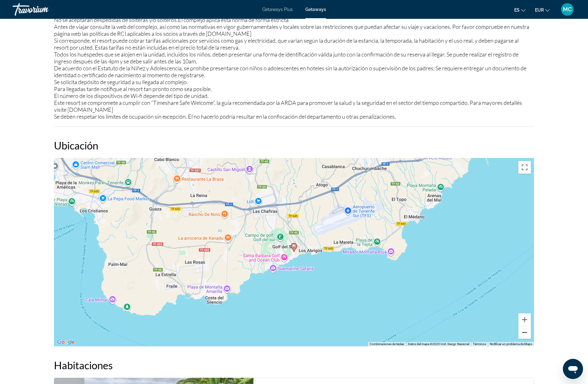
click at [525, 328] on button "Reducir" at bounding box center [525, 332] width 13 height 13
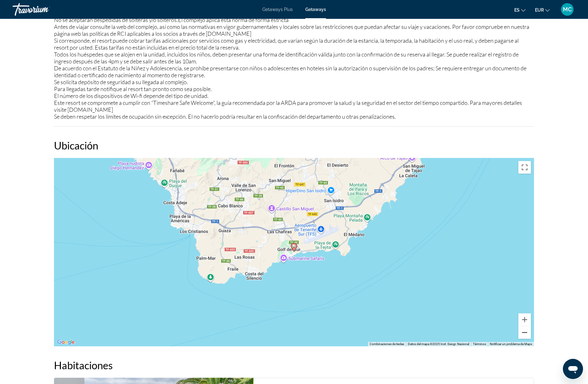
click at [525, 328] on button "Reducir" at bounding box center [525, 332] width 13 height 13
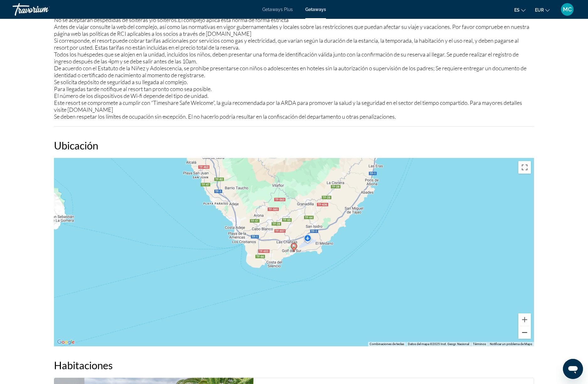
click at [525, 328] on button "Reducir" at bounding box center [525, 332] width 13 height 13
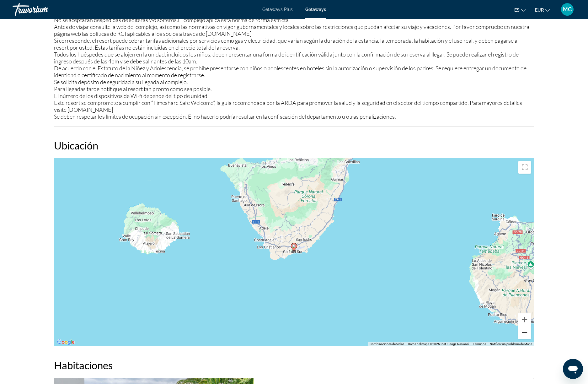
click at [525, 328] on button "Reducir" at bounding box center [525, 332] width 13 height 13
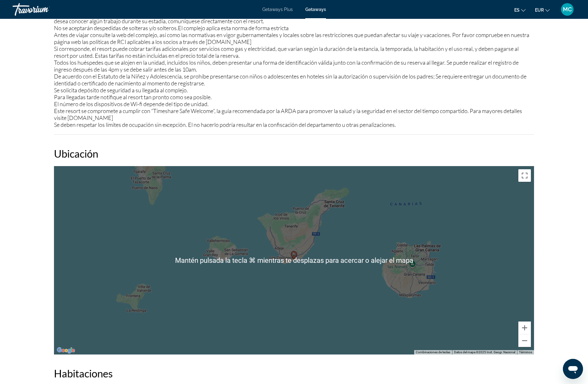
scroll to position [837, 0]
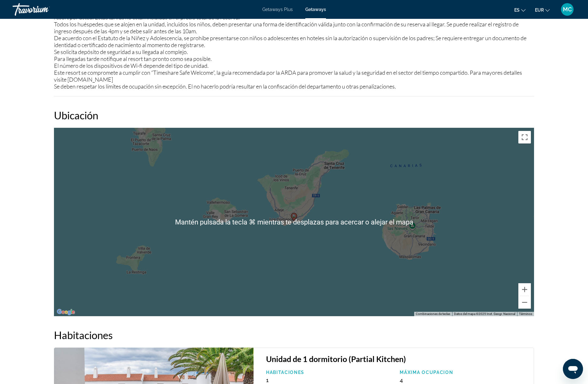
click at [408, 232] on div "Para activar la función de arrastre con el teclado, pulsa Alt + Intro. Cuando h…" at bounding box center [294, 222] width 480 height 188
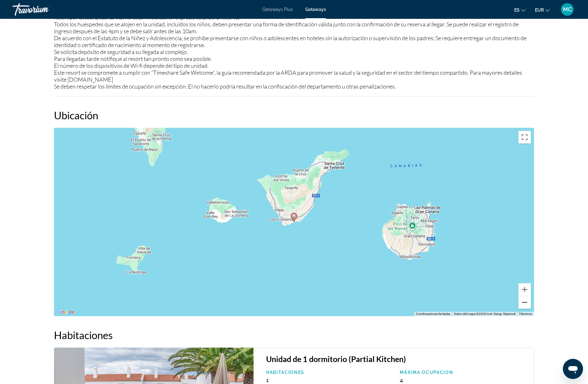
click at [521, 297] on button "Reducir" at bounding box center [525, 302] width 13 height 13
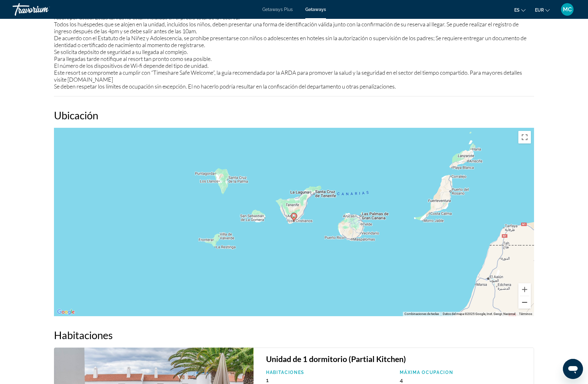
click at [521, 297] on button "Reducir" at bounding box center [525, 302] width 13 height 13
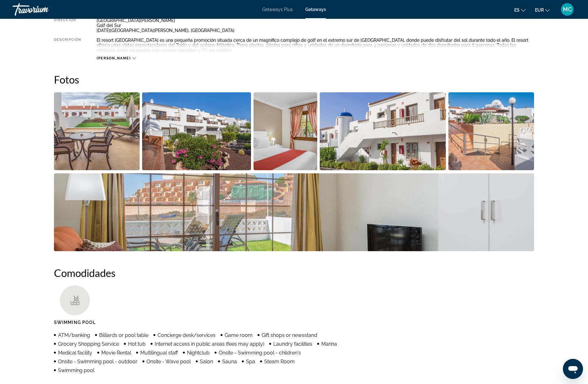
scroll to position [35, 0]
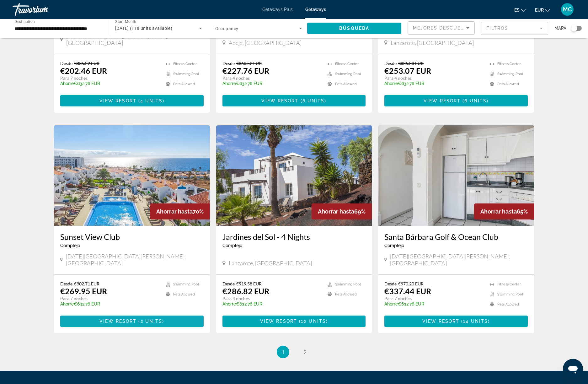
scroll to position [606, 0]
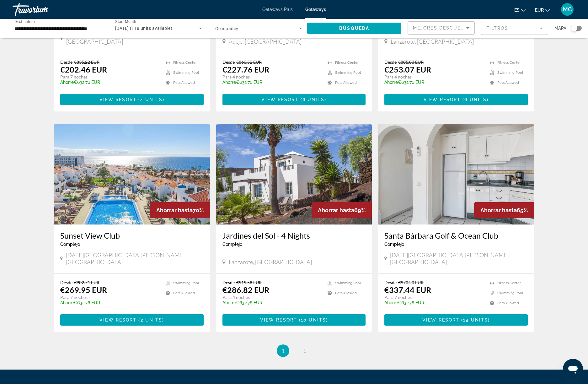
click at [284, 183] on img "Main content" at bounding box center [294, 174] width 156 height 100
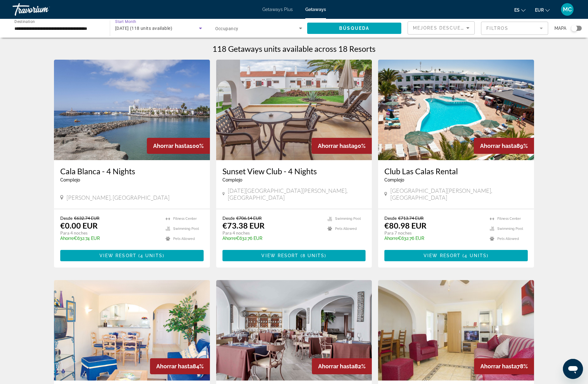
click at [199, 28] on icon "Search widget" at bounding box center [201, 28] width 8 height 8
click at [164, 45] on mat-option "Todo los meses" at bounding box center [158, 47] width 97 height 15
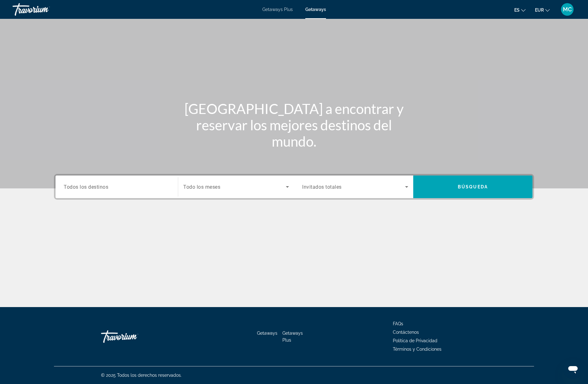
click at [205, 189] on span "Todo los meses" at bounding box center [201, 187] width 37 height 6
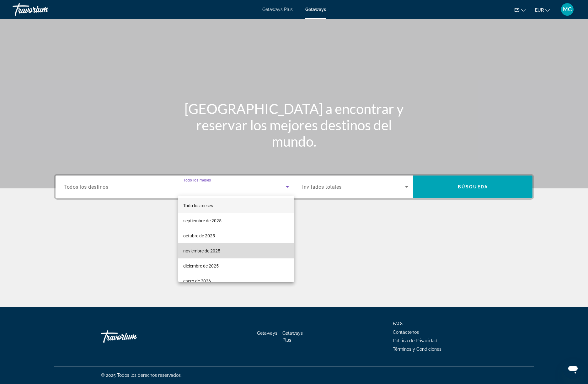
click at [200, 248] on span "noviembre de 2025" at bounding box center [201, 251] width 37 height 8
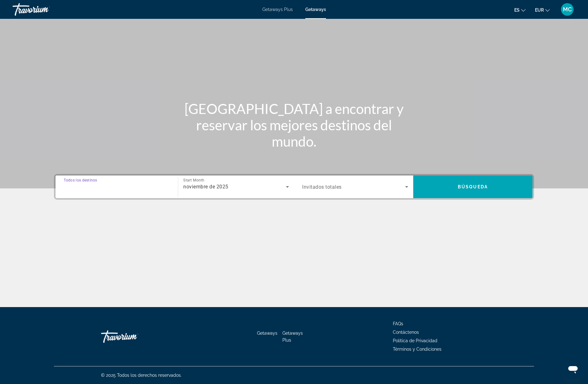
click at [156, 188] on input "Destination Todos los destinos" at bounding box center [117, 187] width 106 height 8
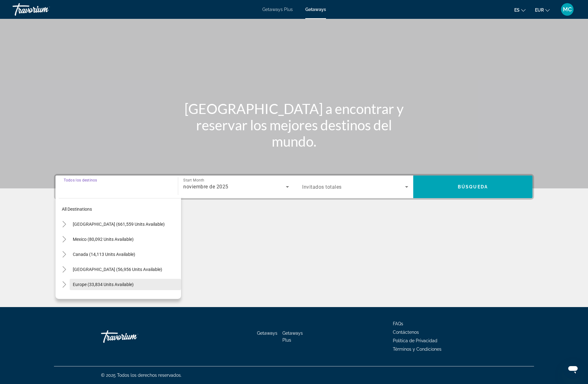
click at [92, 283] on span "Europe (33,834 units available)" at bounding box center [103, 284] width 61 height 5
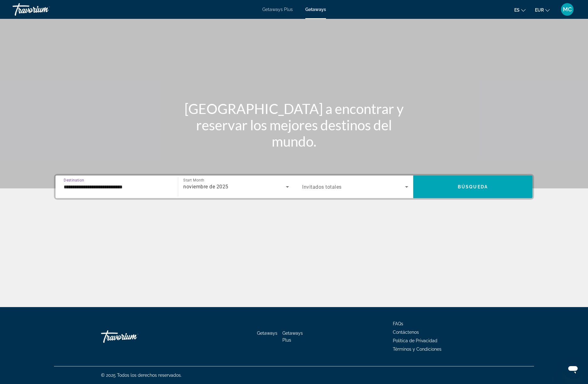
click at [104, 189] on input "**********" at bounding box center [117, 187] width 106 height 8
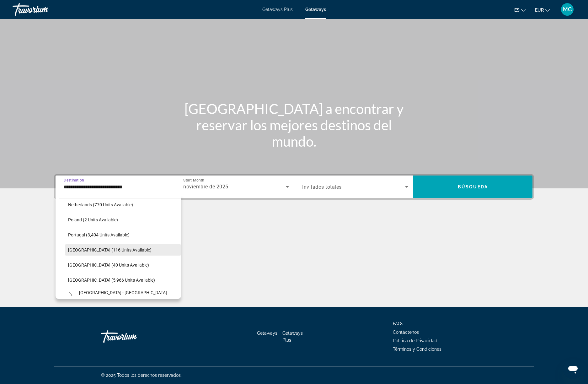
scroll to position [302, 0]
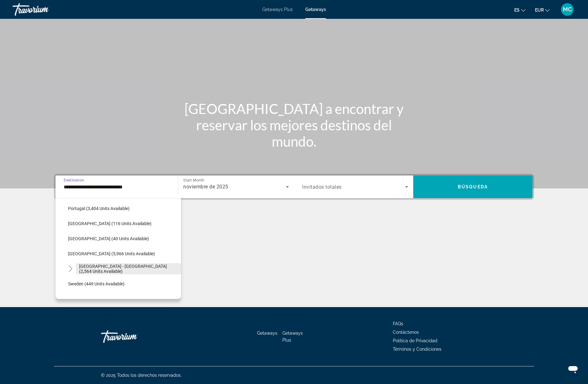
click at [110, 271] on span "Search widget" at bounding box center [128, 268] width 105 height 15
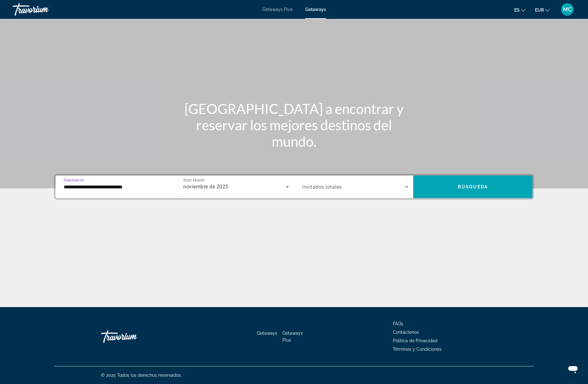
type input "**********"
click at [367, 188] on span "Search widget" at bounding box center [353, 187] width 103 height 8
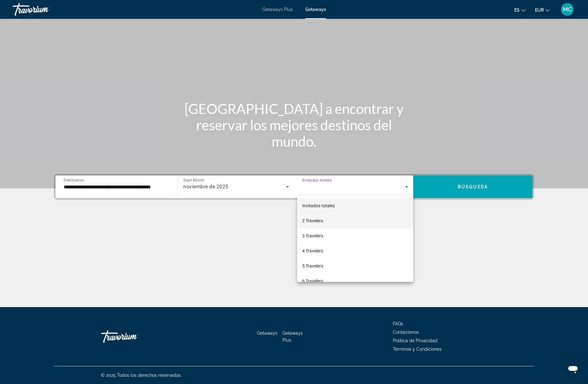
click at [341, 218] on mat-option "2 Travelers" at bounding box center [355, 220] width 116 height 15
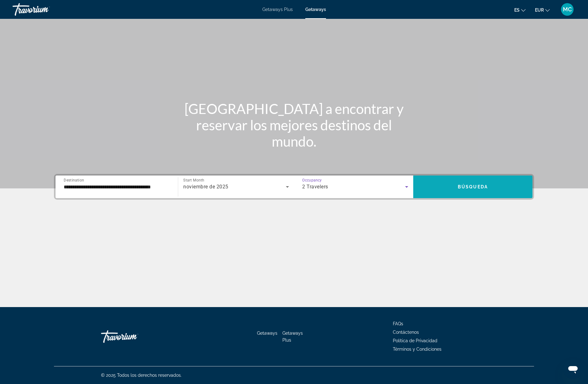
click at [478, 189] on span "Búsqueda" at bounding box center [473, 186] width 30 height 5
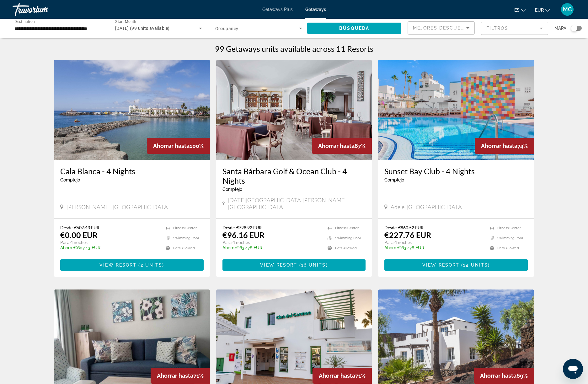
click at [143, 116] on img "Main content" at bounding box center [132, 110] width 156 height 100
click at [574, 27] on div "Search widget" at bounding box center [574, 28] width 6 height 6
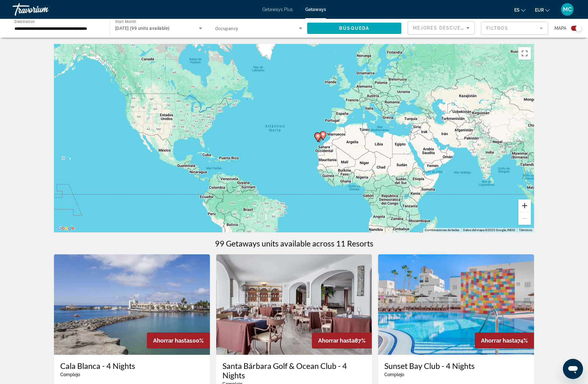
click at [527, 207] on button "Ampliar" at bounding box center [525, 205] width 13 height 13
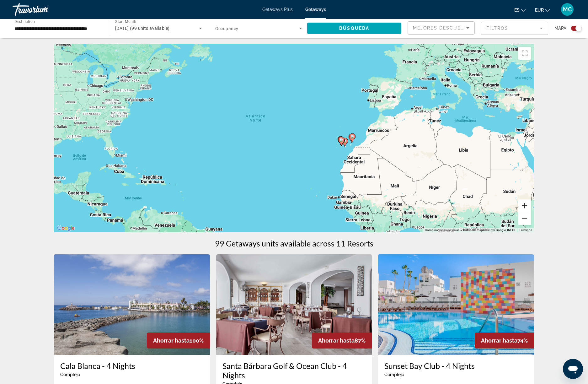
click at [527, 207] on button "Ampliar" at bounding box center [525, 205] width 13 height 13
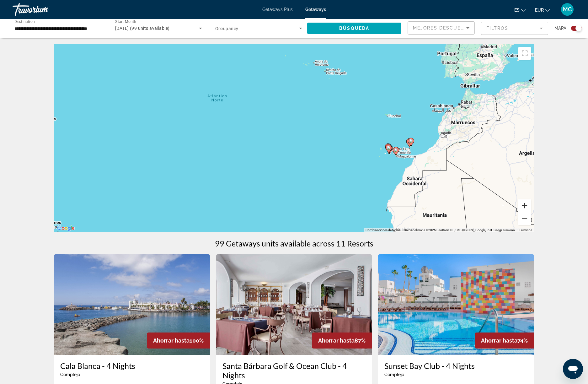
click at [527, 207] on button "Ampliar" at bounding box center [525, 205] width 13 height 13
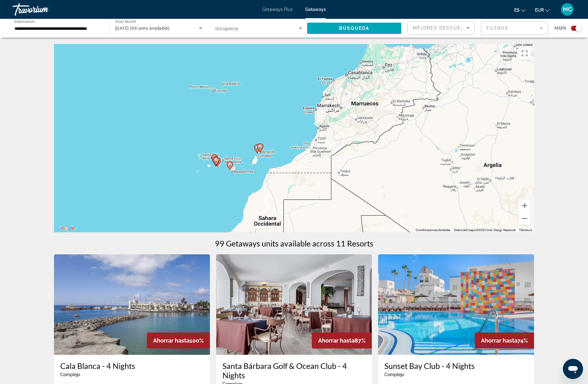
drag, startPoint x: 469, startPoint y: 199, endPoint x: 187, endPoint y: 197, distance: 282.2
click at [187, 197] on div "Para activar la función de arrastre con el teclado, pulsa Alt + Intro. Cuando h…" at bounding box center [294, 138] width 480 height 188
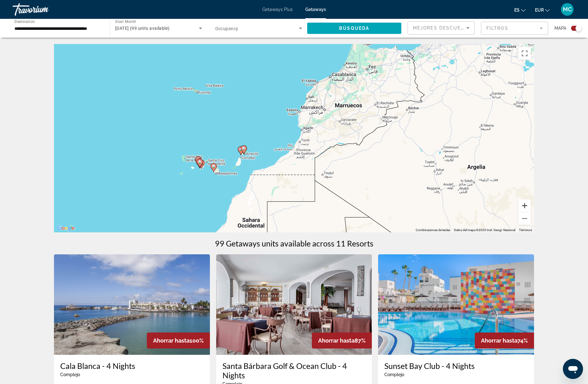
click at [526, 201] on button "Ampliar" at bounding box center [525, 205] width 13 height 13
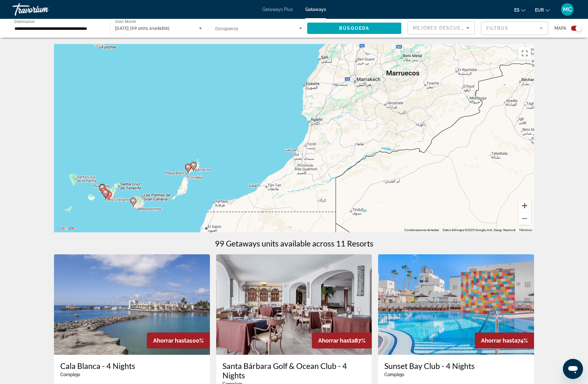
click at [526, 201] on button "Ampliar" at bounding box center [525, 205] width 13 height 13
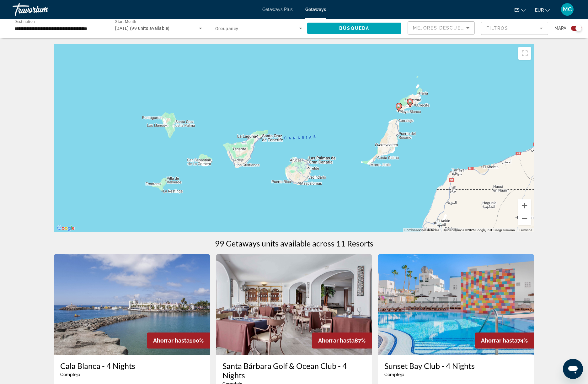
drag, startPoint x: 136, startPoint y: 192, endPoint x: 453, endPoint y: 96, distance: 331.9
click at [453, 96] on div "Para activar la función de arrastre con el teclado, pulsa Alt + Intro. Cuando h…" at bounding box center [294, 138] width 480 height 188
click at [525, 207] on button "Ampliar" at bounding box center [525, 205] width 13 height 13
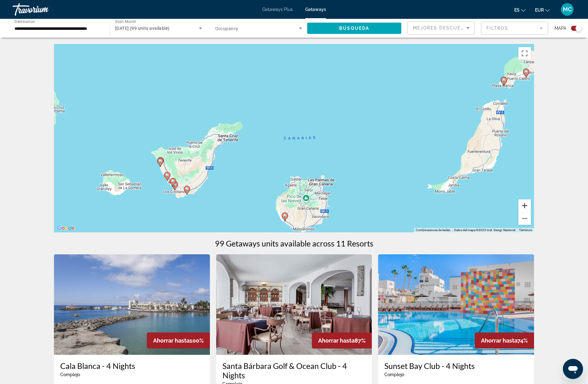
click at [525, 207] on button "Ampliar" at bounding box center [525, 205] width 13 height 13
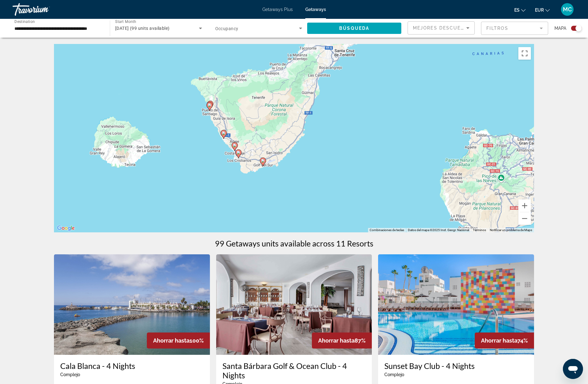
drag, startPoint x: 305, startPoint y: 202, endPoint x: 489, endPoint y: 116, distance: 202.4
click at [489, 116] on div "Para activar la función de arrastre con el teclado, pulsa Alt + Intro. Cuando h…" at bounding box center [294, 138] width 480 height 188
click at [526, 203] on button "Ampliar" at bounding box center [525, 205] width 13 height 13
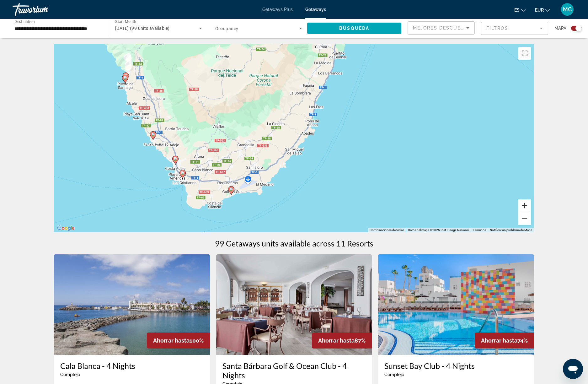
click at [526, 203] on button "Ampliar" at bounding box center [525, 205] width 13 height 13
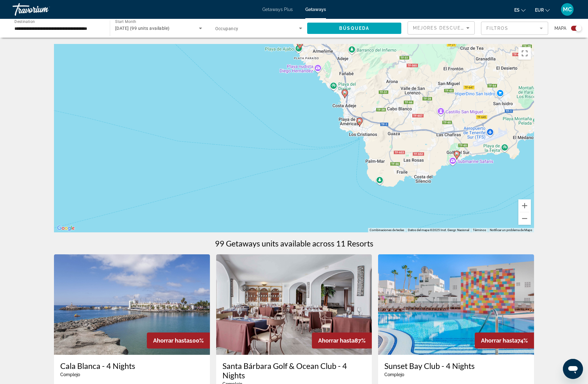
drag, startPoint x: 169, startPoint y: 197, endPoint x: 459, endPoint y: 104, distance: 305.0
click at [459, 104] on div "Para activar la función de arrastre con el teclado, pulsa Alt + Intro. Cuando h…" at bounding box center [294, 138] width 480 height 188
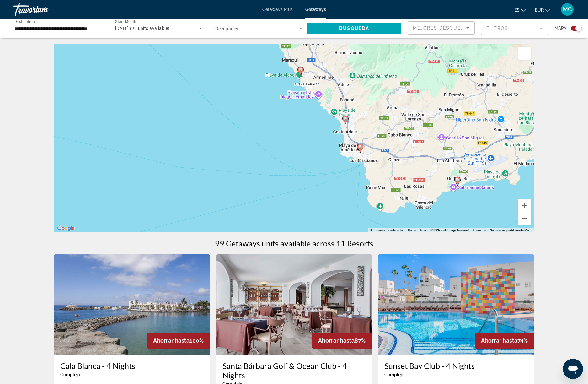
drag, startPoint x: 398, startPoint y: 106, endPoint x: 399, endPoint y: 149, distance: 43.0
click at [399, 149] on div "Para activar la función de arrastre con el teclado, pulsa Alt + Intro. Cuando h…" at bounding box center [294, 138] width 480 height 188
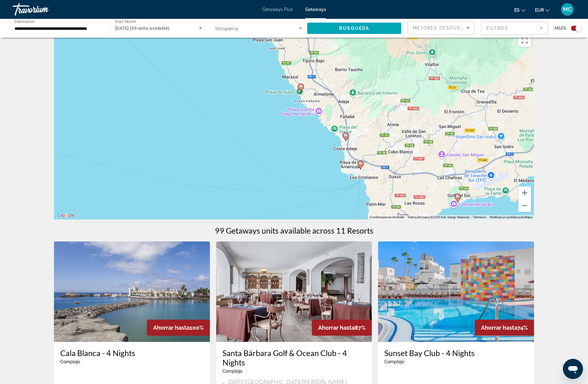
scroll to position [14, 0]
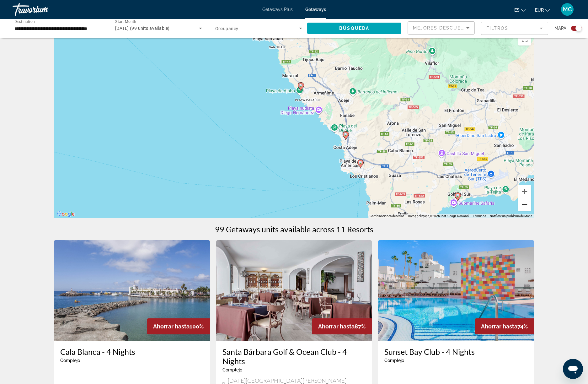
click at [522, 203] on button "Reducir" at bounding box center [525, 204] width 13 height 13
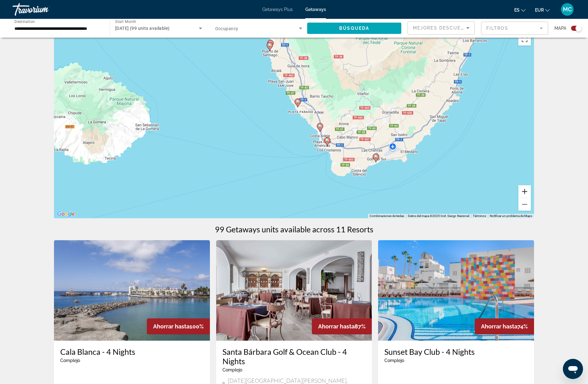
click at [522, 190] on button "Ampliar" at bounding box center [525, 191] width 13 height 13
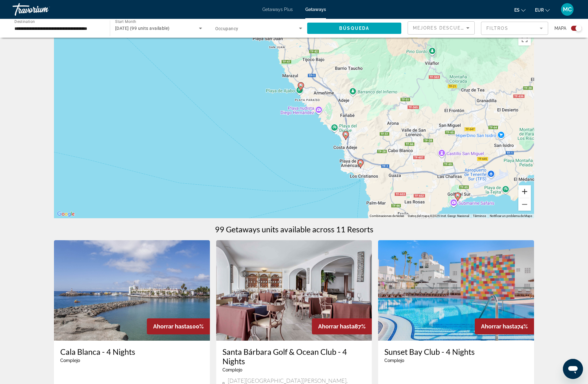
click at [522, 190] on button "Ampliar" at bounding box center [525, 191] width 13 height 13
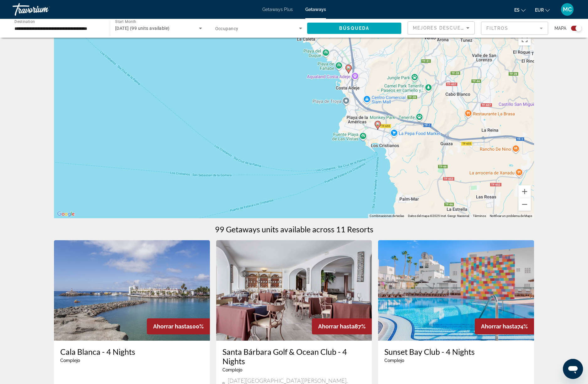
drag, startPoint x: 423, startPoint y: 175, endPoint x: 373, endPoint y: 92, distance: 96.7
click at [373, 92] on div "Para activar la función de arrastre con el teclado, pulsa Alt + Intro. Cuando h…" at bounding box center [294, 124] width 480 height 188
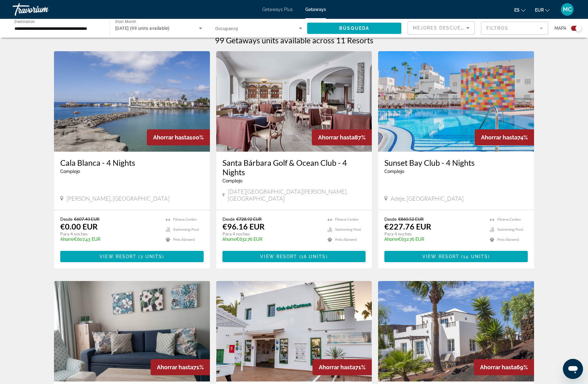
scroll to position [0, 0]
